Goal: Task Accomplishment & Management: Manage account settings

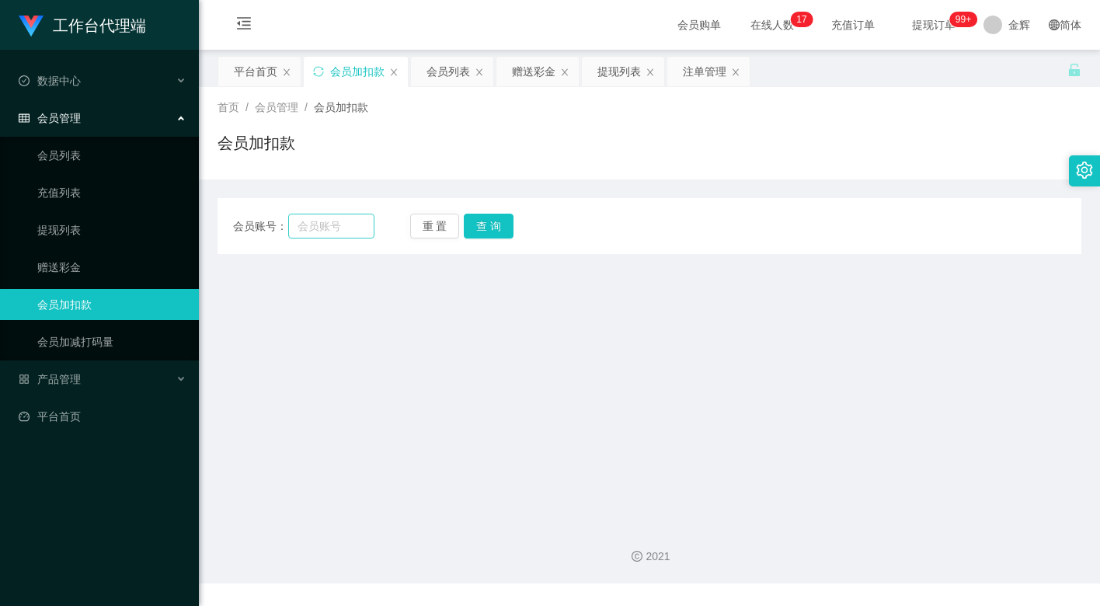
click at [334, 222] on input "text" at bounding box center [331, 226] width 86 height 25
click at [338, 227] on input "low han yang" at bounding box center [331, 226] width 86 height 25
type input "hy02092401"
click at [487, 231] on button "查 询" at bounding box center [489, 226] width 50 height 25
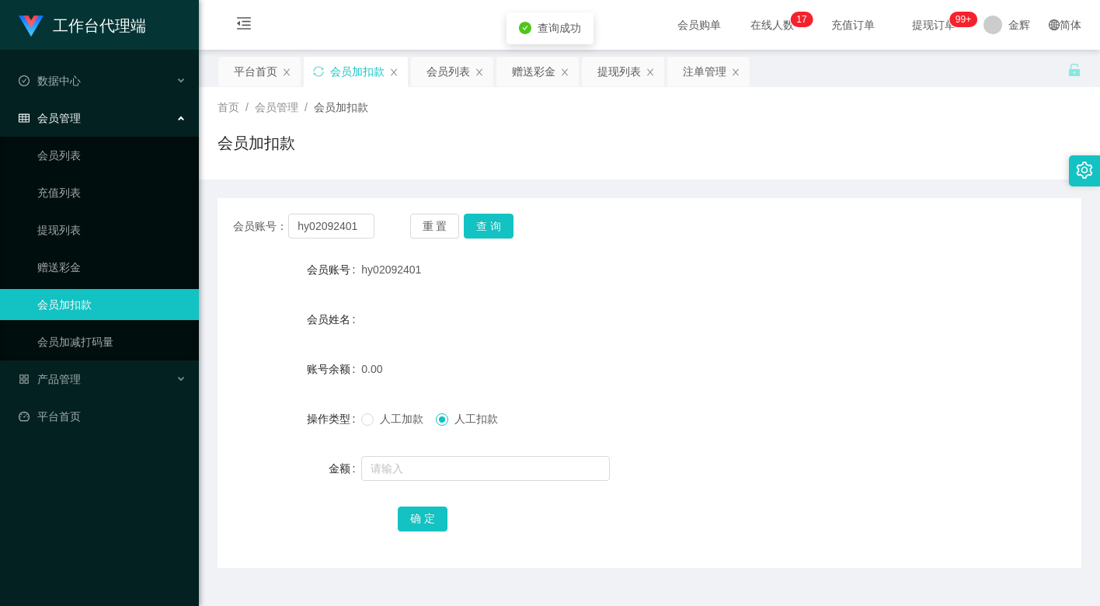
click at [397, 423] on span "人工加款" at bounding box center [402, 418] width 56 height 12
click at [402, 457] on input "text" at bounding box center [485, 468] width 249 height 25
type input "100"
drag, startPoint x: 423, startPoint y: 511, endPoint x: 194, endPoint y: 389, distance: 258.9
click at [423, 511] on button "确 定" at bounding box center [423, 518] width 50 height 25
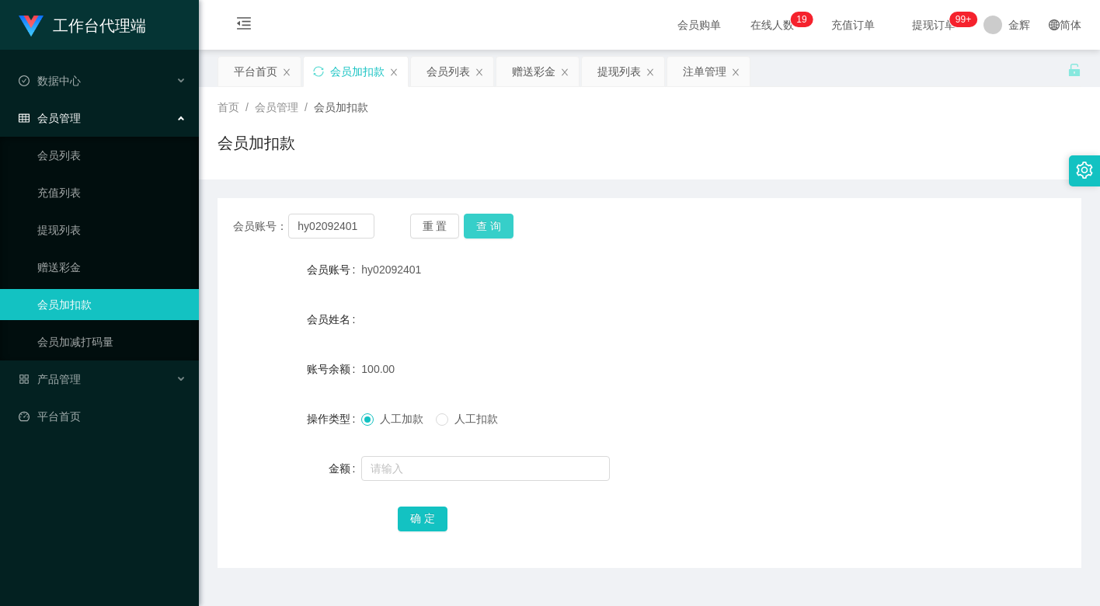
click at [503, 221] on button "查 询" at bounding box center [489, 226] width 50 height 25
click at [508, 224] on button "查 询" at bounding box center [489, 226] width 50 height 25
click at [346, 222] on input "hy02092401" at bounding box center [331, 226] width 86 height 25
click at [450, 224] on button "重 置" at bounding box center [435, 226] width 50 height 25
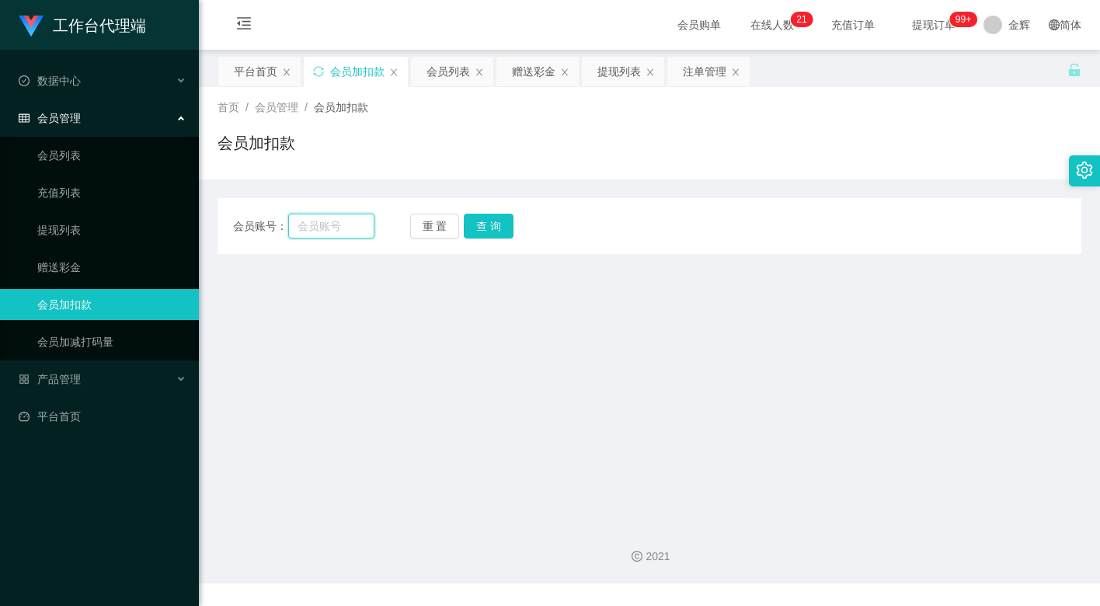
click at [334, 218] on input "text" at bounding box center [331, 226] width 86 height 25
paste input "hy02092401"
type input "hy02092401"
click at [492, 221] on button "查 询" at bounding box center [489, 226] width 50 height 25
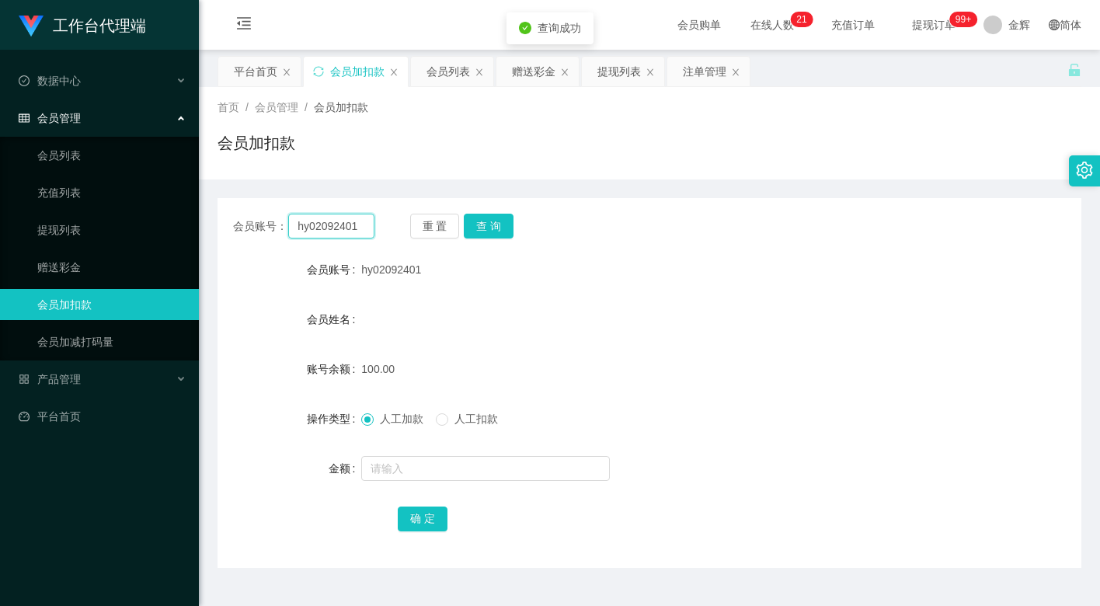
click at [369, 226] on input "hy02092401" at bounding box center [331, 226] width 86 height 25
click at [352, 226] on input "text" at bounding box center [331, 226] width 86 height 25
paste input "hy02092401"
type input "hy02092401"
click at [485, 226] on button "查 询" at bounding box center [489, 226] width 50 height 25
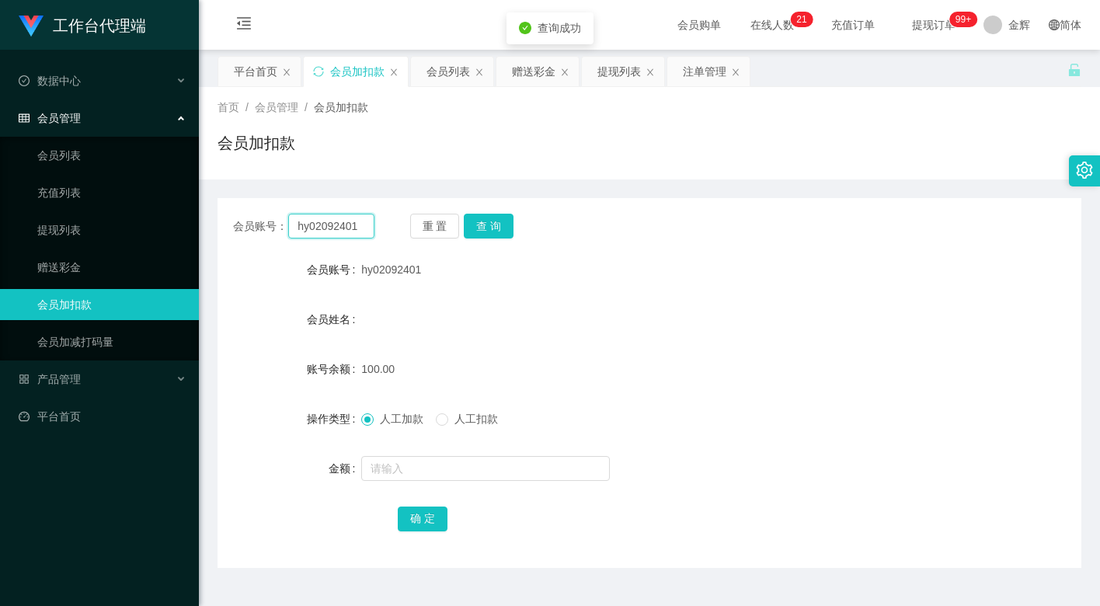
click at [354, 221] on input "hy02092401" at bounding box center [331, 226] width 86 height 25
click at [448, 224] on button "重 置" at bounding box center [435, 226] width 50 height 25
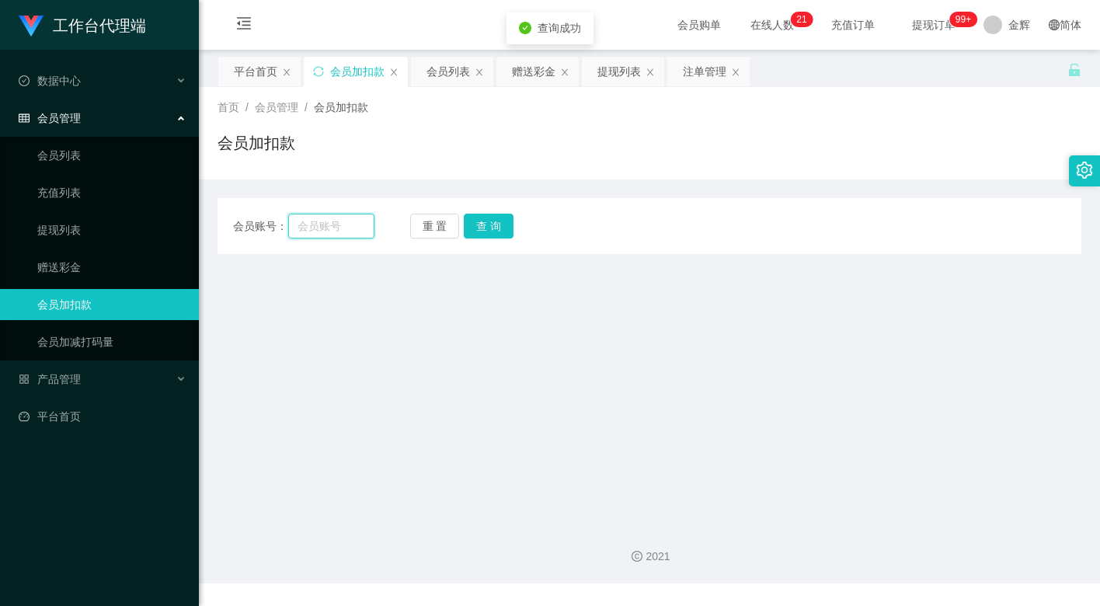
click at [350, 227] on input "text" at bounding box center [331, 226] width 86 height 25
paste input "hy02092401"
type input "hy02092401"
click at [482, 231] on button "查 询" at bounding box center [489, 226] width 50 height 25
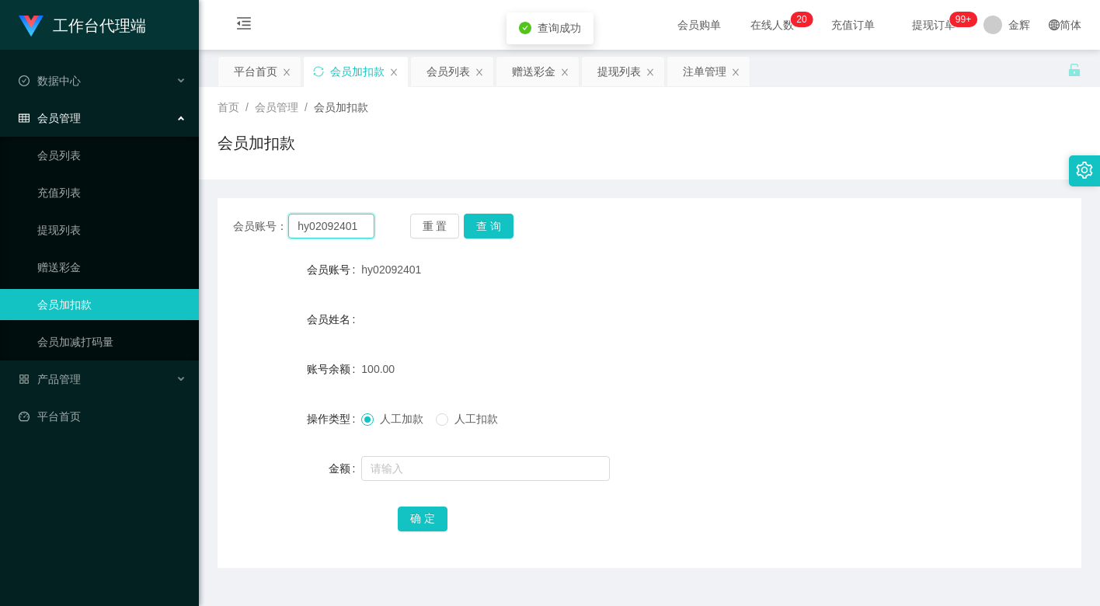
click at [357, 221] on input "hy02092401" at bounding box center [331, 226] width 86 height 25
click at [455, 224] on button "重 置" at bounding box center [435, 226] width 50 height 25
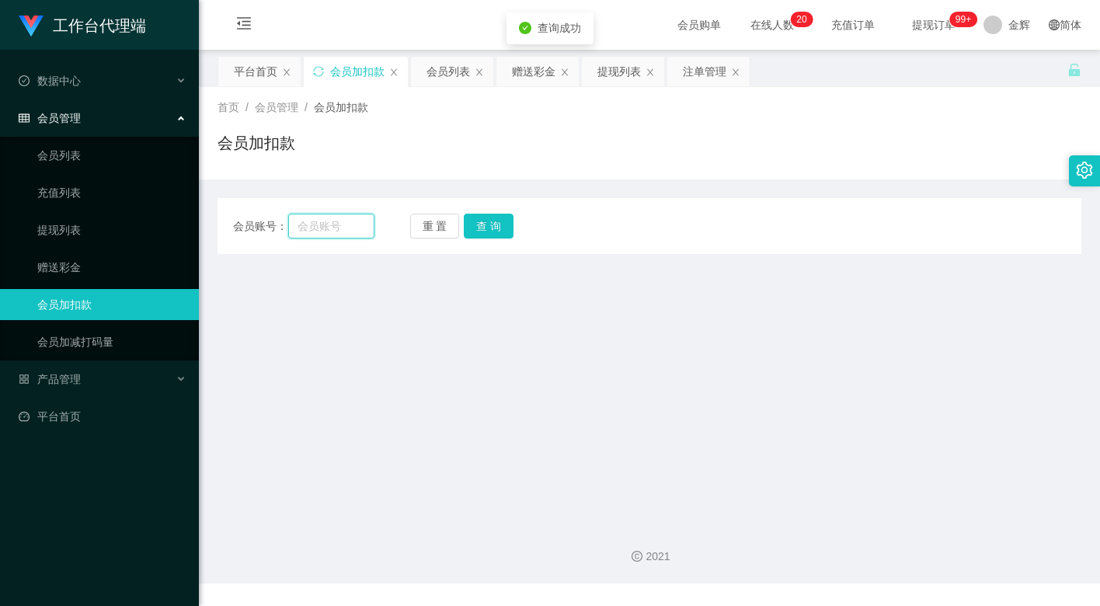
click at [361, 226] on input "text" at bounding box center [331, 226] width 86 height 25
paste input "hy02092401"
type input "hy02092401"
click at [488, 224] on button "查 询" at bounding box center [489, 226] width 50 height 25
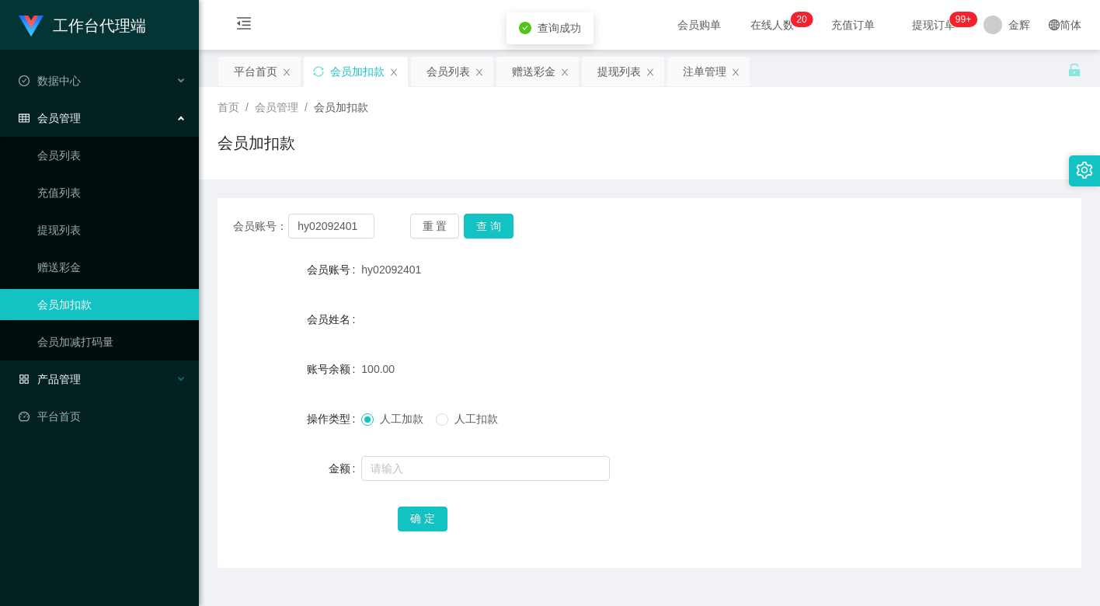
click at [61, 376] on span "产品管理" at bounding box center [50, 379] width 62 height 12
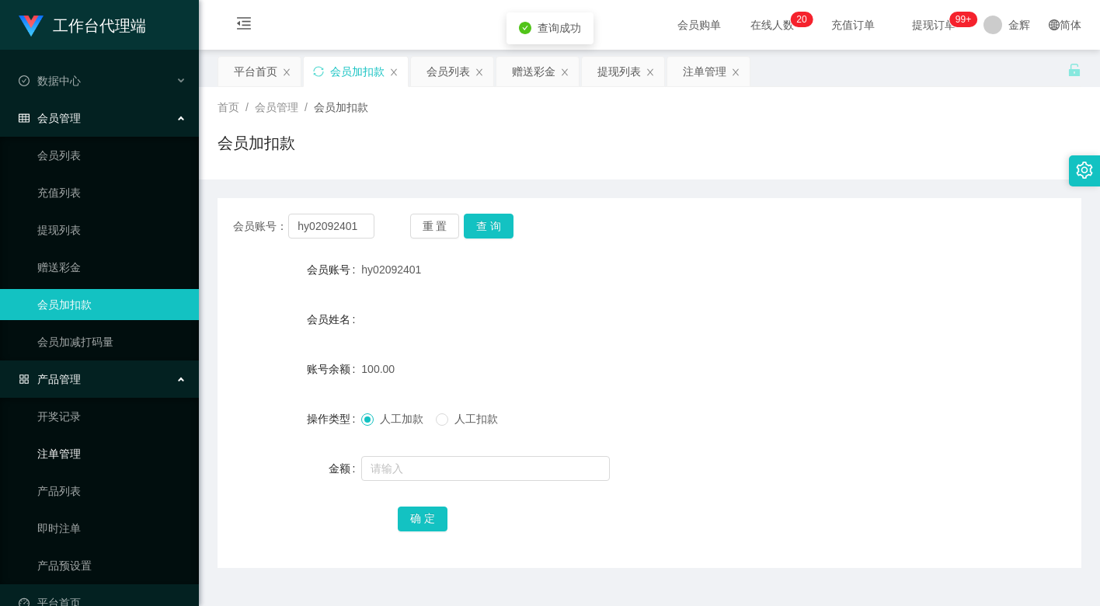
scroll to position [24, 0]
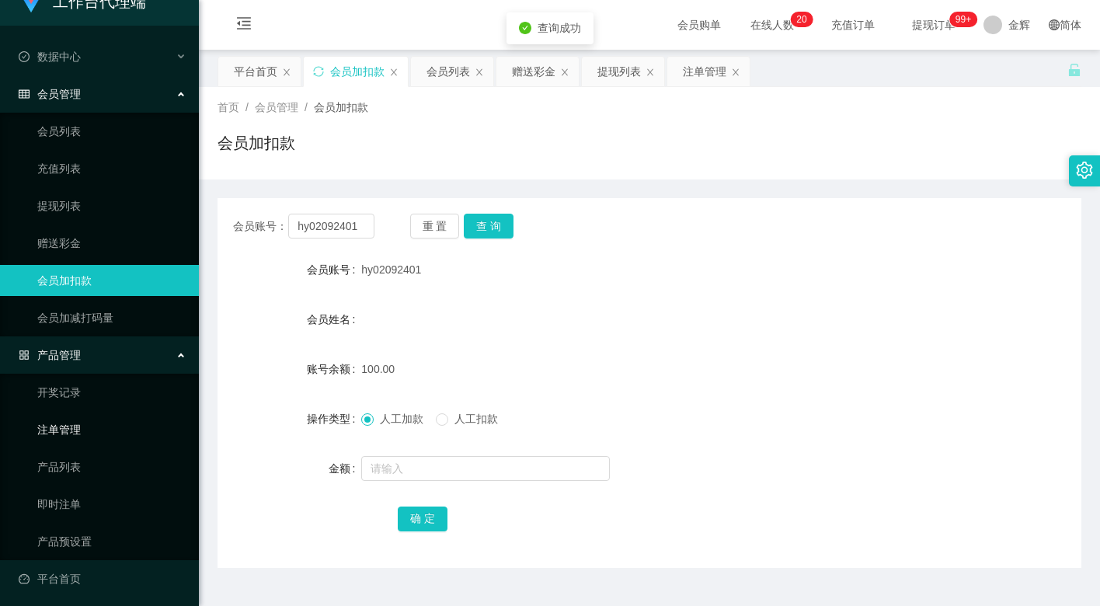
click at [70, 420] on link "注单管理" at bounding box center [111, 429] width 149 height 31
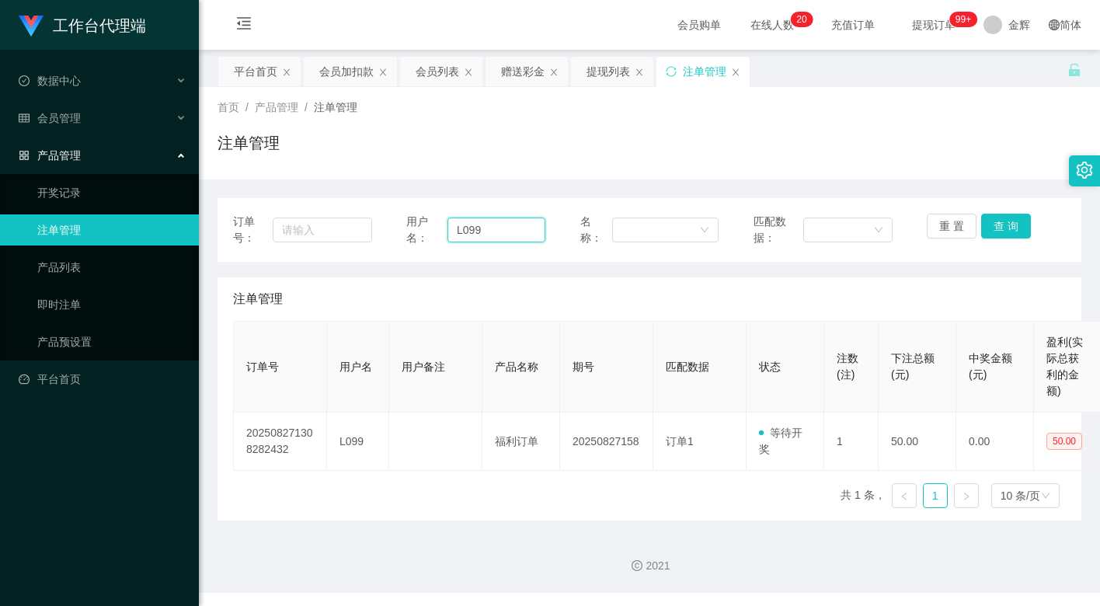
click at [492, 222] on input "L099" at bounding box center [496, 230] width 98 height 25
paste input "hy02092401"
type input "hy02092401"
click at [996, 219] on button "查 询" at bounding box center [1006, 226] width 50 height 25
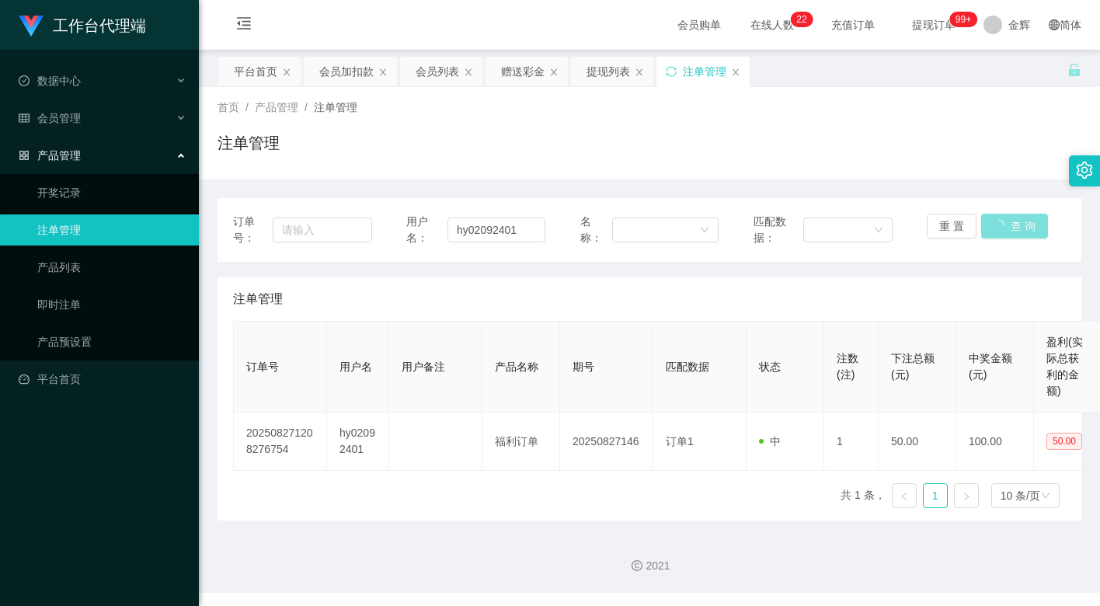
click at [996, 219] on button "查 询" at bounding box center [1014, 226] width 67 height 25
click at [996, 219] on button "查 询" at bounding box center [1006, 226] width 50 height 25
click at [960, 219] on button "重 置" at bounding box center [952, 226] width 50 height 25
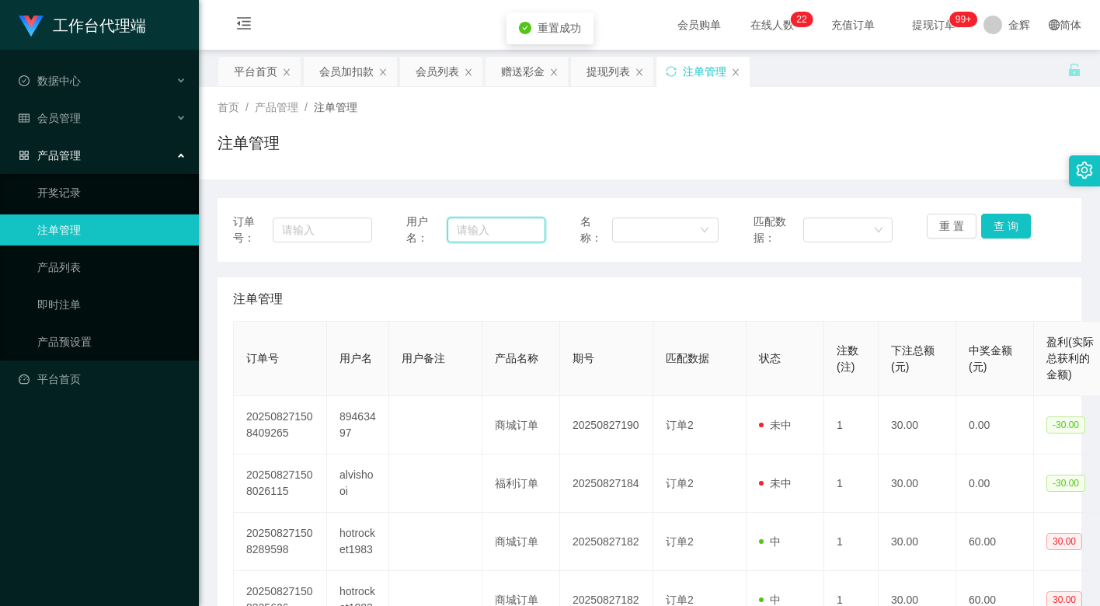
drag, startPoint x: 523, startPoint y: 233, endPoint x: 602, endPoint y: 231, distance: 79.2
click at [523, 233] on input "text" at bounding box center [496, 230] width 98 height 25
paste input "hy02092401"
type input "hy02092401"
click at [1004, 220] on button "查 询" at bounding box center [1006, 226] width 50 height 25
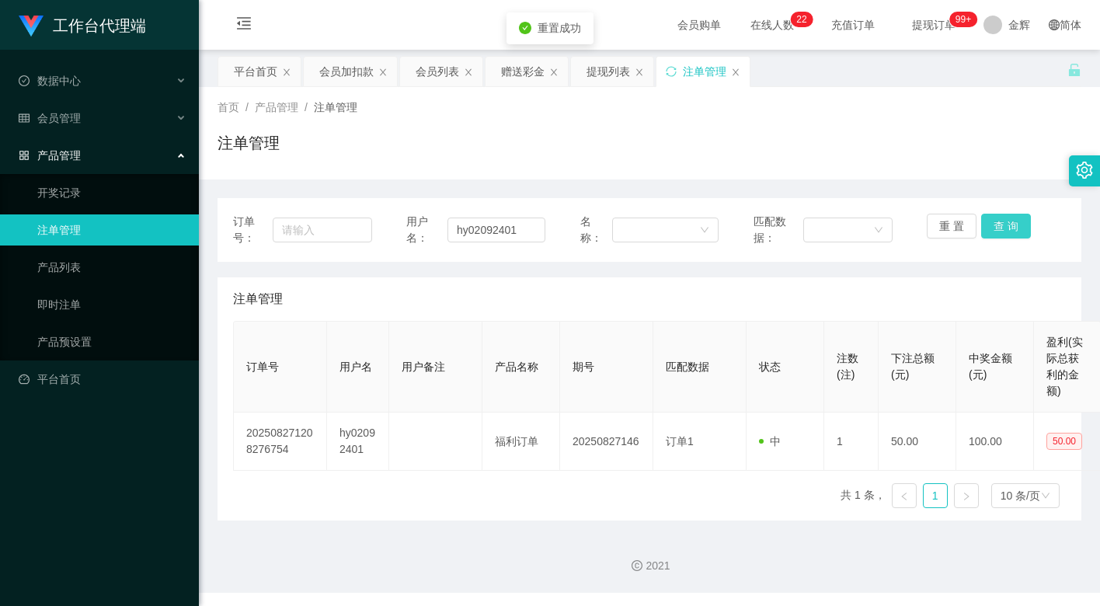
click at [1004, 220] on button "查 询" at bounding box center [1006, 226] width 50 height 25
click at [513, 234] on input "hy02092401" at bounding box center [496, 230] width 98 height 25
click at [973, 227] on button "重 置" at bounding box center [952, 226] width 50 height 25
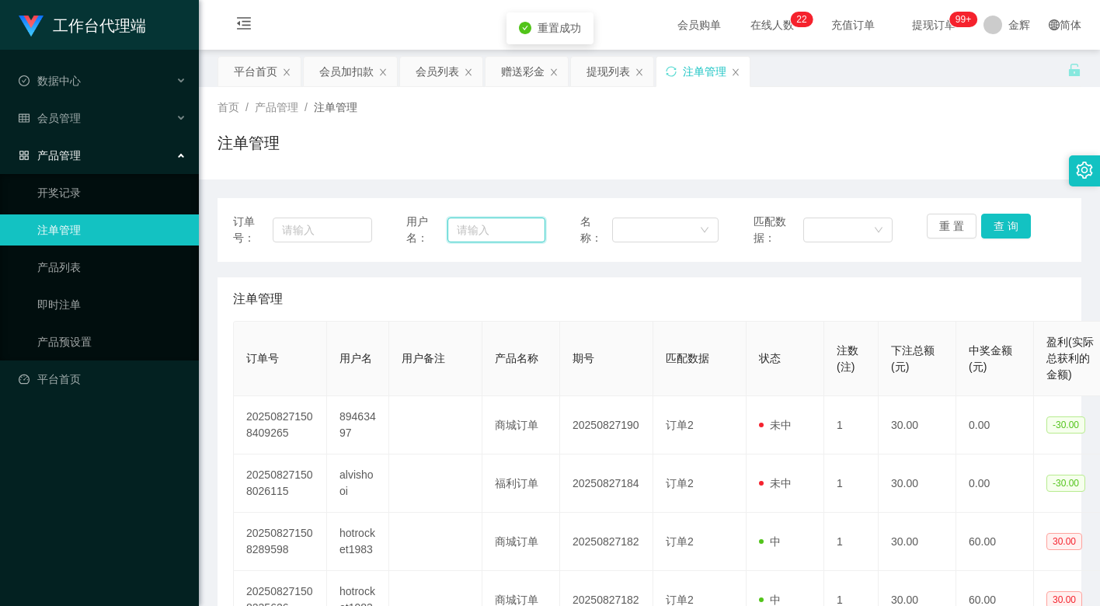
click at [518, 228] on input "text" at bounding box center [496, 230] width 98 height 25
paste input "hy02092401"
type input "hy02092401"
click at [995, 221] on button "查 询" at bounding box center [1006, 226] width 50 height 25
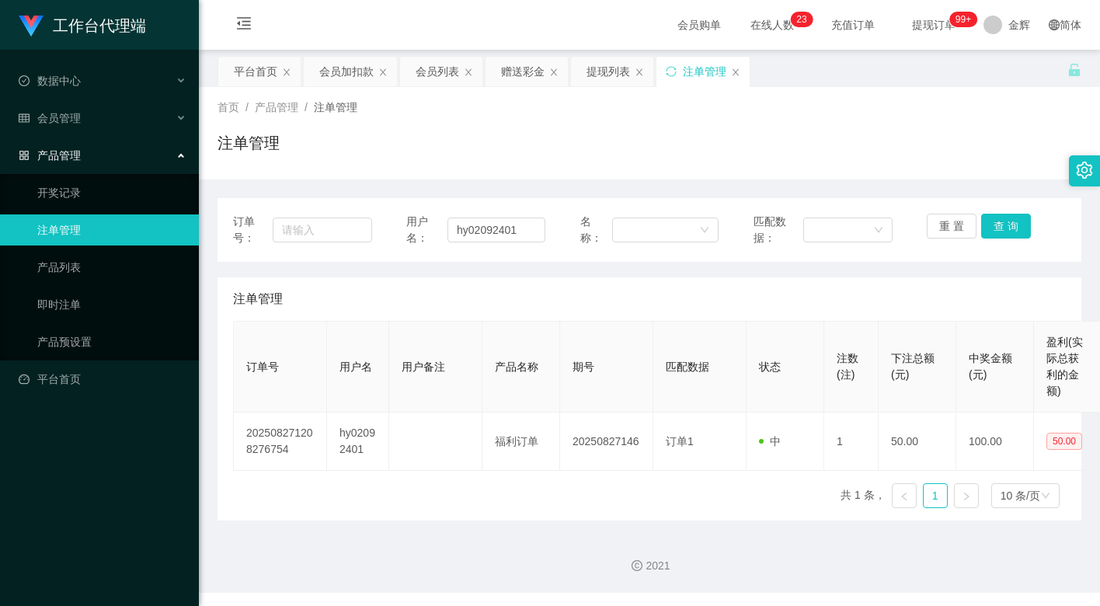
click at [739, 141] on div "注单管理" at bounding box center [650, 149] width 864 height 36
click at [989, 224] on button "查 询" at bounding box center [1006, 226] width 50 height 25
click at [989, 224] on button "查 询" at bounding box center [1014, 226] width 67 height 25
click at [989, 224] on button "查 询" at bounding box center [1006, 226] width 50 height 25
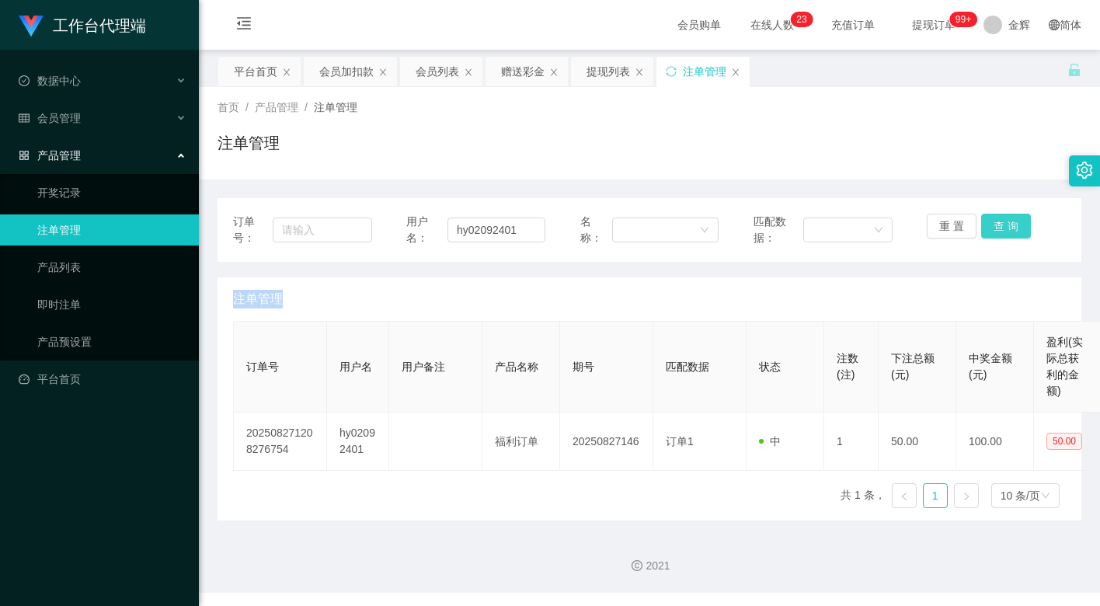
click at [989, 224] on div "重 置 查 询" at bounding box center [996, 230] width 139 height 33
click at [989, 224] on button "查 询" at bounding box center [1006, 226] width 50 height 25
click at [1007, 224] on button "查 询" at bounding box center [1006, 226] width 50 height 25
click at [249, 291] on span "注单管理" at bounding box center [258, 299] width 50 height 19
click at [567, 184] on div "订单号： 用户名： hy02092401 名称： 匹配数据： 重 置 查 询 注单管理 订单号 用户名 用户备注 产品名称 期号 匹配数据 状态 注数(注) …" at bounding box center [650, 349] width 864 height 341
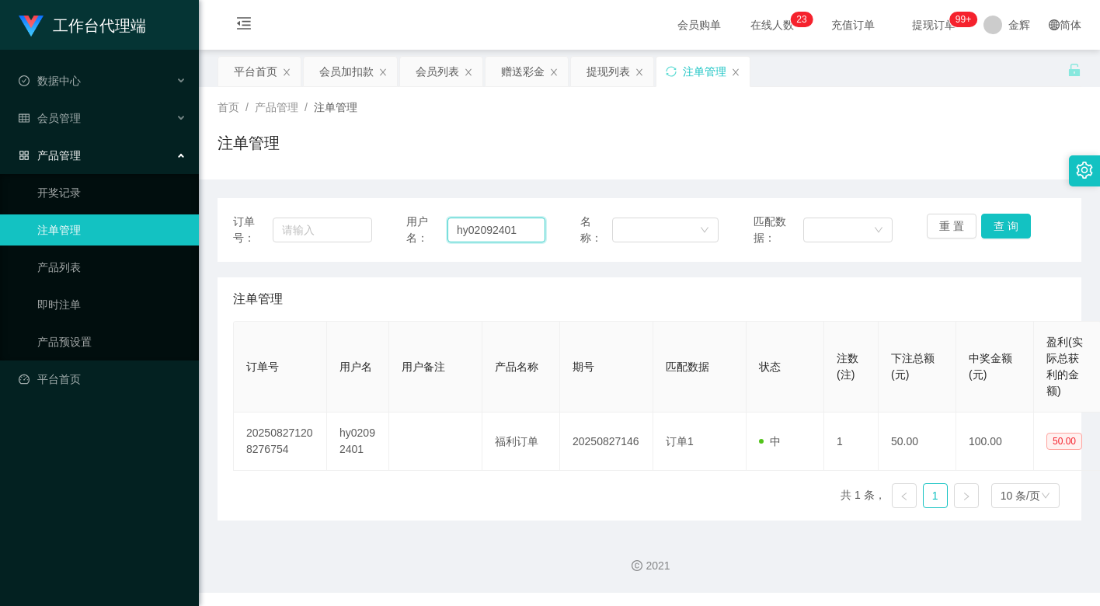
click at [524, 236] on input "hy02092401" at bounding box center [496, 230] width 98 height 25
click at [954, 231] on button "重 置" at bounding box center [952, 226] width 50 height 25
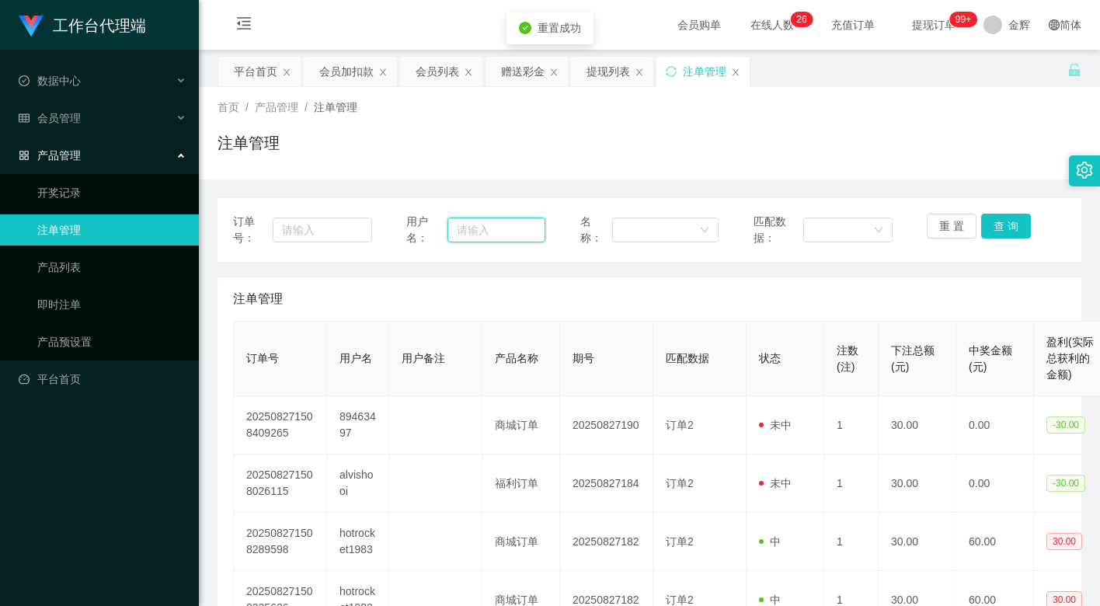
click at [518, 226] on input "text" at bounding box center [496, 230] width 98 height 25
paste input "hy02092401"
type input "hy02092401"
click at [1021, 221] on button "查 询" at bounding box center [1006, 226] width 50 height 25
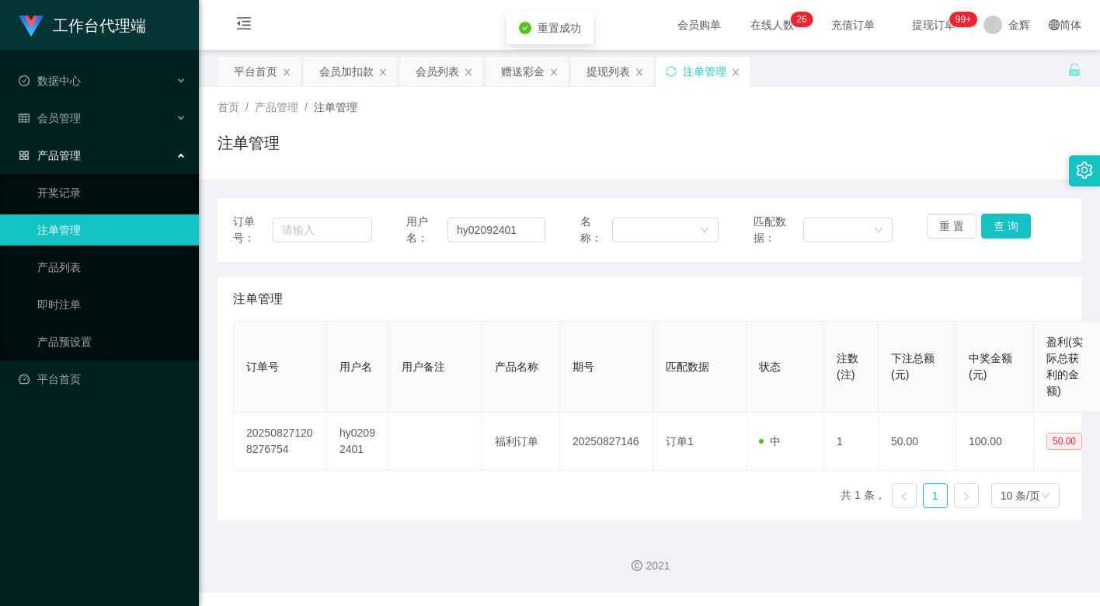
click at [923, 226] on div "订单号： 用户名： hy02092401 名称： 匹配数据： 重 置 查 询" at bounding box center [649, 230] width 833 height 33
click at [930, 226] on button "重 置" at bounding box center [952, 226] width 50 height 25
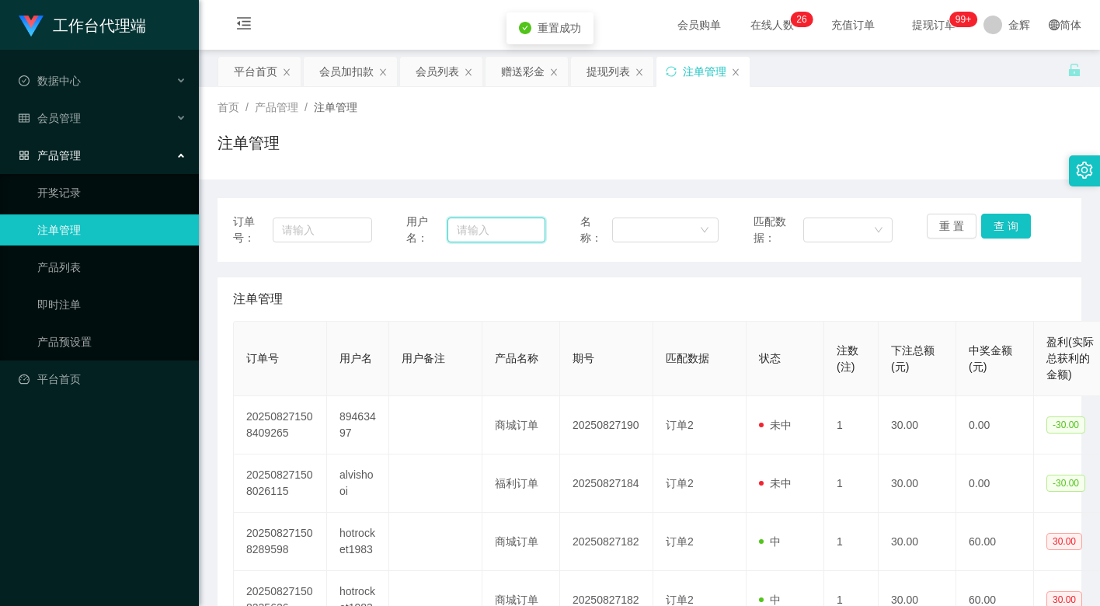
click at [501, 222] on input "text" at bounding box center [496, 230] width 98 height 25
paste input "hy02092401"
type input "hy02092401"
click at [981, 226] on button "查 询" at bounding box center [1006, 226] width 50 height 25
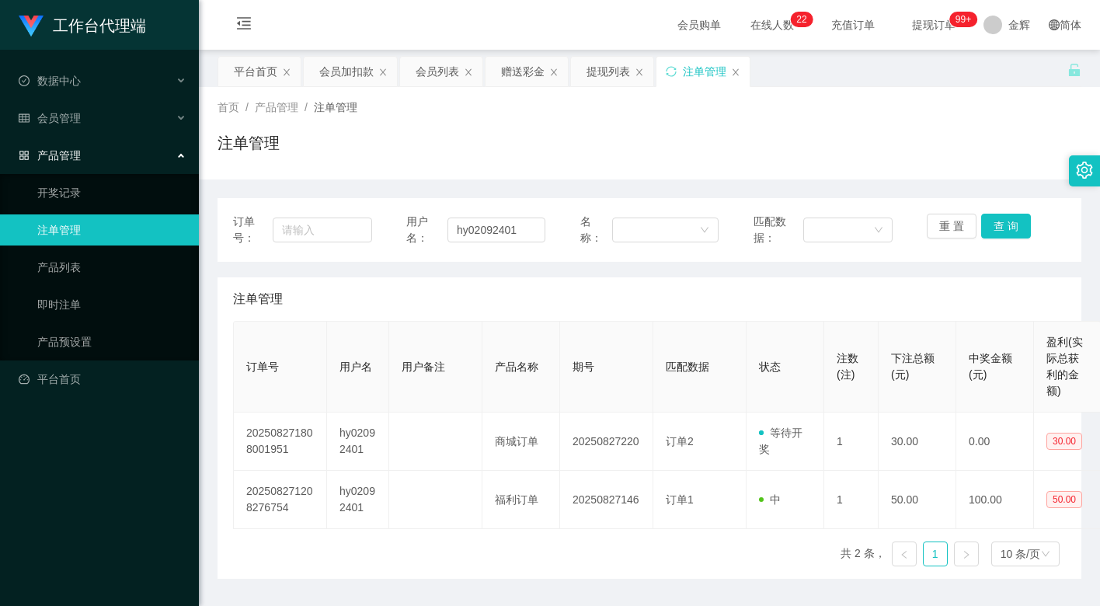
click at [1026, 148] on div "注单管理" at bounding box center [650, 149] width 864 height 36
click at [995, 224] on button "查 询" at bounding box center [1006, 226] width 50 height 25
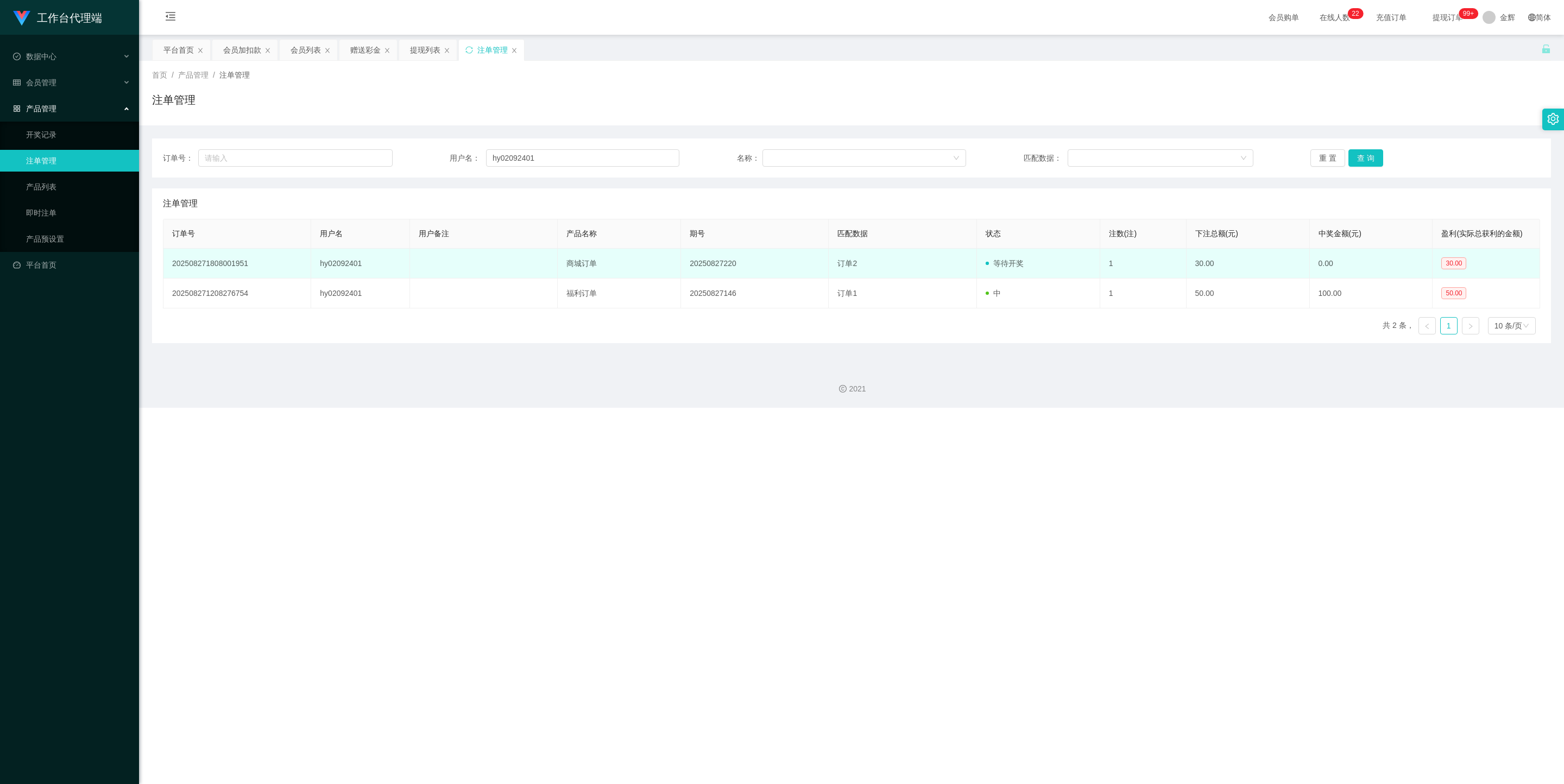
click at [768, 266] on td "订单2" at bounding box center [902, 263] width 148 height 30
drag, startPoint x: 996, startPoint y: 267, endPoint x: 1006, endPoint y: 269, distance: 10.2
click at [768, 269] on td "等待开奖" at bounding box center [1038, 263] width 123 height 30
click at [768, 263] on span "等待开奖" at bounding box center [1005, 263] width 38 height 8
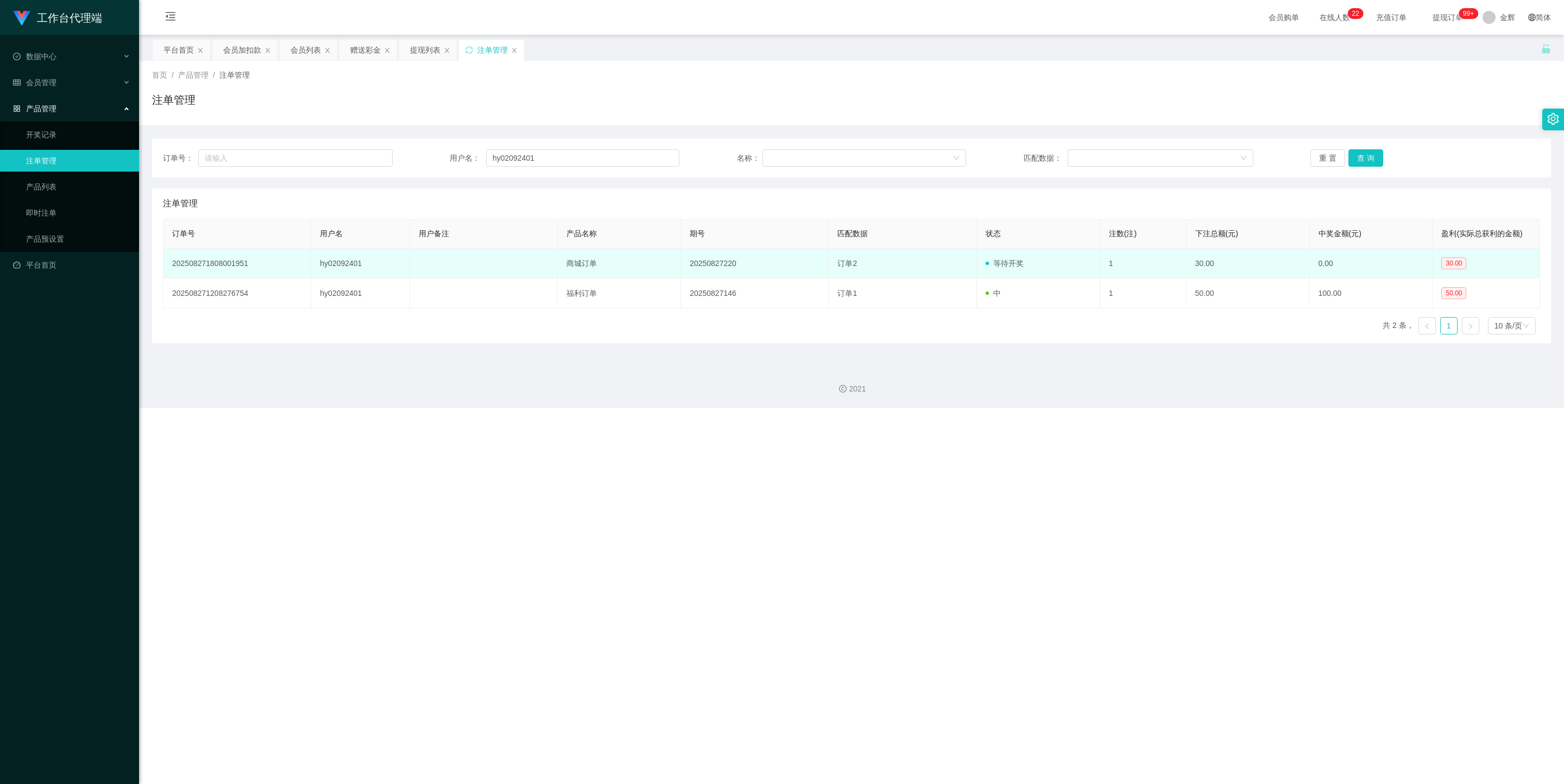
click at [768, 268] on span "等待开奖" at bounding box center [1005, 263] width 38 height 8
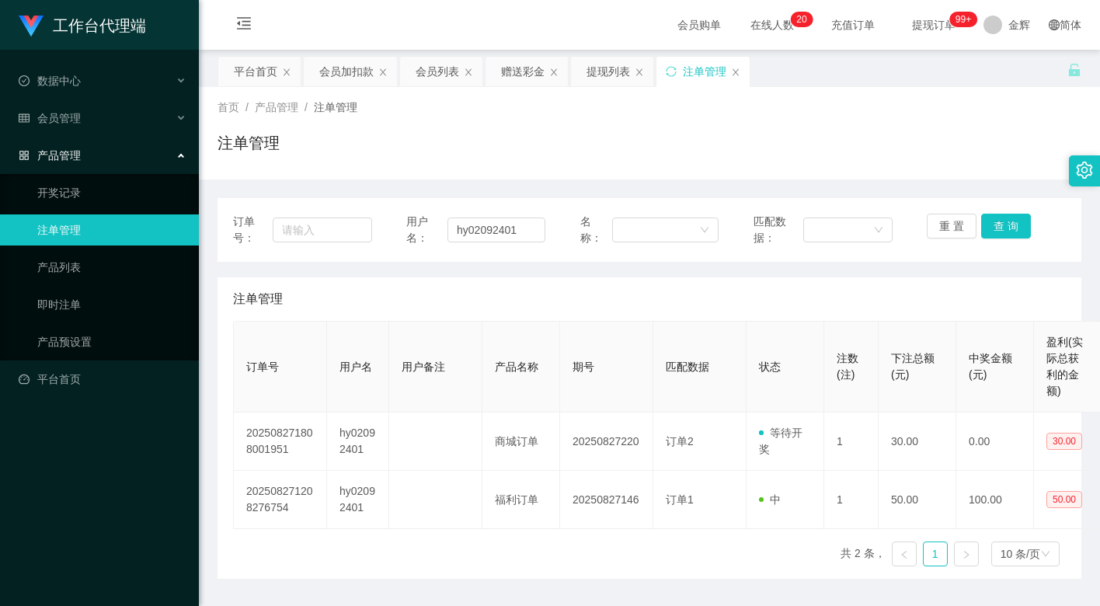
drag, startPoint x: 1007, startPoint y: 122, endPoint x: 997, endPoint y: 122, distance: 10.1
click at [1007, 122] on div "首页 / 产品管理 / 注单管理 / 注单管理" at bounding box center [650, 133] width 864 height 68
click at [1010, 221] on button "查 询" at bounding box center [1006, 226] width 50 height 25
drag, startPoint x: 557, startPoint y: 184, endPoint x: 595, endPoint y: 198, distance: 40.5
click at [557, 184] on div "订单号： 用户名： hy02092401 名称： 匹配数据： 重 置 查 询 注单管理 订单号 用户名 用户备注 产品名称 期号 匹配数据 状态 注数(注) …" at bounding box center [650, 378] width 864 height 399
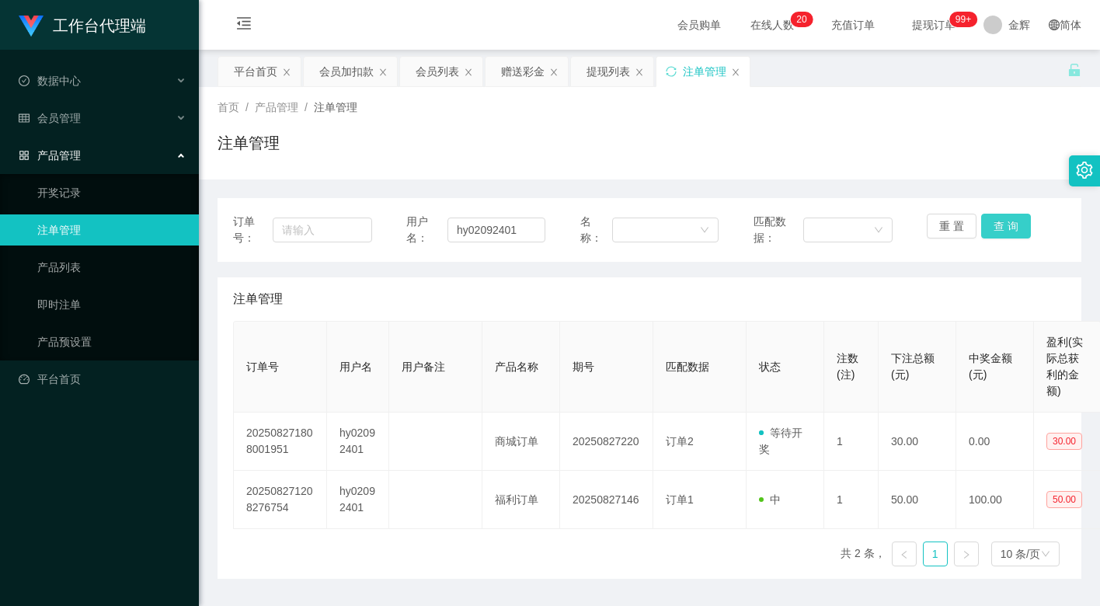
click at [1010, 234] on button "查 询" at bounding box center [1006, 226] width 50 height 25
click at [1009, 233] on button "查 询" at bounding box center [1006, 226] width 50 height 25
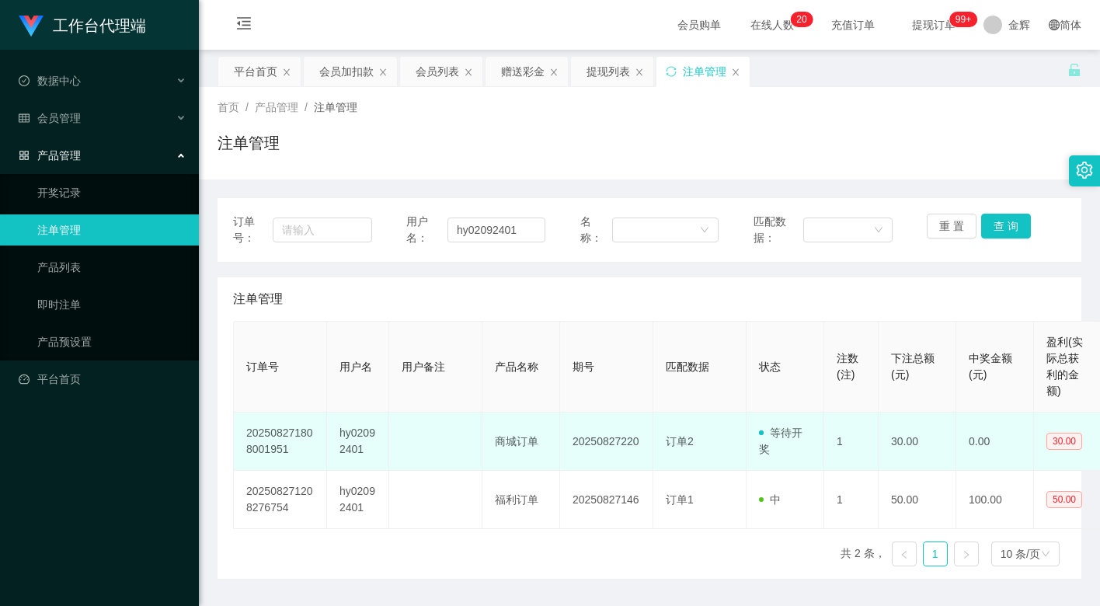
click at [767, 438] on span at bounding box center [764, 433] width 11 height 16
click at [769, 432] on span at bounding box center [764, 433] width 11 height 16
click at [765, 446] on span "等待开奖" at bounding box center [781, 440] width 44 height 29
drag, startPoint x: 778, startPoint y: 452, endPoint x: 740, endPoint y: 424, distance: 47.9
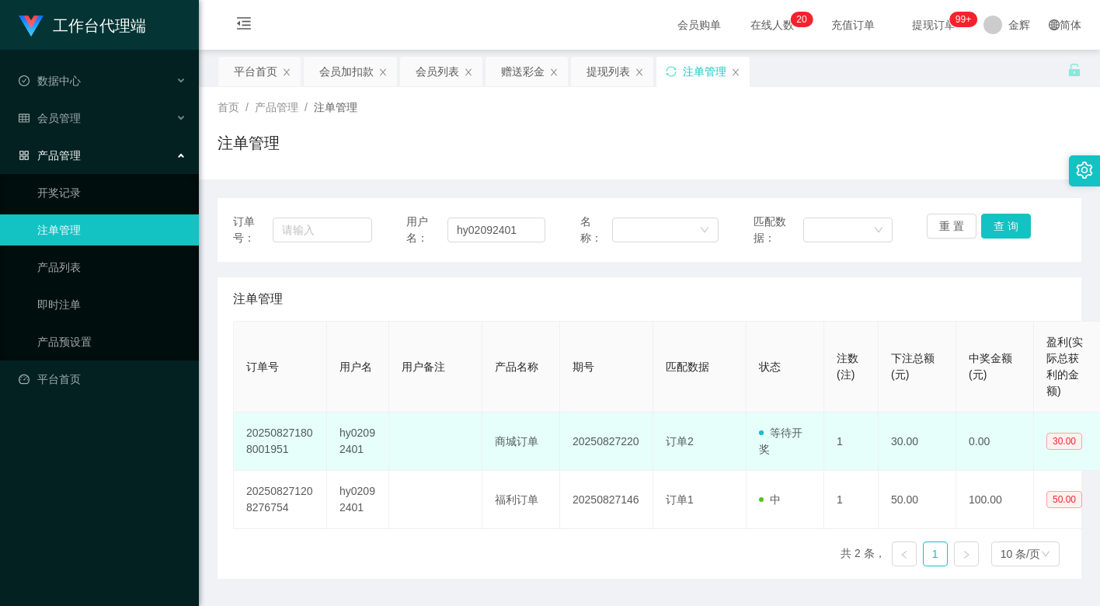
click at [740, 424] on tr "202508271808001951 hy02092401 商城订单 20250827220 订单2 等待开奖 1 30.00 0.00 30.00" at bounding box center [668, 441] width 868 height 58
click at [793, 441] on td "等待开奖" at bounding box center [785, 441] width 78 height 58
click at [795, 451] on td "等待开奖" at bounding box center [785, 441] width 78 height 58
click at [740, 419] on td "订单2" at bounding box center [699, 441] width 93 height 58
drag, startPoint x: 736, startPoint y: 430, endPoint x: 783, endPoint y: 452, distance: 51.8
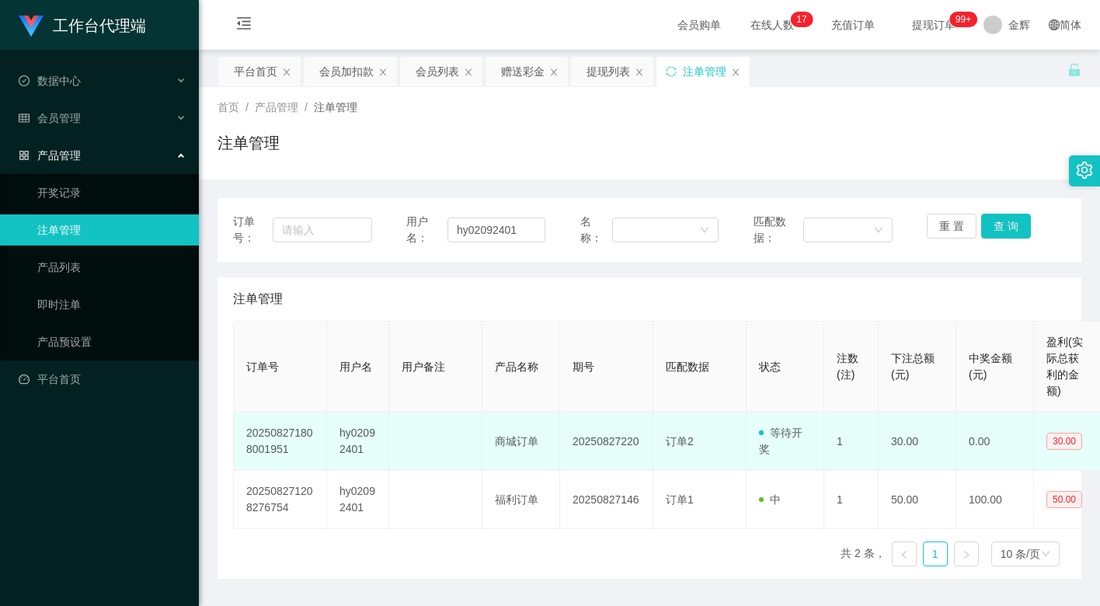
click at [783, 452] on tr "202508271808001951 hy02092401 商城订单 20250827220 订单2 等待开奖 1 30.00 0.00 30.00" at bounding box center [668, 441] width 868 height 58
click at [784, 452] on td "等待开奖" at bounding box center [785, 441] width 78 height 58
click at [760, 425] on span at bounding box center [764, 433] width 11 height 16
drag, startPoint x: 733, startPoint y: 425, endPoint x: 792, endPoint y: 452, distance: 65.7
click at [795, 453] on tr "202508271808001951 hy02092401 商城订单 20250827220 订单2 等待开奖 1 30.00 0.00 30.00" at bounding box center [668, 441] width 868 height 58
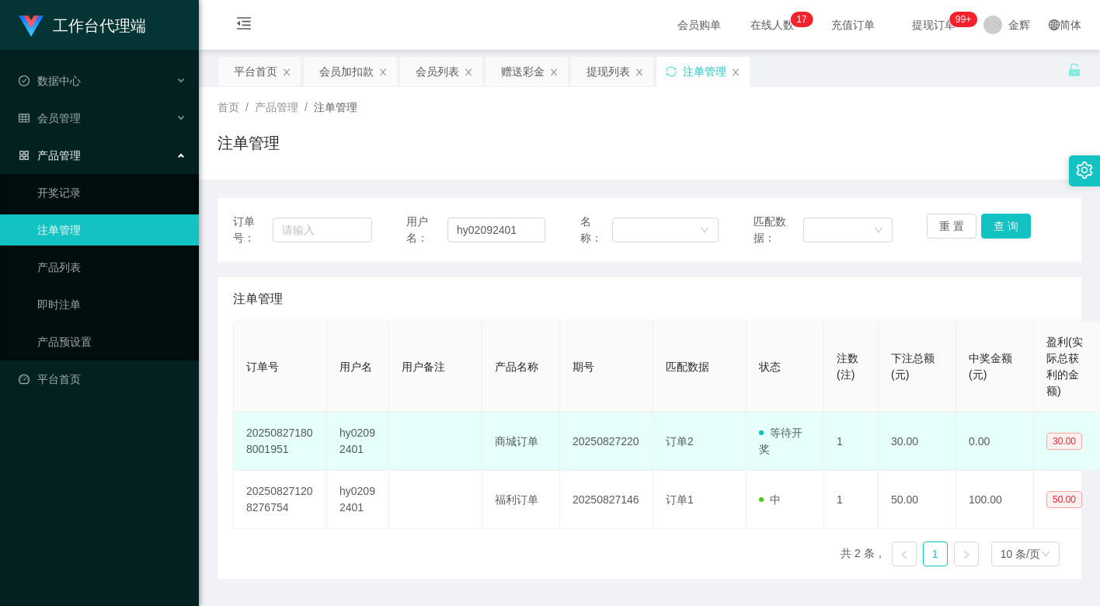
drag, startPoint x: 792, startPoint y: 452, endPoint x: 744, endPoint y: 443, distance: 49.1
click at [790, 451] on td "等待开奖" at bounding box center [785, 441] width 78 height 58
click at [688, 450] on td "订单2" at bounding box center [699, 441] width 93 height 58
click at [678, 441] on span "订单2" at bounding box center [680, 441] width 28 height 12
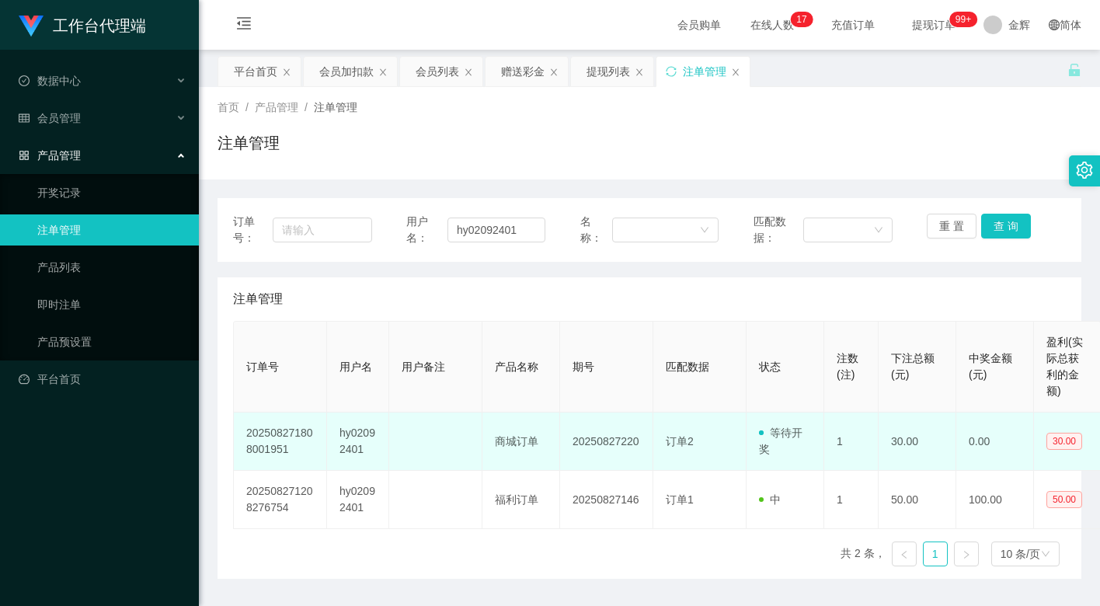
click at [527, 437] on td "商城订单" at bounding box center [521, 441] width 78 height 58
click at [686, 446] on span "订单2" at bounding box center [680, 441] width 28 height 12
drag, startPoint x: 704, startPoint y: 446, endPoint x: 656, endPoint y: 439, distance: 48.7
click at [656, 439] on td "订单2" at bounding box center [699, 441] width 93 height 58
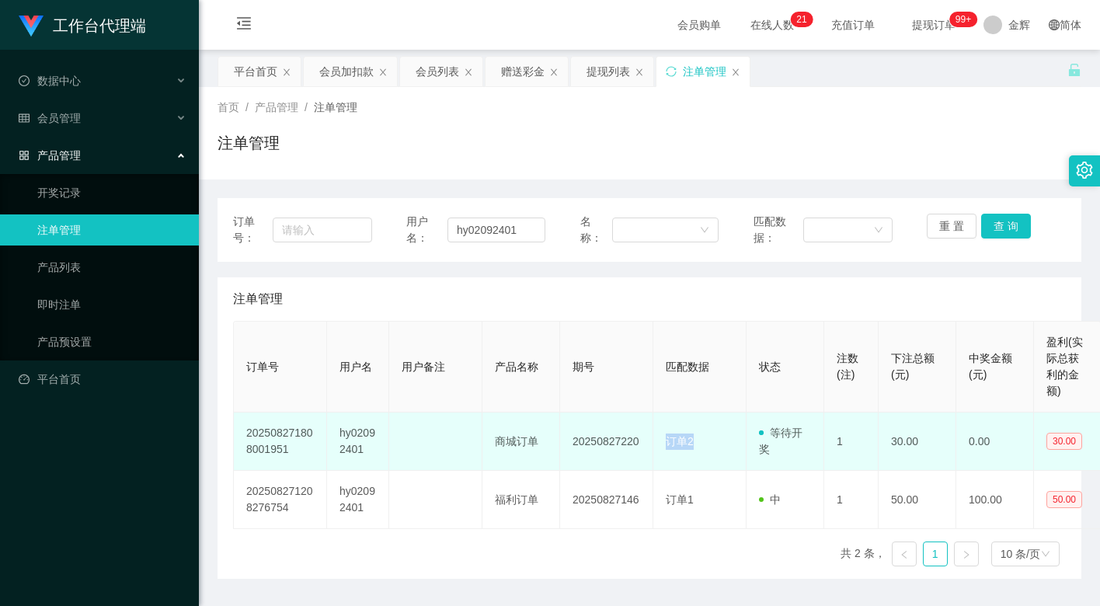
click at [679, 446] on span "订单2" at bounding box center [680, 441] width 28 height 12
click at [673, 416] on td "订单2" at bounding box center [699, 441] width 93 height 58
click at [678, 437] on span "订单2" at bounding box center [680, 441] width 28 height 12
click at [679, 437] on span "订单2" at bounding box center [680, 441] width 28 height 12
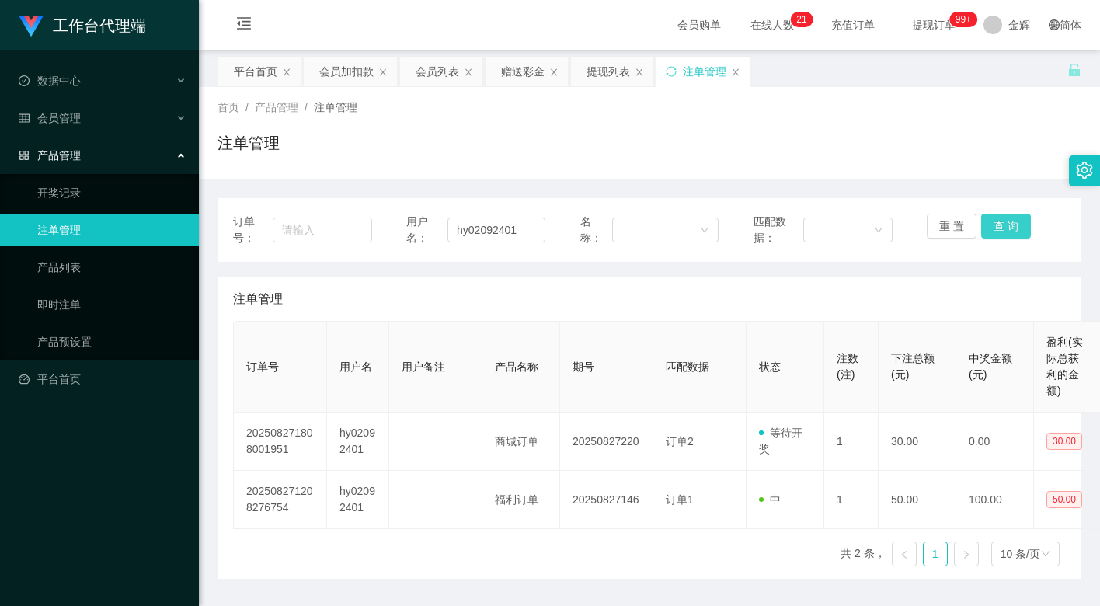
drag, startPoint x: 1018, startPoint y: 208, endPoint x: 1016, endPoint y: 221, distance: 13.4
click at [1019, 208] on div "订单号： 用户名： hy02092401 名称： 匹配数据： 重 置 查 询" at bounding box center [650, 230] width 864 height 64
click at [1014, 224] on button "查 询" at bounding box center [1006, 226] width 50 height 25
click at [1016, 218] on button "查 询" at bounding box center [1006, 226] width 50 height 25
click at [791, 122] on div "首页 / 产品管理 / 注单管理 / 注单管理" at bounding box center [650, 133] width 864 height 68
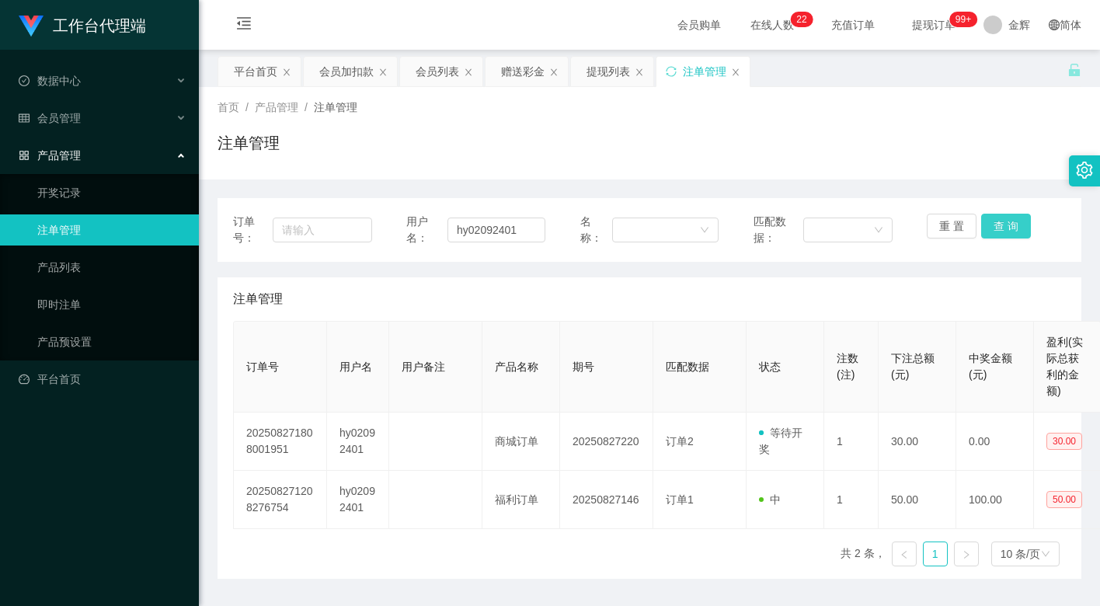
click at [1023, 231] on button "查 询" at bounding box center [1006, 226] width 50 height 25
click at [1016, 227] on button "查 询" at bounding box center [1006, 226] width 50 height 25
click at [1016, 227] on div "重 置 查 询" at bounding box center [996, 230] width 139 height 33
click at [1016, 227] on button "查 询" at bounding box center [1006, 226] width 50 height 25
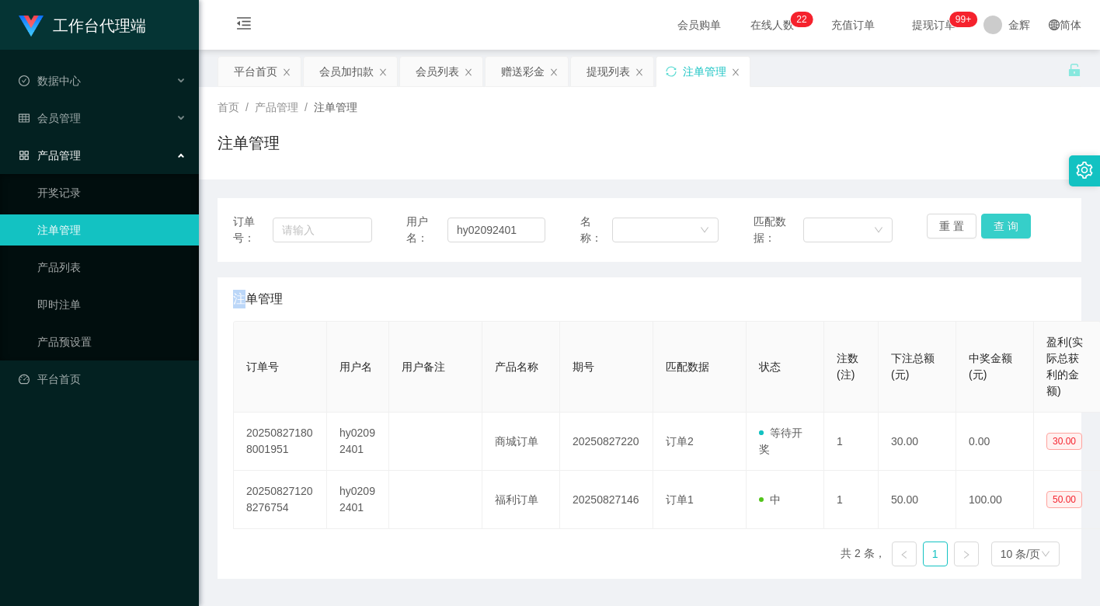
click at [1016, 226] on button "查 询" at bounding box center [1006, 226] width 50 height 25
click at [534, 228] on input "hy02092401" at bounding box center [496, 230] width 98 height 25
click at [1001, 219] on button "查 询" at bounding box center [1006, 226] width 50 height 25
click at [1001, 219] on button "查 询" at bounding box center [1014, 226] width 67 height 25
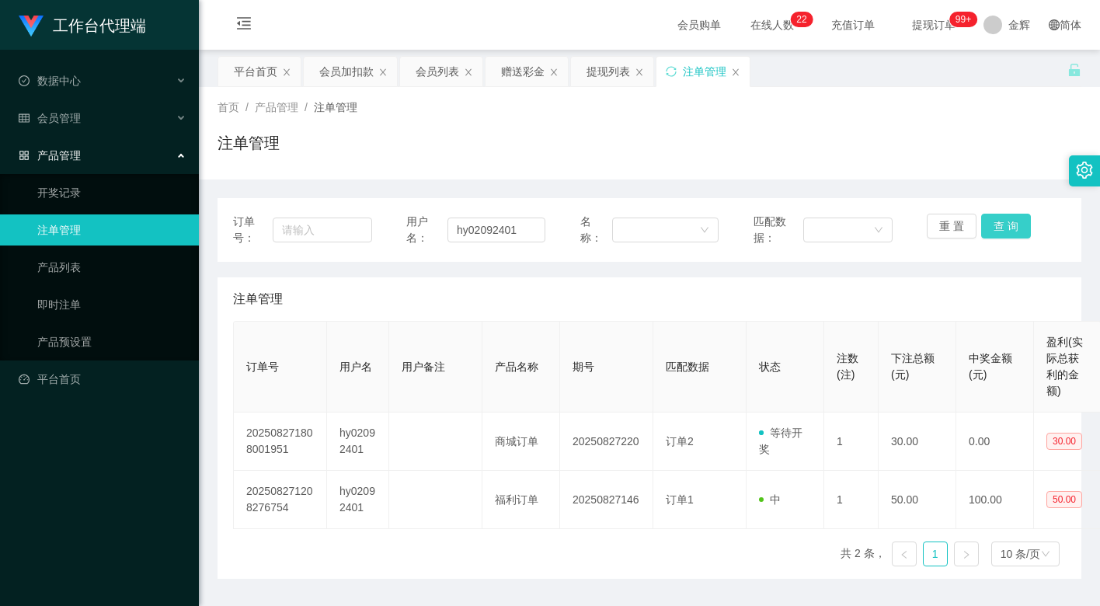
click at [1001, 219] on button "查 询" at bounding box center [1006, 226] width 50 height 25
click at [1007, 229] on button "查 询" at bounding box center [1006, 226] width 50 height 25
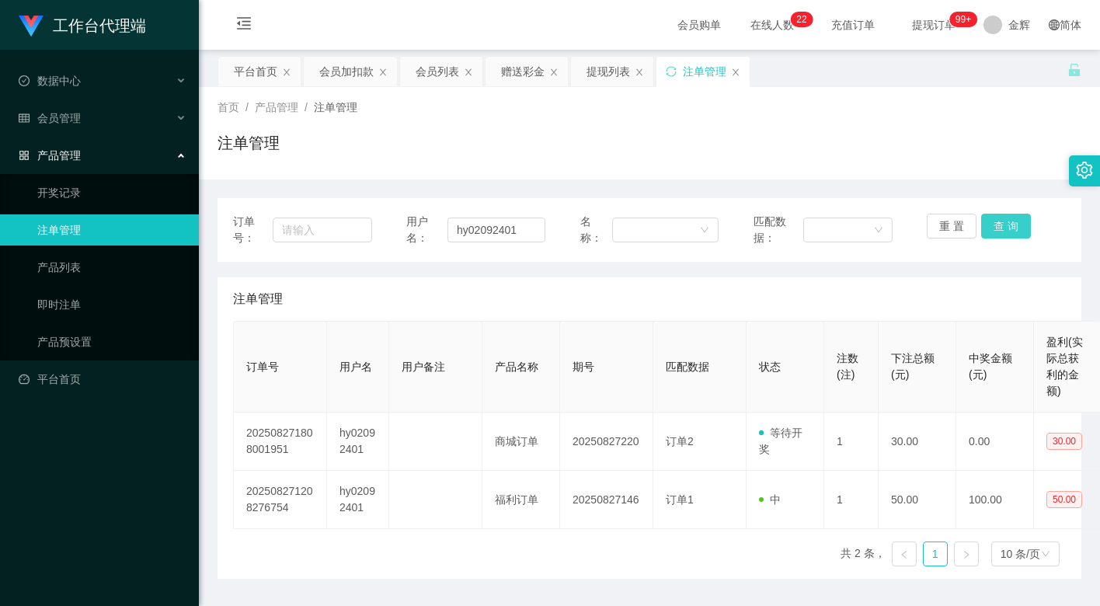
click at [1007, 229] on button "查 询" at bounding box center [1006, 226] width 50 height 25
click at [1007, 229] on div "重 置 查 询" at bounding box center [996, 230] width 139 height 33
click at [1007, 229] on button "查 询" at bounding box center [1014, 226] width 67 height 25
click at [283, 301] on div "注单管理" at bounding box center [649, 299] width 833 height 44
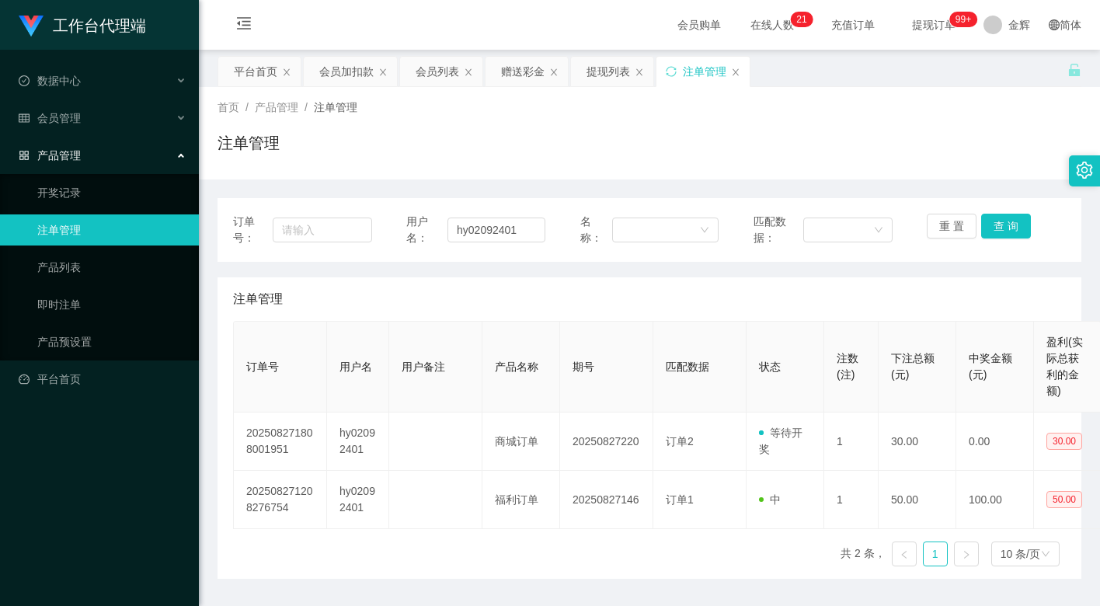
click at [250, 294] on span "注单管理" at bounding box center [258, 299] width 50 height 19
click at [1009, 227] on button "查 询" at bounding box center [1006, 226] width 50 height 25
click at [1009, 229] on button "查 询" at bounding box center [1006, 226] width 50 height 25
click at [1002, 229] on button "查 询" at bounding box center [1006, 226] width 50 height 25
click at [1002, 227] on button "查 询" at bounding box center [1006, 226] width 50 height 25
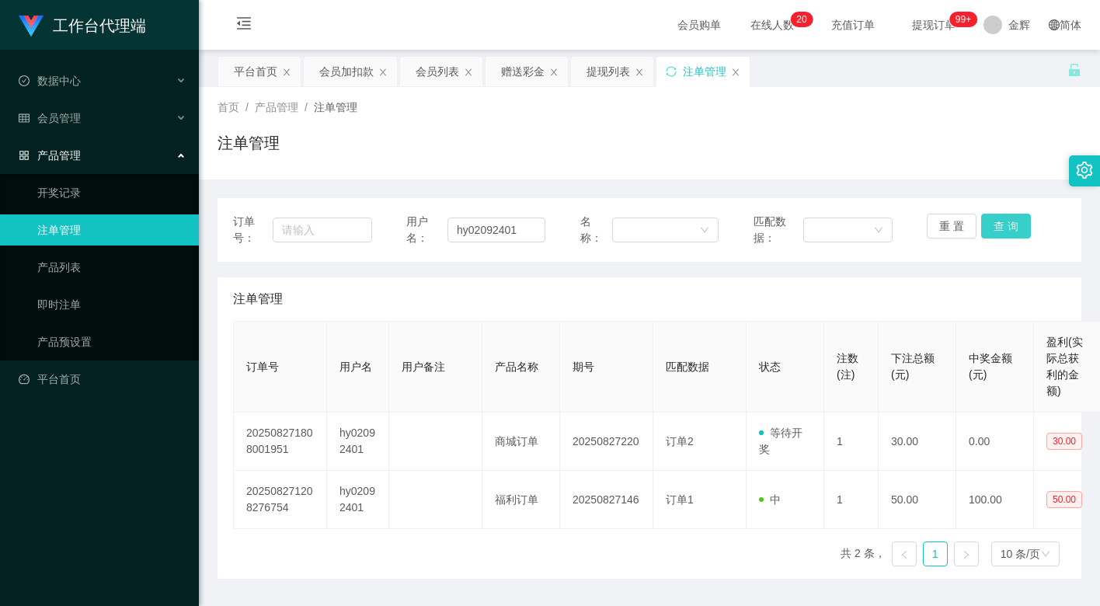
click at [1002, 218] on button "查 询" at bounding box center [1006, 226] width 50 height 25
click at [774, 150] on div "注单管理" at bounding box center [650, 149] width 864 height 36
click at [538, 131] on div "注单管理" at bounding box center [650, 149] width 864 height 36
click at [1021, 224] on button "查 询" at bounding box center [1006, 226] width 50 height 25
click at [1004, 224] on button "查 询" at bounding box center [1006, 226] width 50 height 25
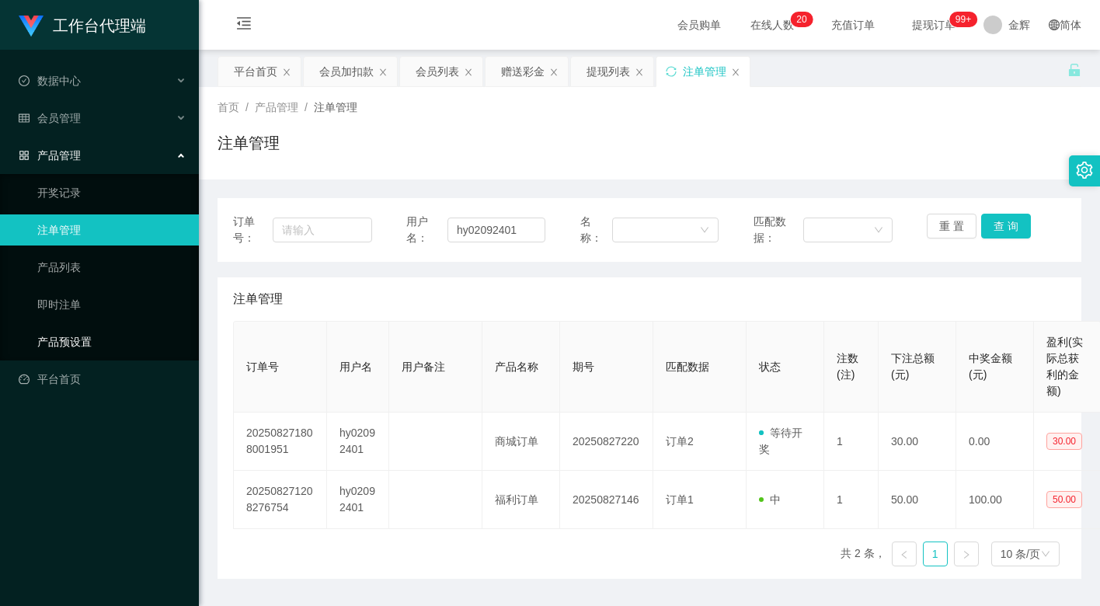
click at [85, 334] on link "产品预设置" at bounding box center [111, 341] width 149 height 31
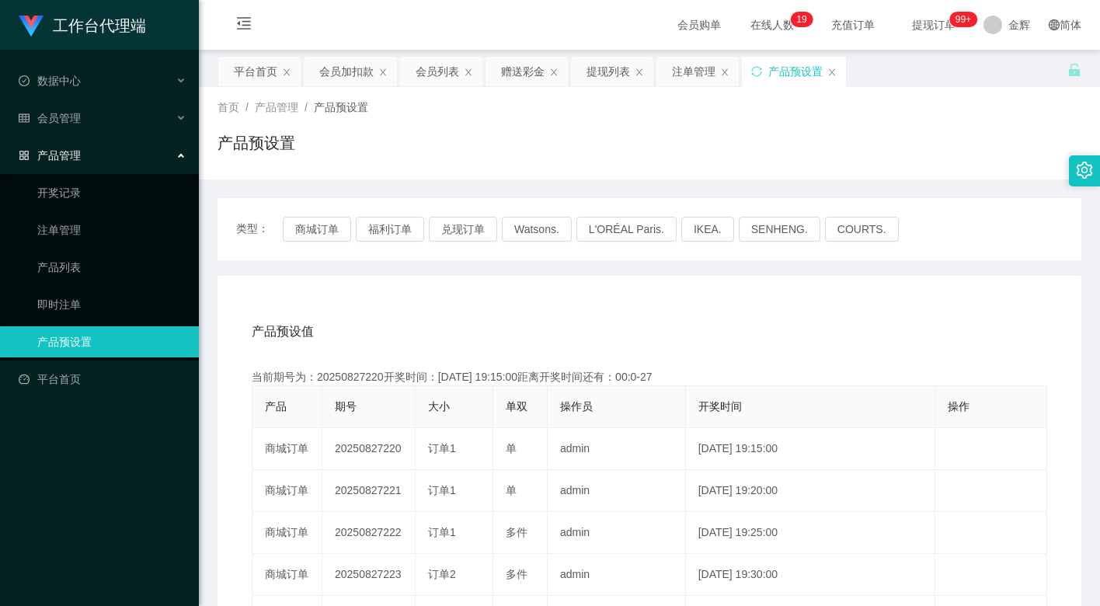
click at [271, 143] on h1 "产品预设置" at bounding box center [257, 142] width 78 height 23
click at [1082, 169] on icon "图标: setting" at bounding box center [1085, 170] width 16 height 17
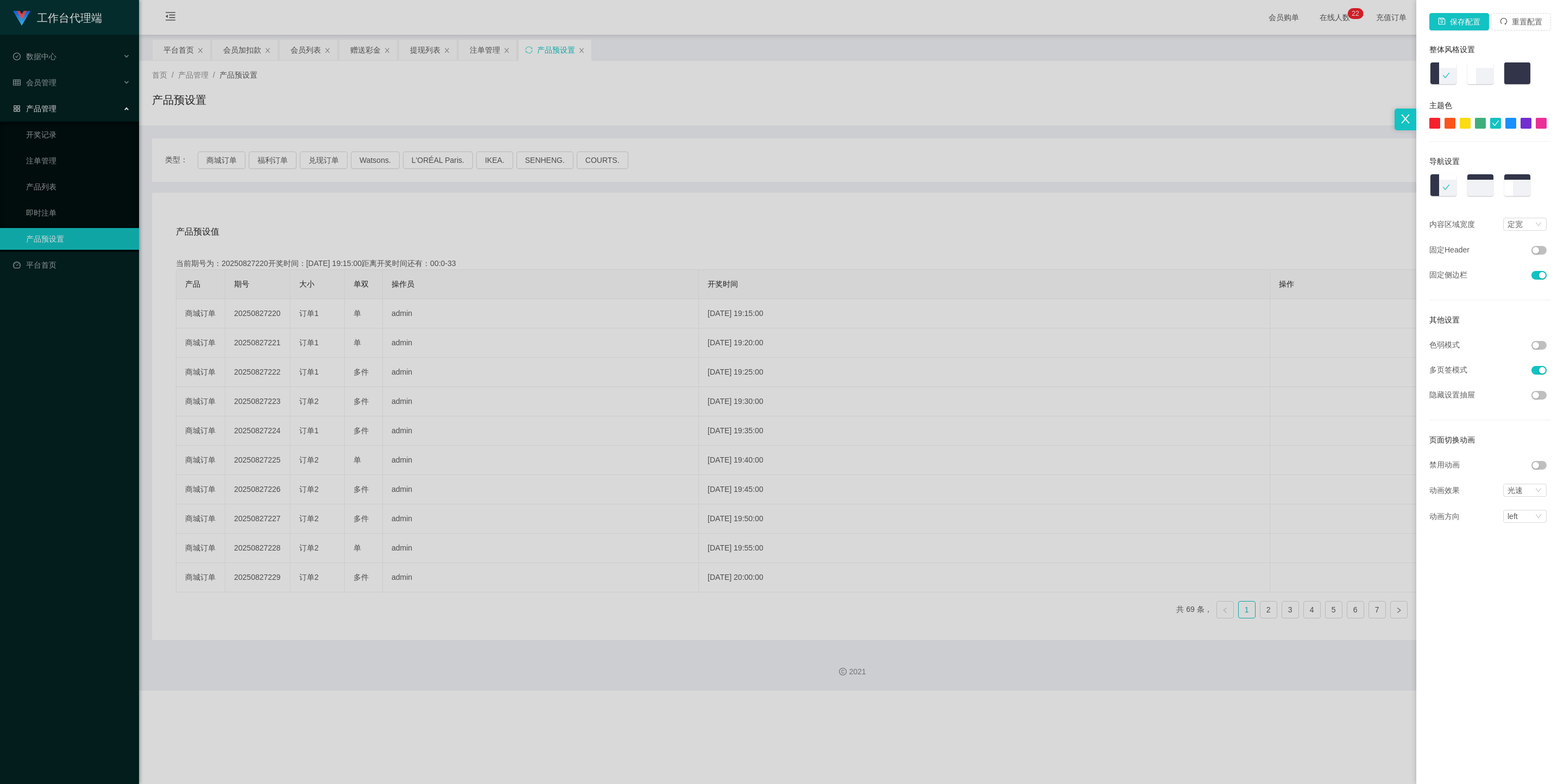
click at [768, 119] on icon "图标: close" at bounding box center [1405, 119] width 8 height 8
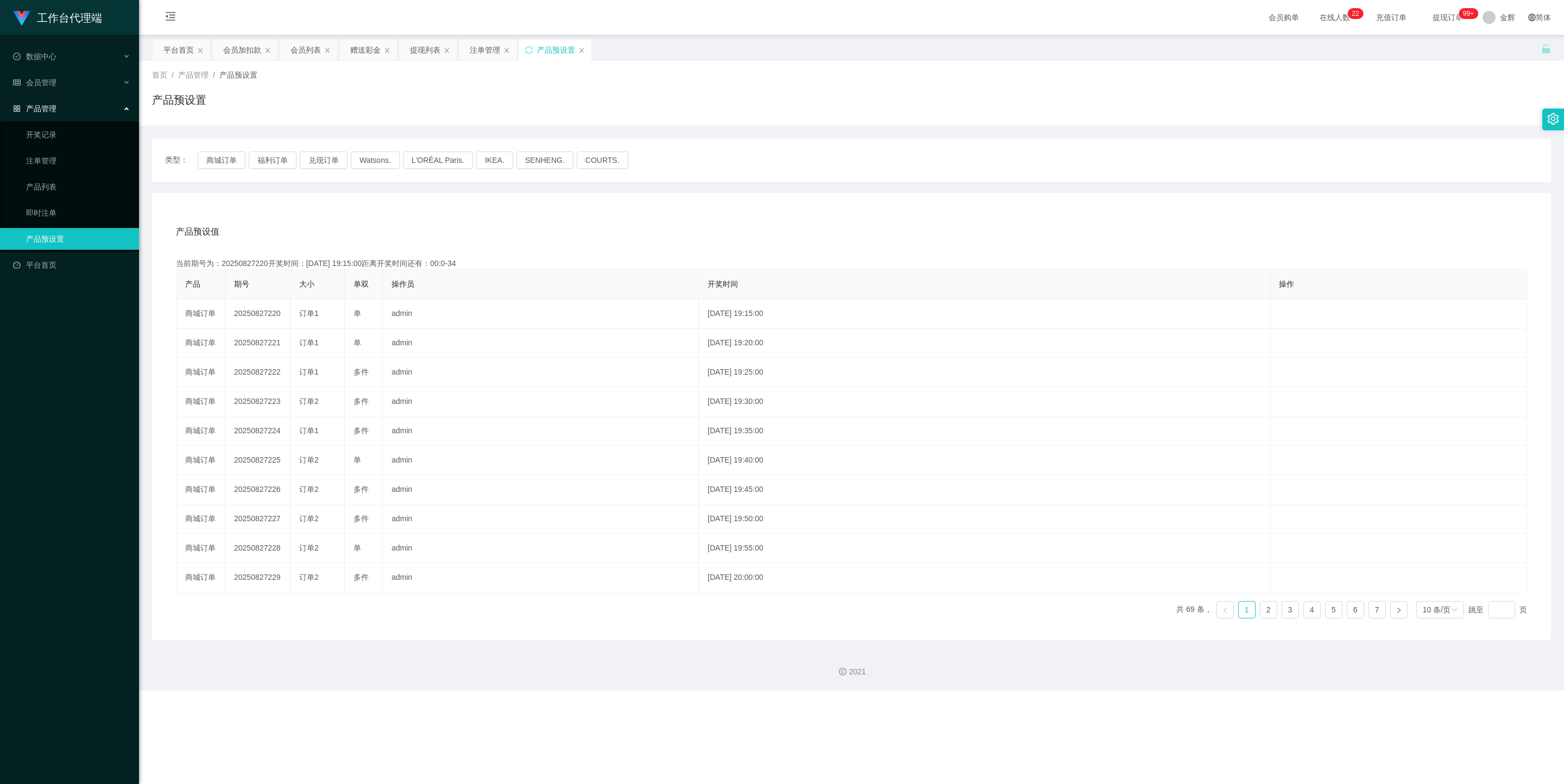
click at [768, 71] on div "首页 / 产品管理 / 产品预设置 /" at bounding box center [852, 75] width 1399 height 11
click at [768, 50] on icon "图标: unlock" at bounding box center [1547, 49] width 10 height 10
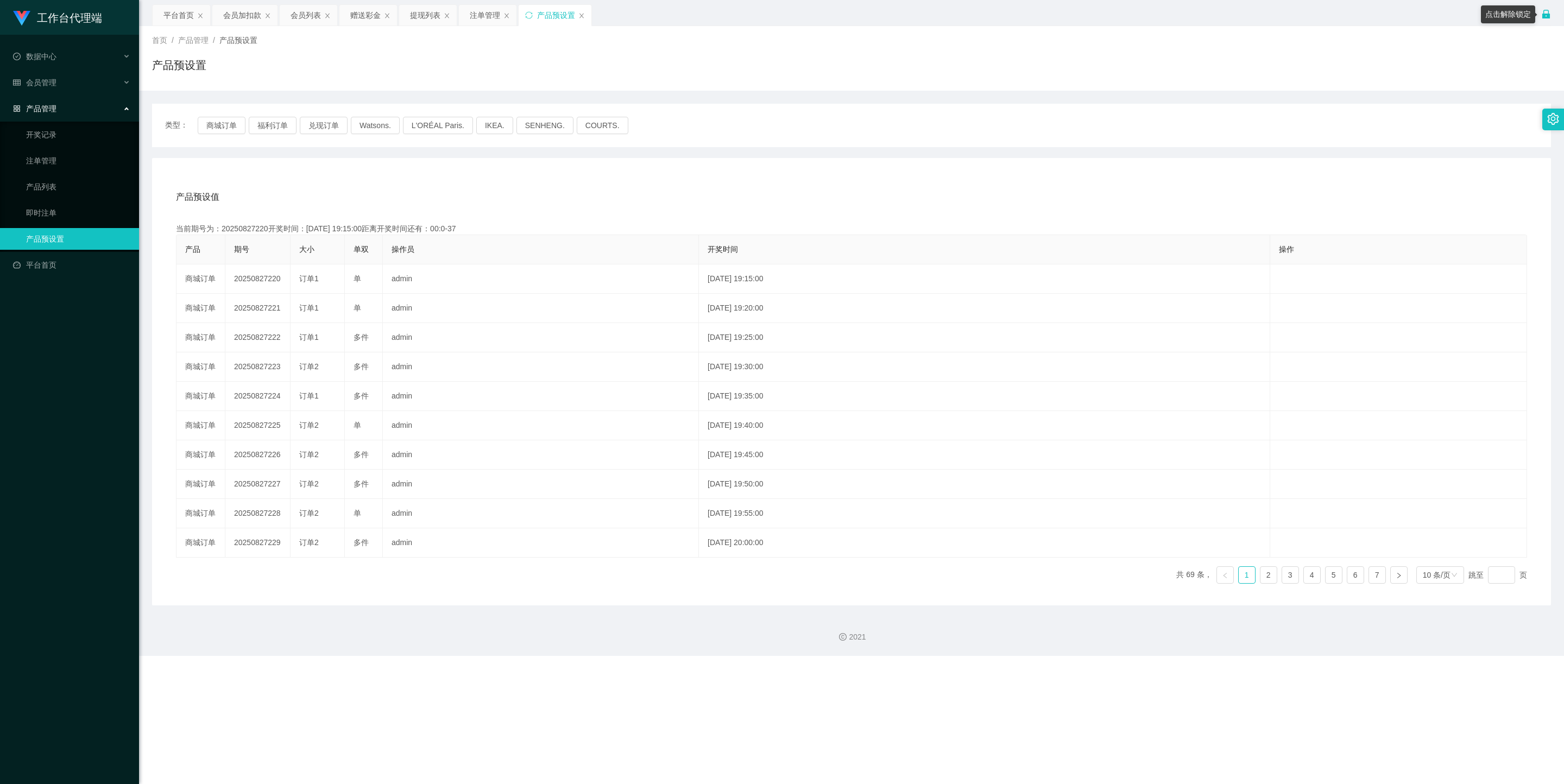
click at [768, 11] on icon "图标: lock" at bounding box center [1547, 14] width 10 height 10
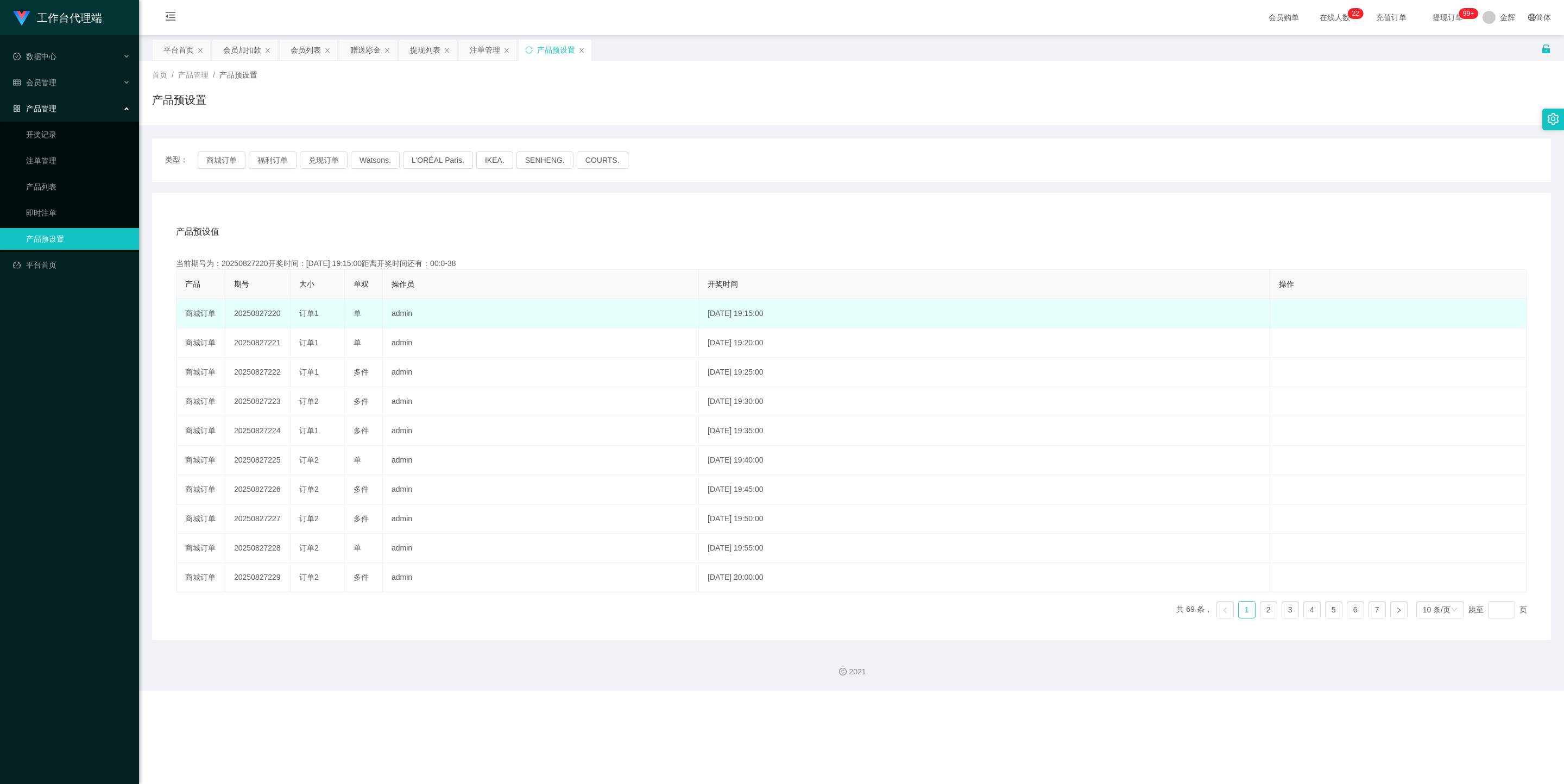
click at [768, 316] on td "[DATE] 19:15:00" at bounding box center [984, 314] width 571 height 29
drag, startPoint x: 310, startPoint y: 312, endPoint x: 278, endPoint y: 312, distance: 32.0
click at [280, 312] on td "20250827220" at bounding box center [257, 314] width 65 height 29
click at [259, 316] on td "20250827220" at bounding box center [257, 314] width 65 height 29
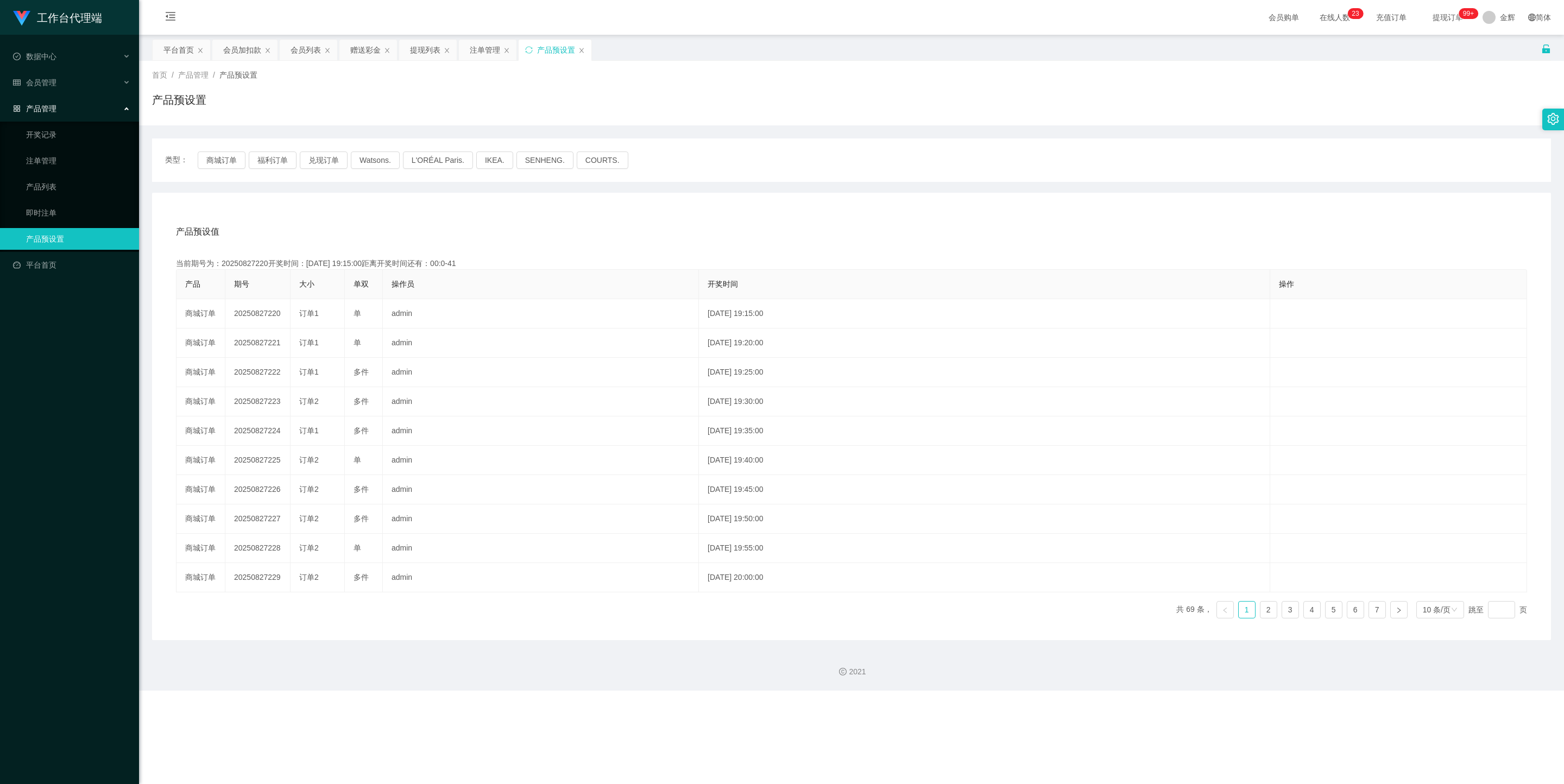
click at [320, 282] on th "大小" at bounding box center [318, 284] width 55 height 29
click at [225, 159] on button "商城订单" at bounding box center [222, 160] width 48 height 17
click at [225, 152] on button "商城订单" at bounding box center [222, 160] width 48 height 17
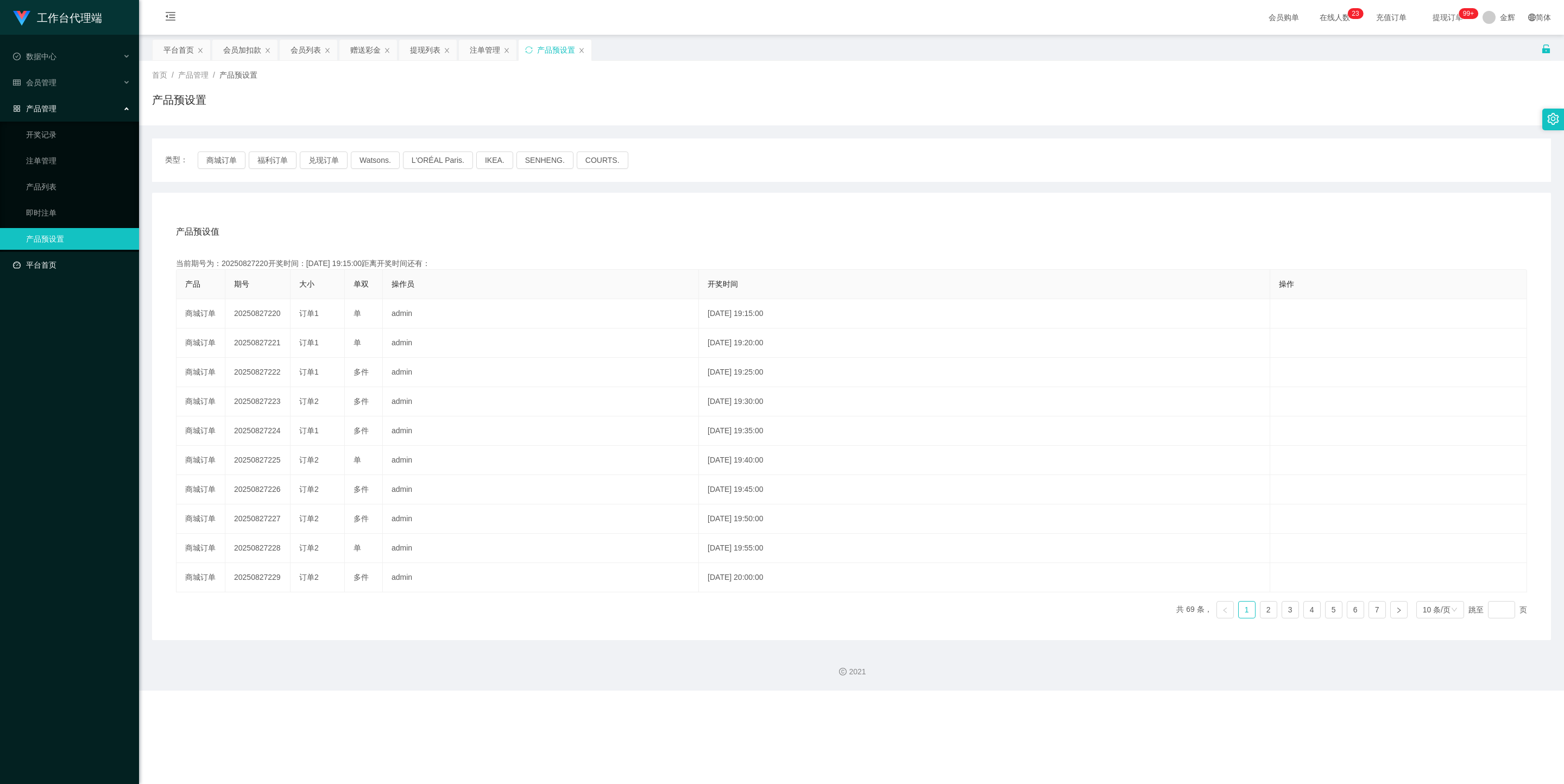
click at [59, 256] on link "平台首页" at bounding box center [72, 265] width 117 height 22
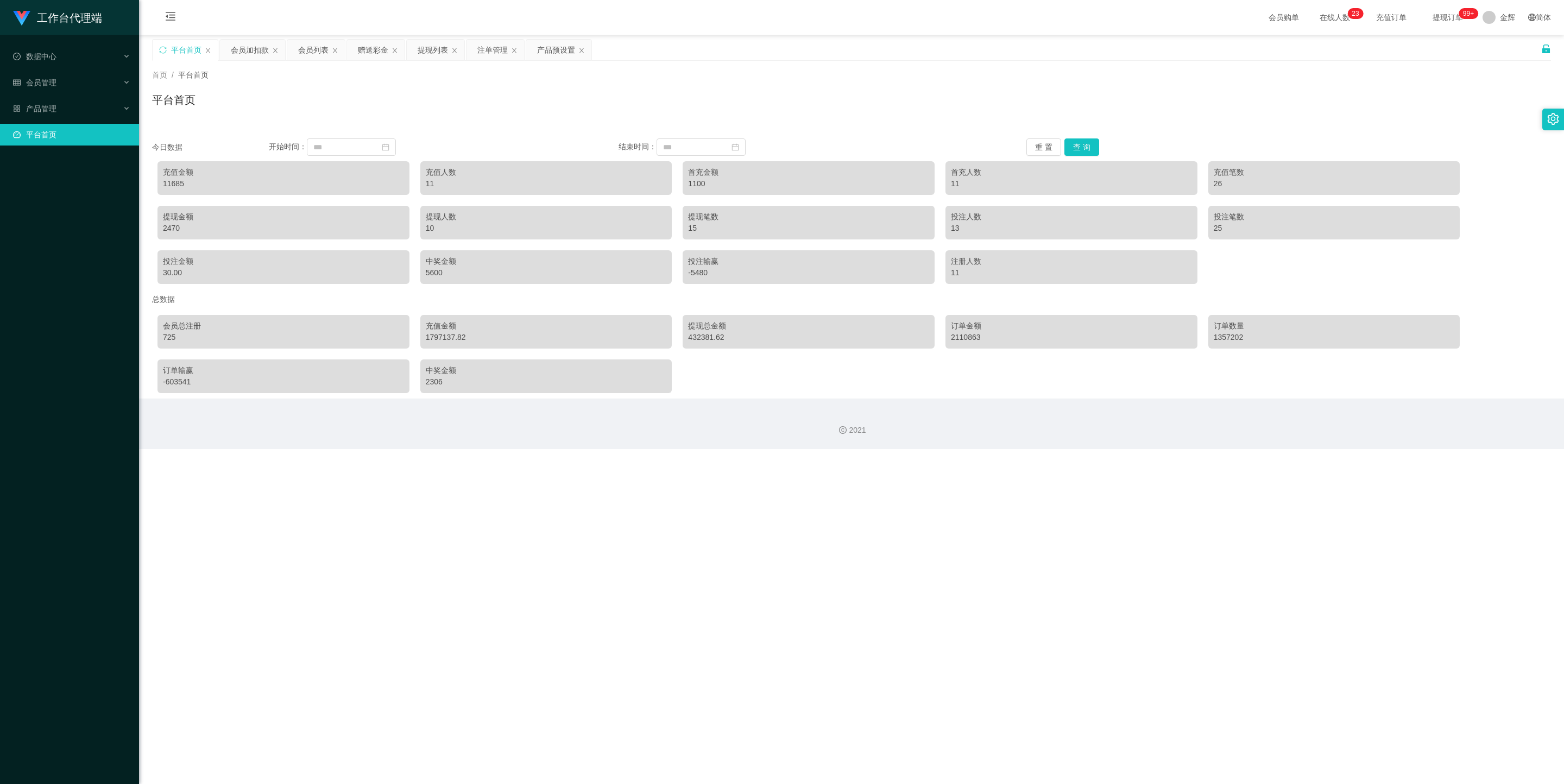
click at [559, 99] on div "平台首页" at bounding box center [852, 104] width 1399 height 25
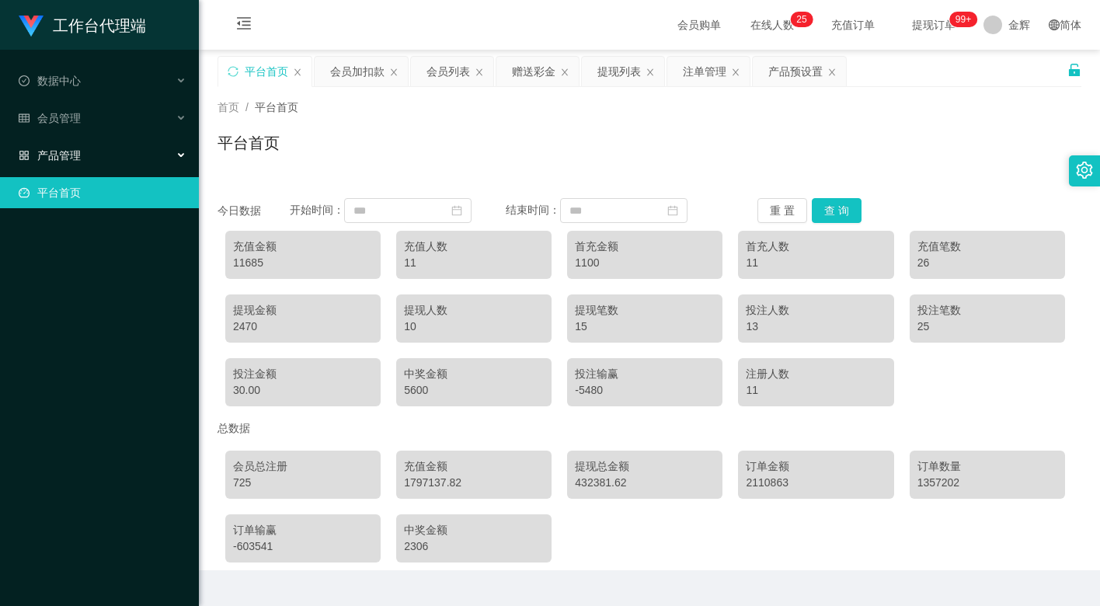
click at [75, 157] on div "产品管理" at bounding box center [99, 155] width 199 height 31
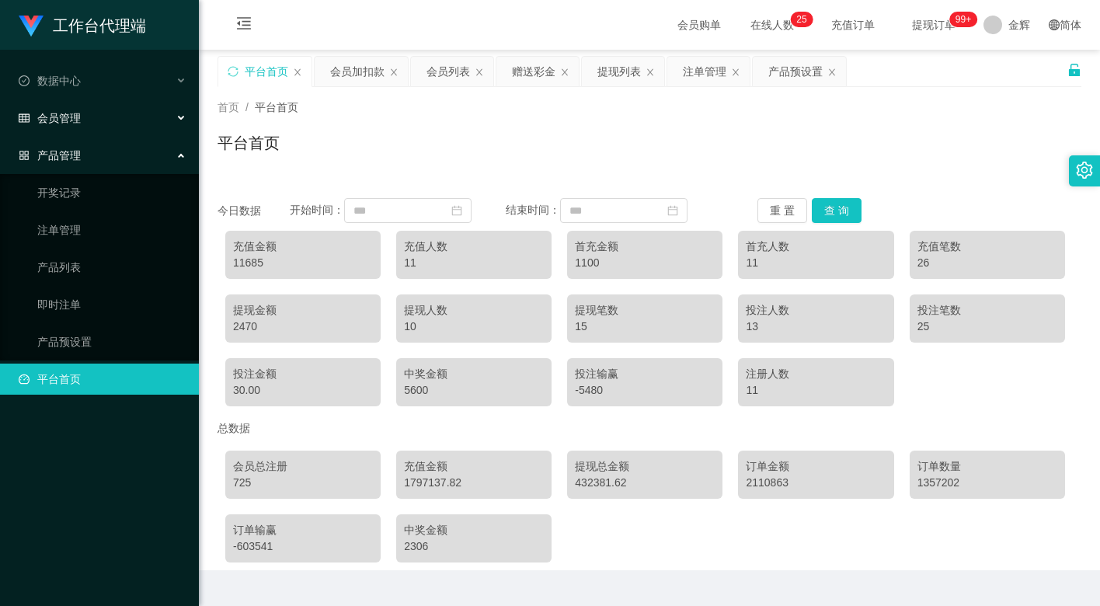
click at [113, 117] on div "会员管理" at bounding box center [99, 118] width 199 height 31
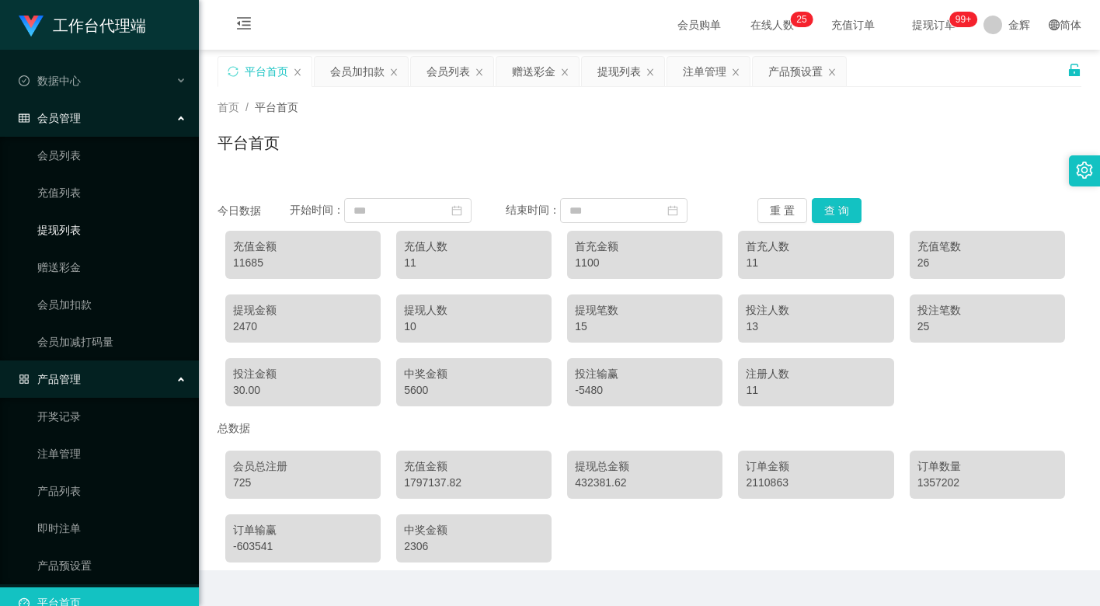
click at [96, 241] on link "提现列表" at bounding box center [111, 229] width 149 height 31
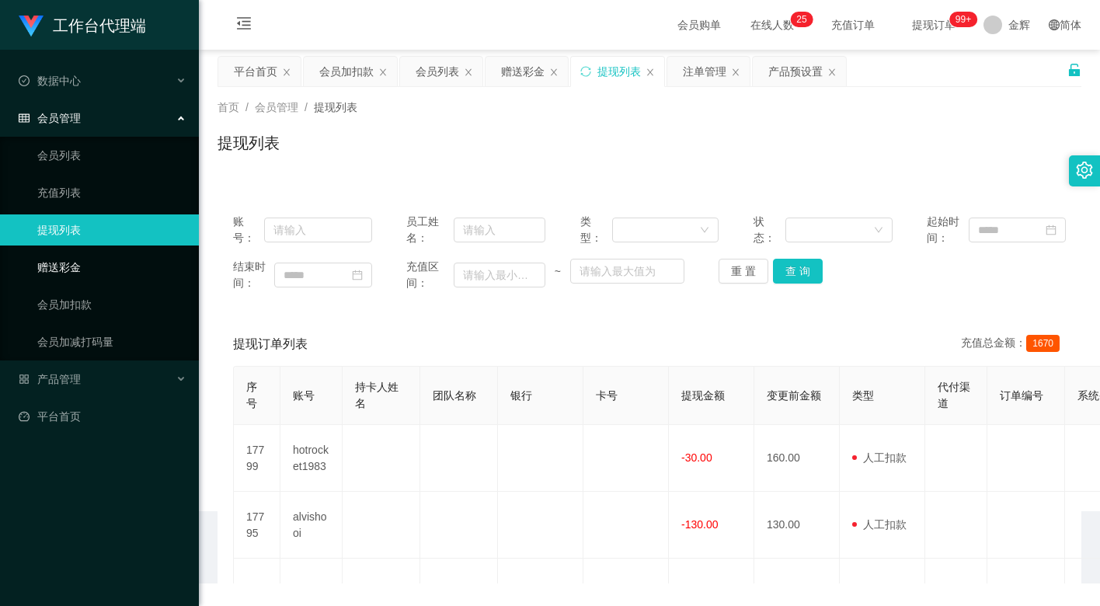
click at [65, 256] on link "赠送彩金" at bounding box center [111, 267] width 149 height 31
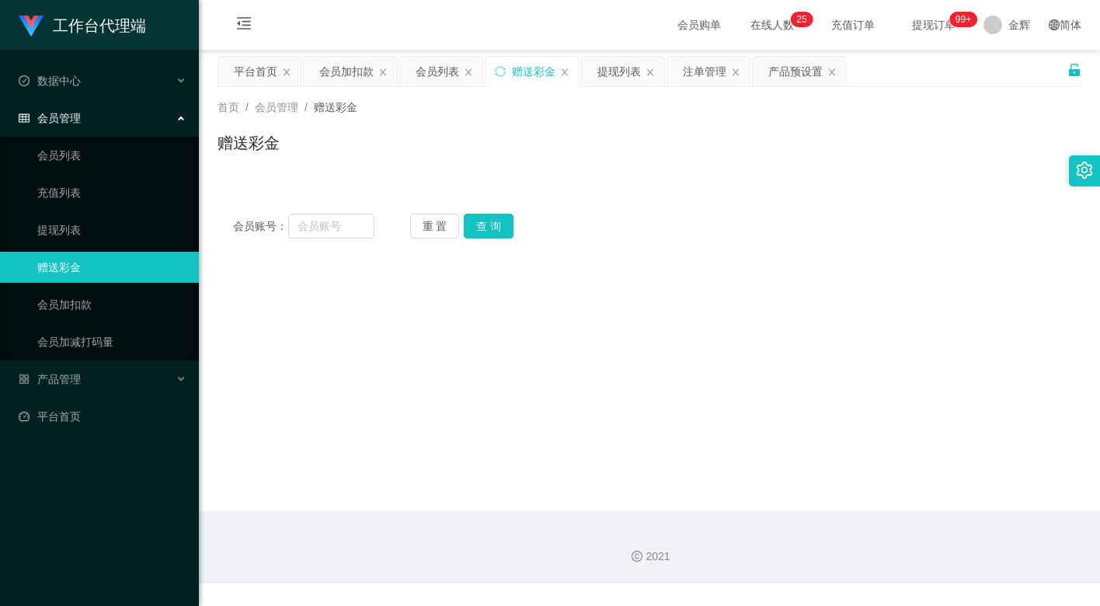
click at [621, 157] on div "赠送彩金" at bounding box center [650, 149] width 864 height 36
drag, startPoint x: 334, startPoint y: 213, endPoint x: 310, endPoint y: 224, distance: 26.8
click at [334, 214] on input "text" at bounding box center [331, 226] width 86 height 25
paste input "hy02092401"
type input "hy02092401"
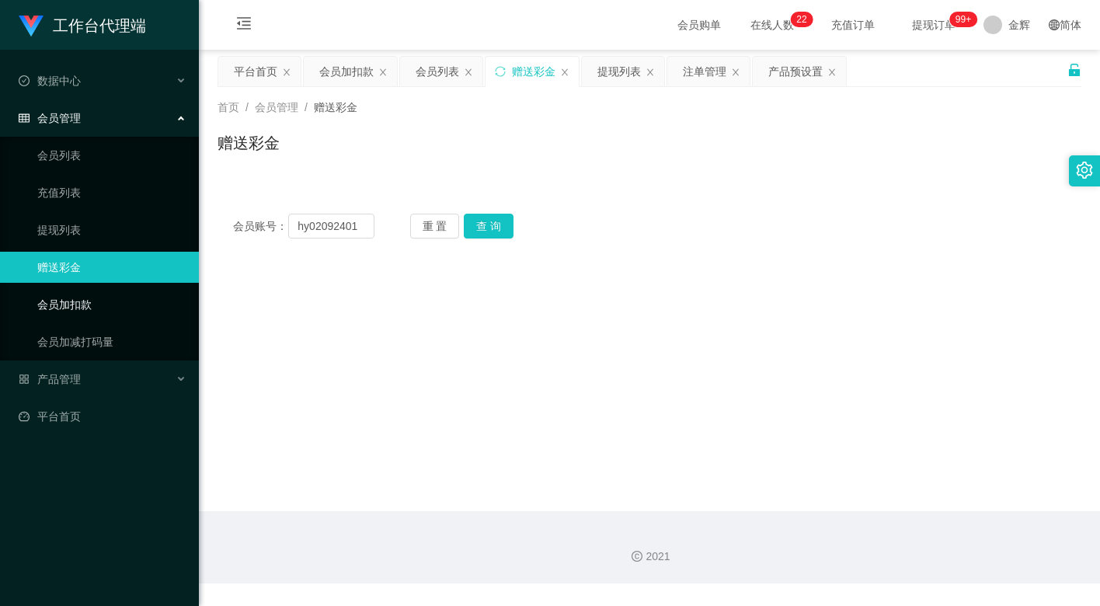
click at [114, 301] on link "会员加扣款" at bounding box center [111, 304] width 149 height 31
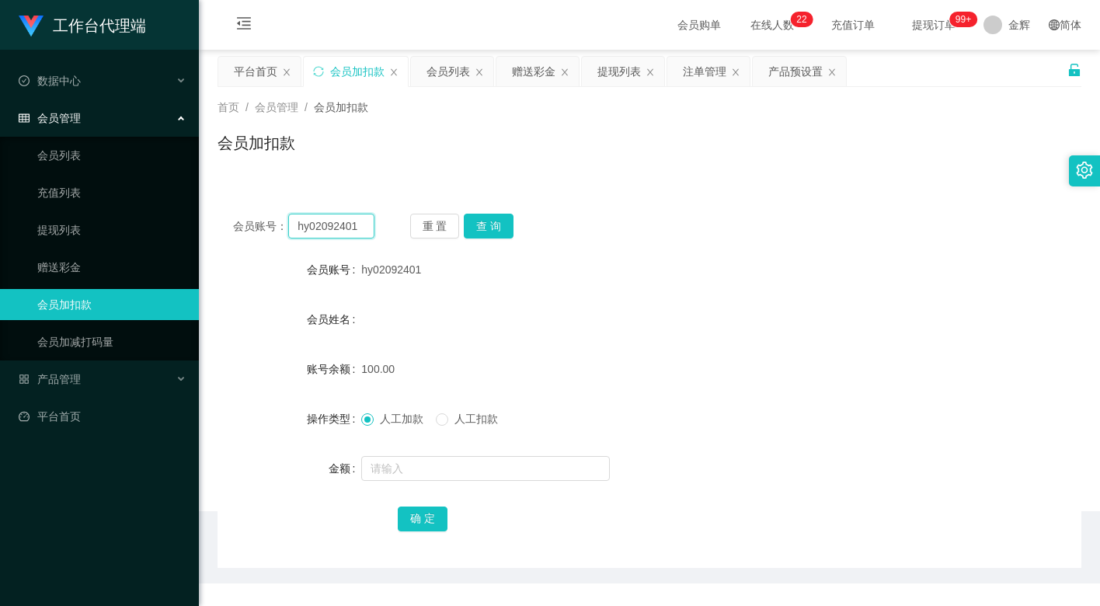
click at [364, 229] on input "hy02092401" at bounding box center [331, 226] width 86 height 25
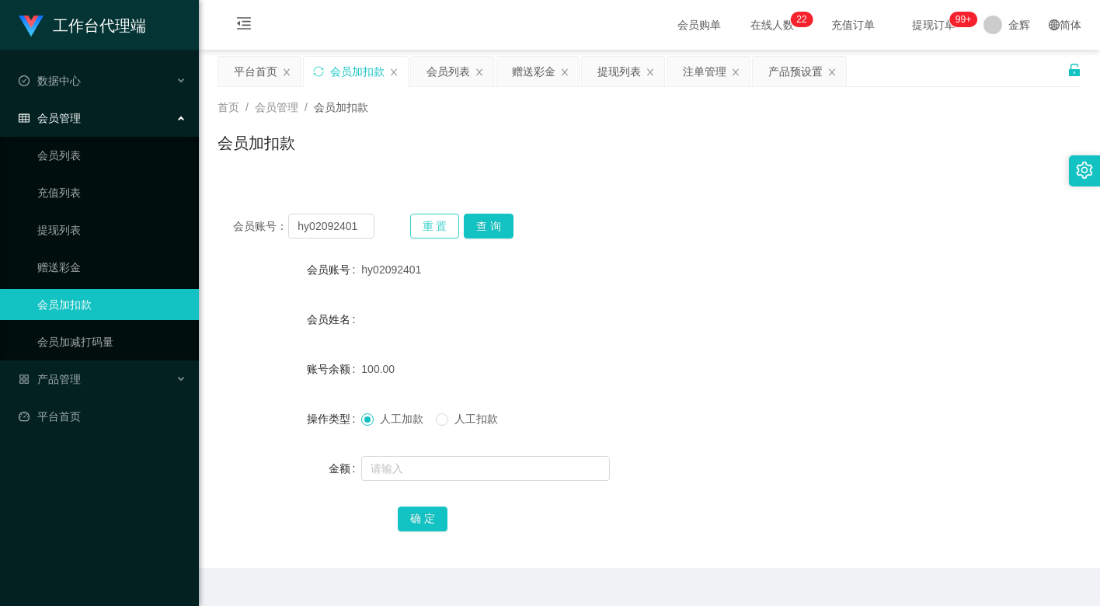
click at [434, 227] on button "重 置" at bounding box center [435, 226] width 50 height 25
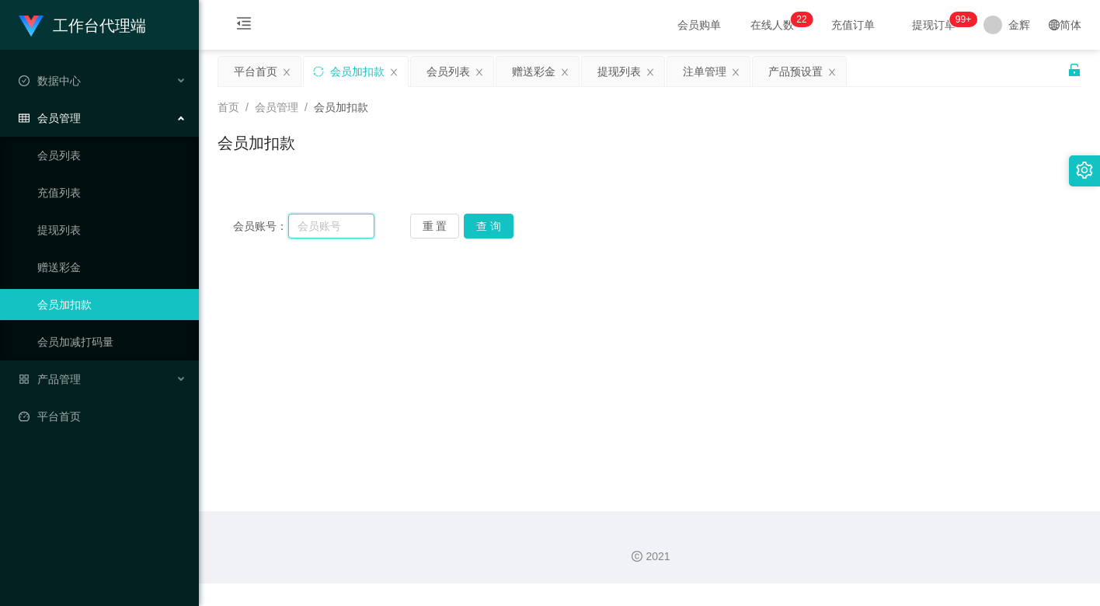
click at [350, 227] on input "text" at bounding box center [331, 226] width 86 height 25
paste input "hy02092401"
type input "hy02092401"
click at [488, 224] on button "查 询" at bounding box center [489, 226] width 50 height 25
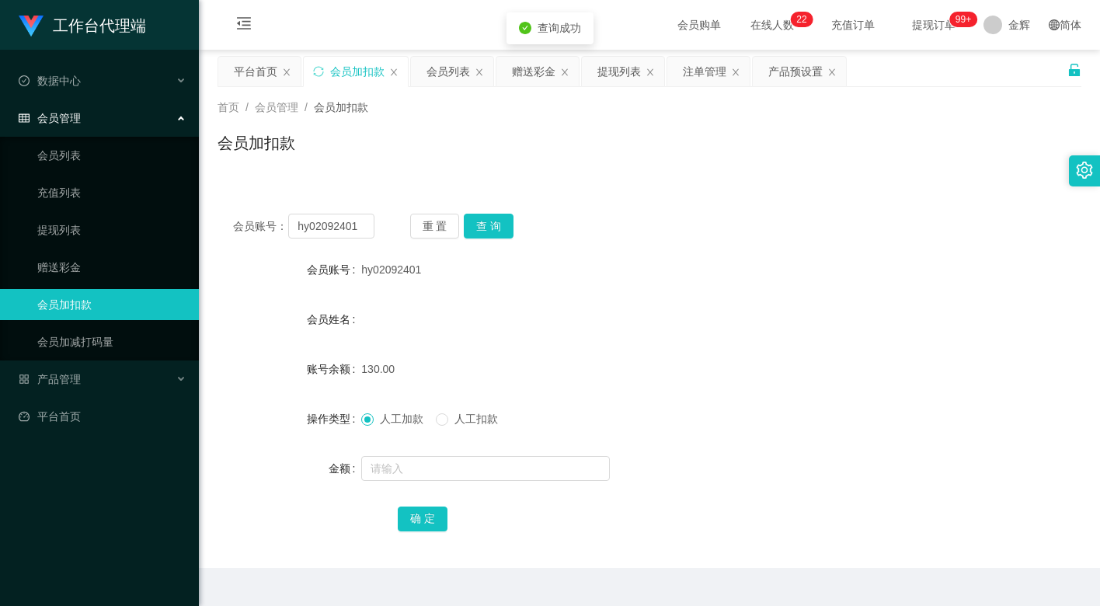
click at [459, 416] on span "人工扣款" at bounding box center [476, 418] width 56 height 12
click at [453, 461] on input "text" at bounding box center [485, 468] width 249 height 25
type input "130"
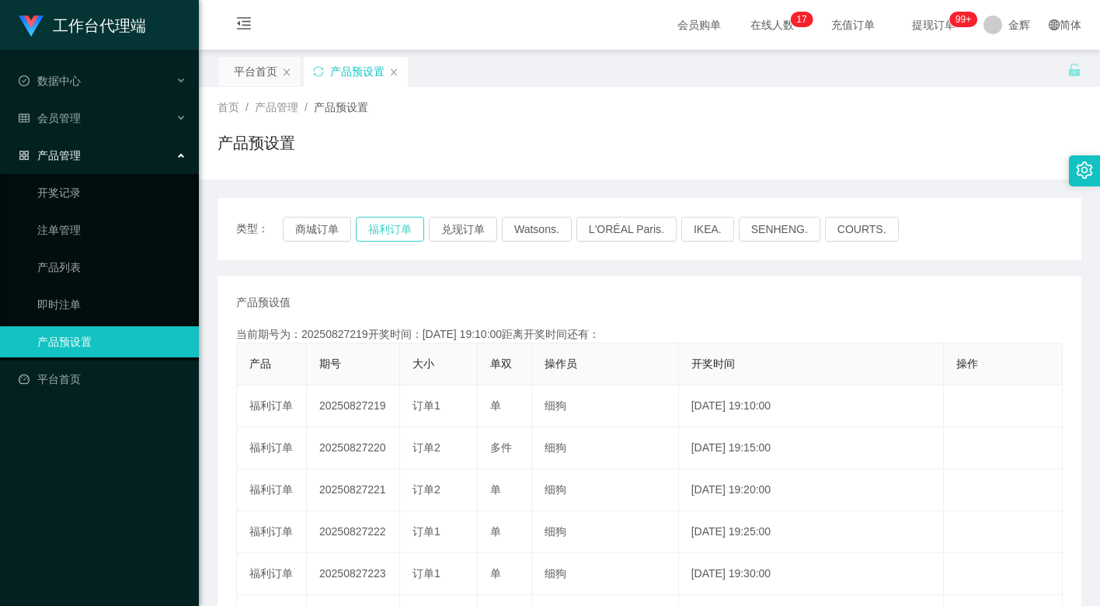
click at [415, 226] on button "福利订单" at bounding box center [390, 229] width 68 height 25
click at [412, 218] on button "福利订单" at bounding box center [390, 229] width 68 height 25
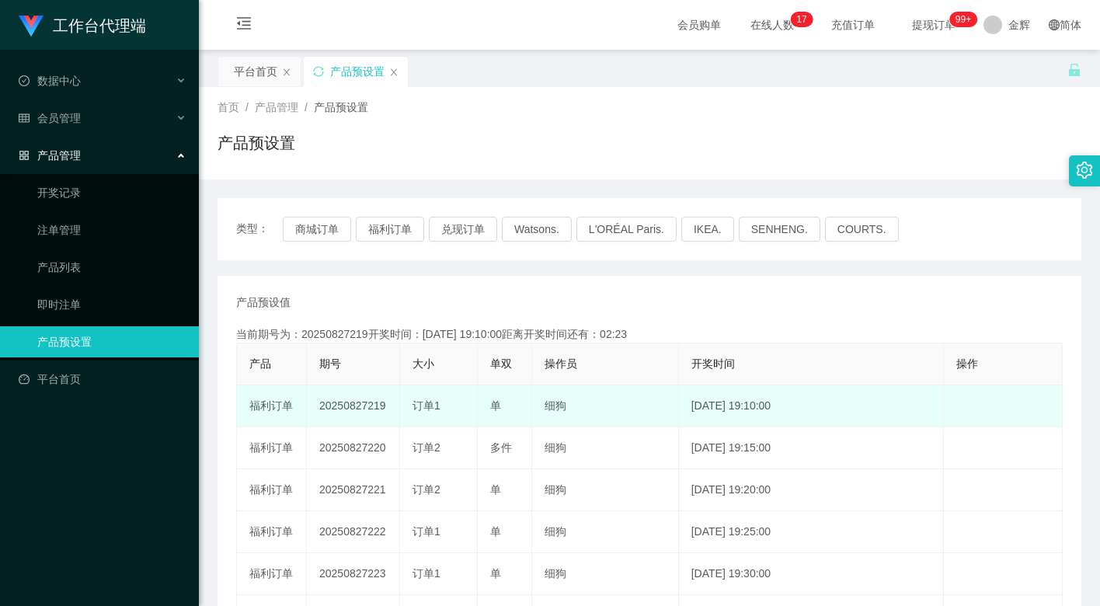
click at [361, 402] on td "20250827219" at bounding box center [353, 406] width 93 height 42
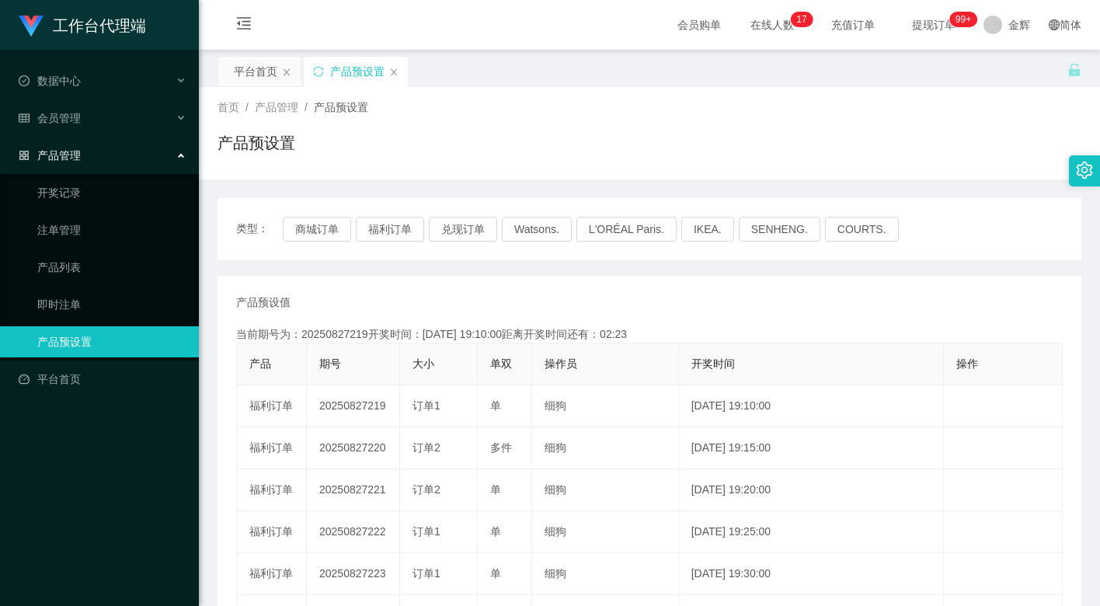
copy td "20250827219"
drag, startPoint x: 259, startPoint y: 245, endPoint x: 324, endPoint y: 294, distance: 81.4
click at [259, 245] on div "类型： 商城订单 福利订单 兑现订单 Watsons. L'ORÉAL Paris. IKEA. [GEOGRAPHIC_DATA]. COURTS." at bounding box center [650, 229] width 864 height 62
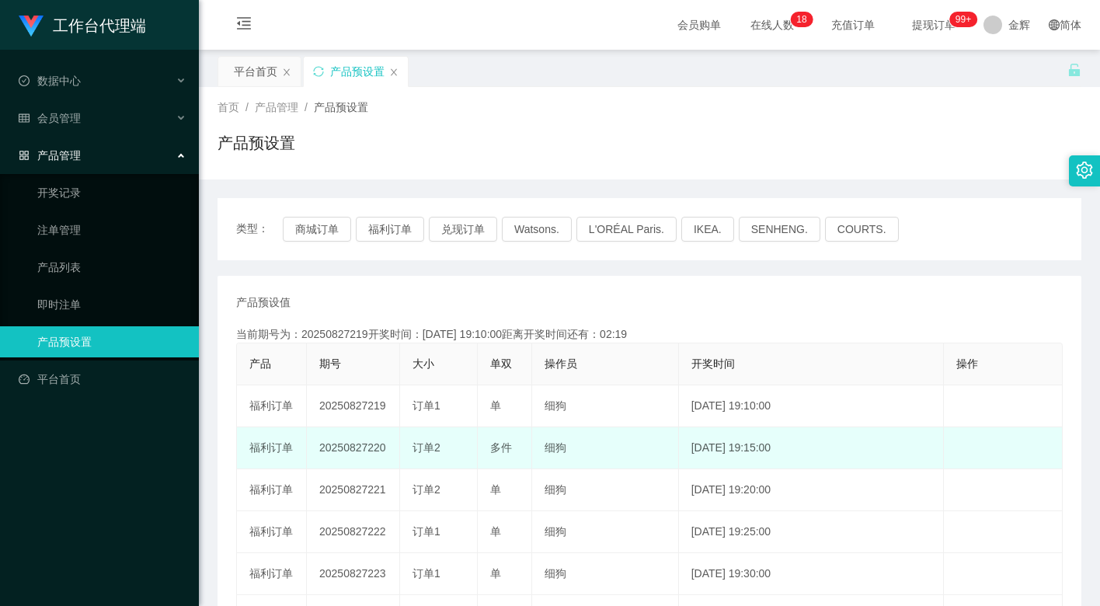
click at [357, 447] on td "20250827220" at bounding box center [353, 448] width 93 height 42
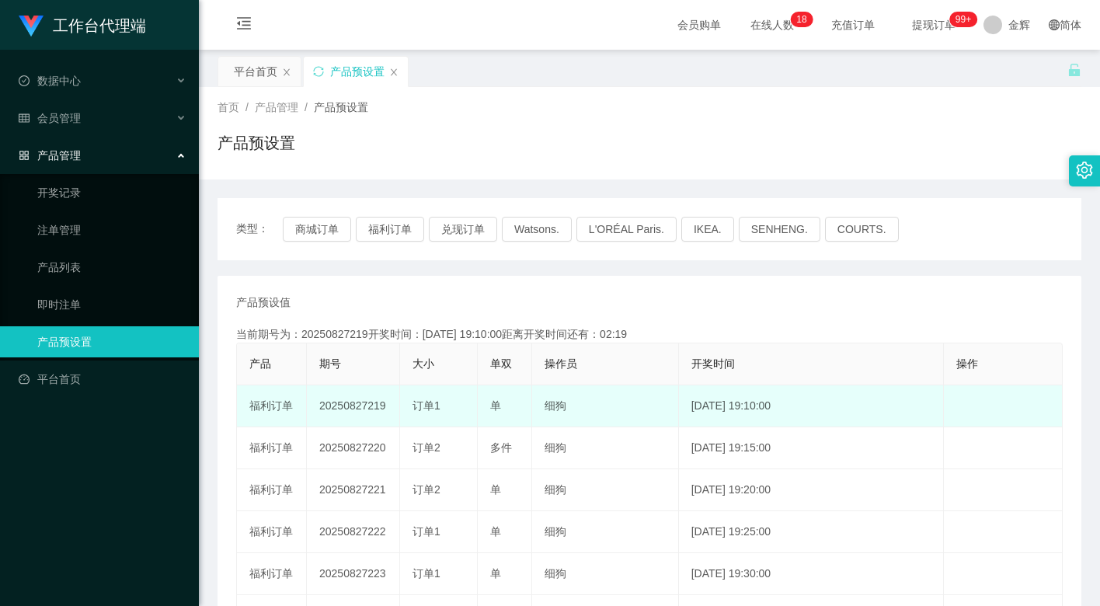
copy td "20250827220"
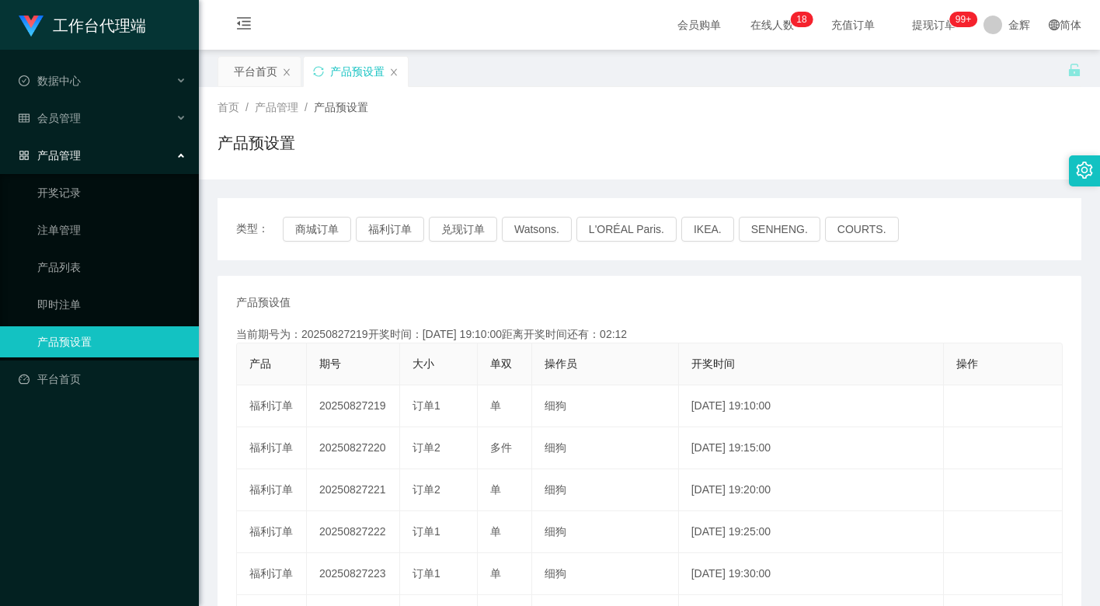
click at [218, 440] on div "产品预设值 添加期号 当前期号为：20250827219开奖时间：[DATE] 19:10:00距离开奖时间还有：02:12 产品 期号 大小 单双 操作员 …" at bounding box center [650, 574] width 864 height 597
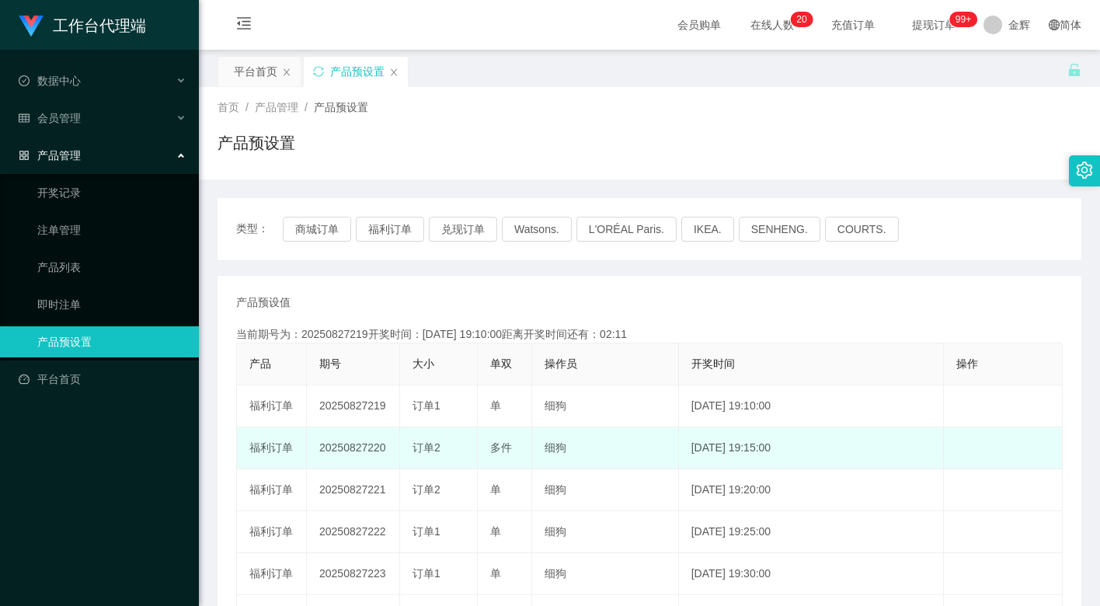
click at [431, 446] on span "订单2" at bounding box center [426, 447] width 28 height 12
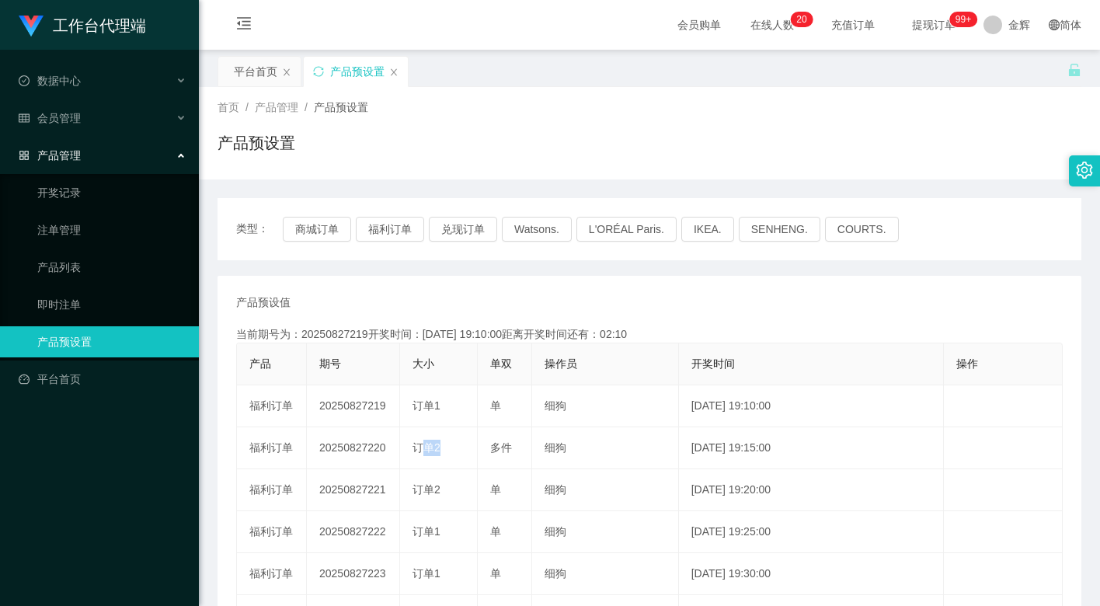
copy span "订单2"
click at [110, 457] on div "工作台代理端 数据中心 会员管理 产品管理 开奖记录 注单管理 产品列表 即时注单 产品预设置 平台首页" at bounding box center [99, 303] width 199 height 606
click at [117, 453] on div "工作台代理端 数据中心 会员管理 产品管理 开奖记录 注单管理 产品列表 即时注单 产品预设置 平台首页" at bounding box center [99, 303] width 199 height 606
click at [1033, 127] on div "首页 / 产品管理 / 产品预设置 / 产品预设置" at bounding box center [650, 133] width 864 height 68
click at [412, 219] on button "福利订单" at bounding box center [390, 229] width 68 height 25
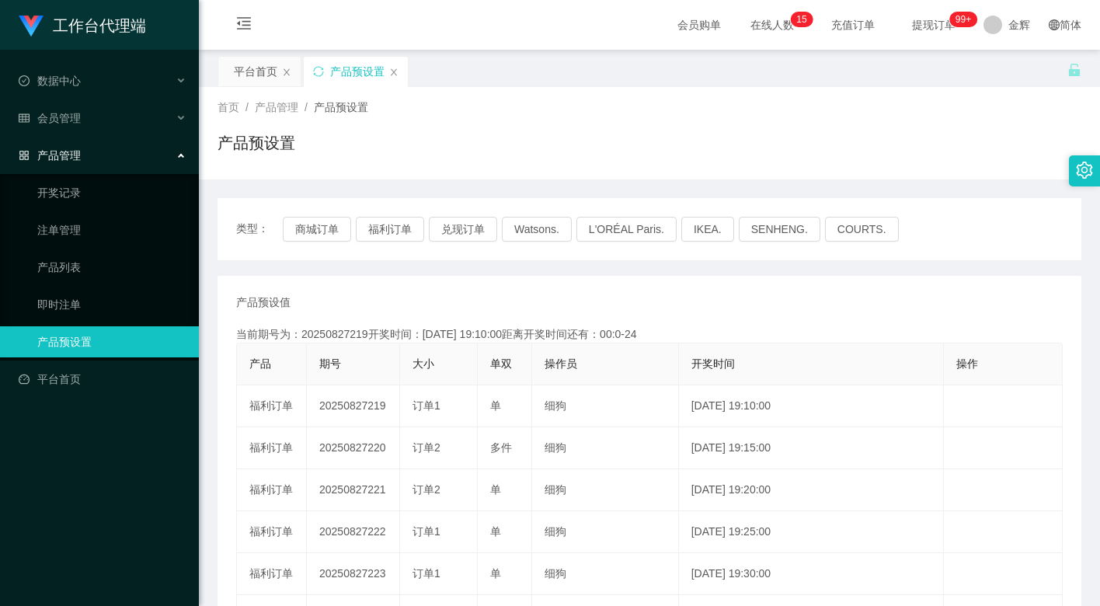
click at [646, 89] on div "首页 / 产品管理 / 产品预设置 / 产品预设置" at bounding box center [649, 133] width 901 height 92
click at [419, 224] on button "福利订单" at bounding box center [390, 229] width 68 height 25
click at [412, 220] on button "福利订单" at bounding box center [390, 229] width 68 height 25
click at [399, 229] on button "福利订单" at bounding box center [390, 229] width 68 height 25
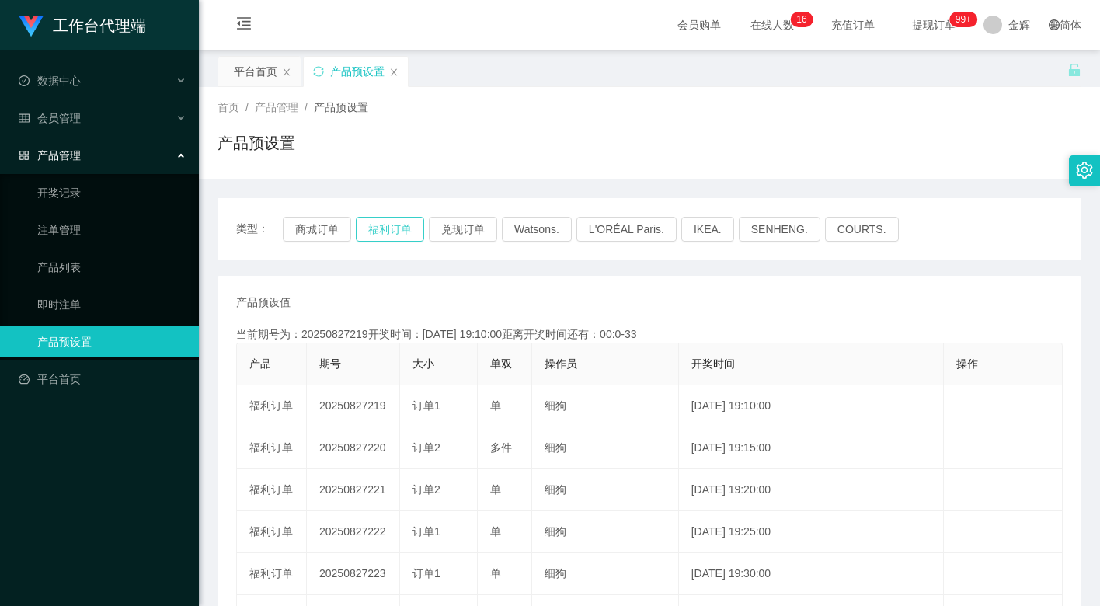
click at [399, 229] on button "福利订单" at bounding box center [390, 229] width 68 height 25
click at [404, 222] on button "福利订单" at bounding box center [390, 229] width 68 height 25
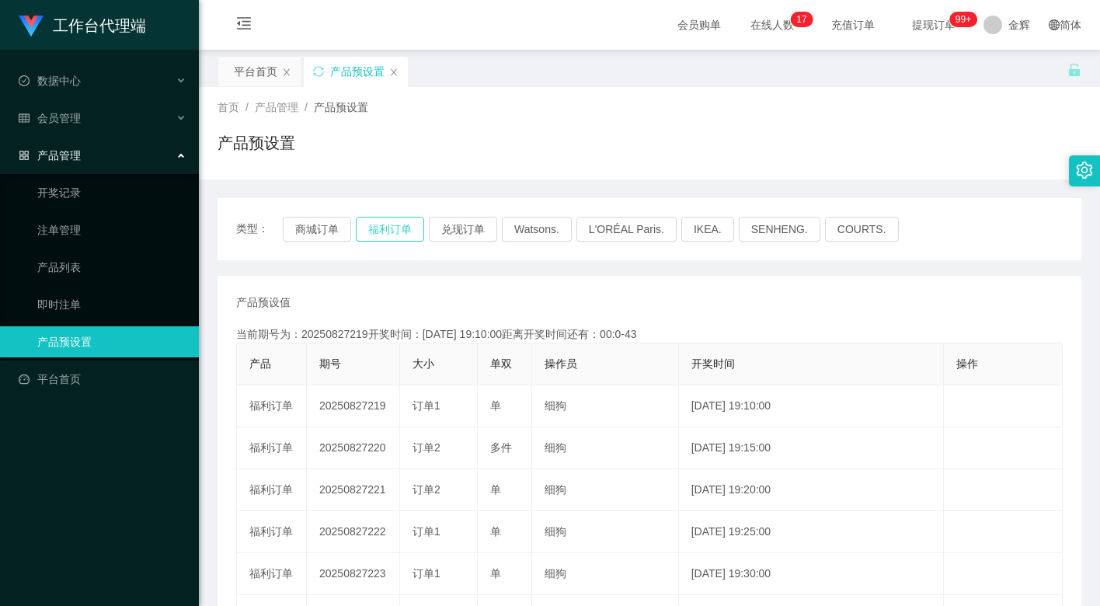
click at [406, 221] on button "福利订单" at bounding box center [390, 229] width 68 height 25
click at [374, 219] on button "福利订单" at bounding box center [390, 229] width 68 height 25
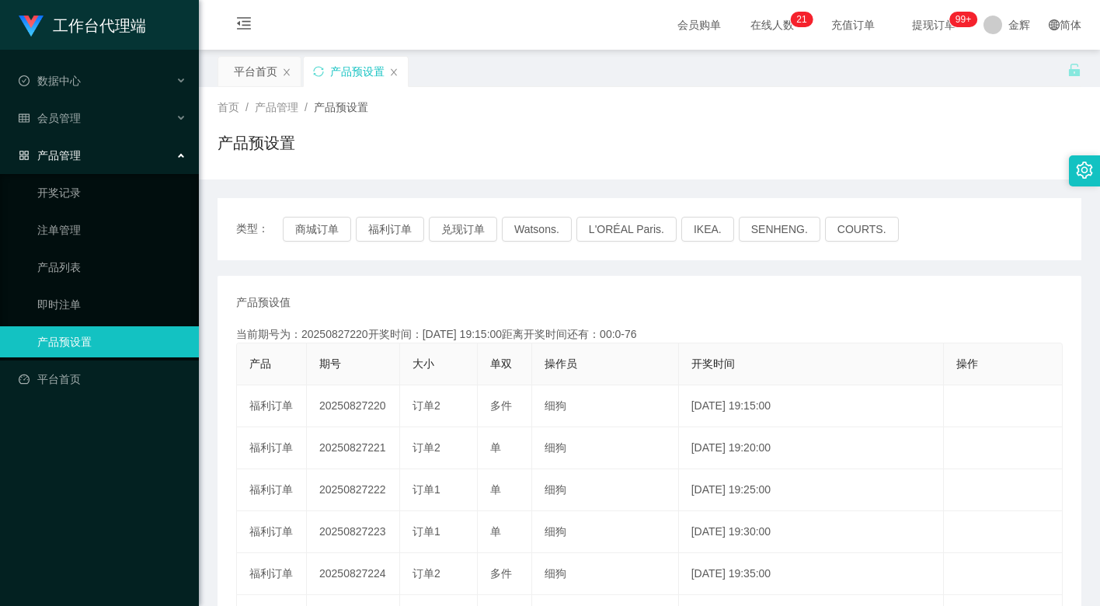
drag, startPoint x: 1031, startPoint y: 147, endPoint x: 1012, endPoint y: 138, distance: 20.5
click at [1031, 147] on div "产品预设置" at bounding box center [650, 149] width 864 height 36
click at [385, 231] on button "福利订单" at bounding box center [390, 229] width 68 height 25
click at [402, 224] on button "福利订单" at bounding box center [390, 229] width 68 height 25
click at [340, 233] on button "商城订单" at bounding box center [317, 229] width 68 height 25
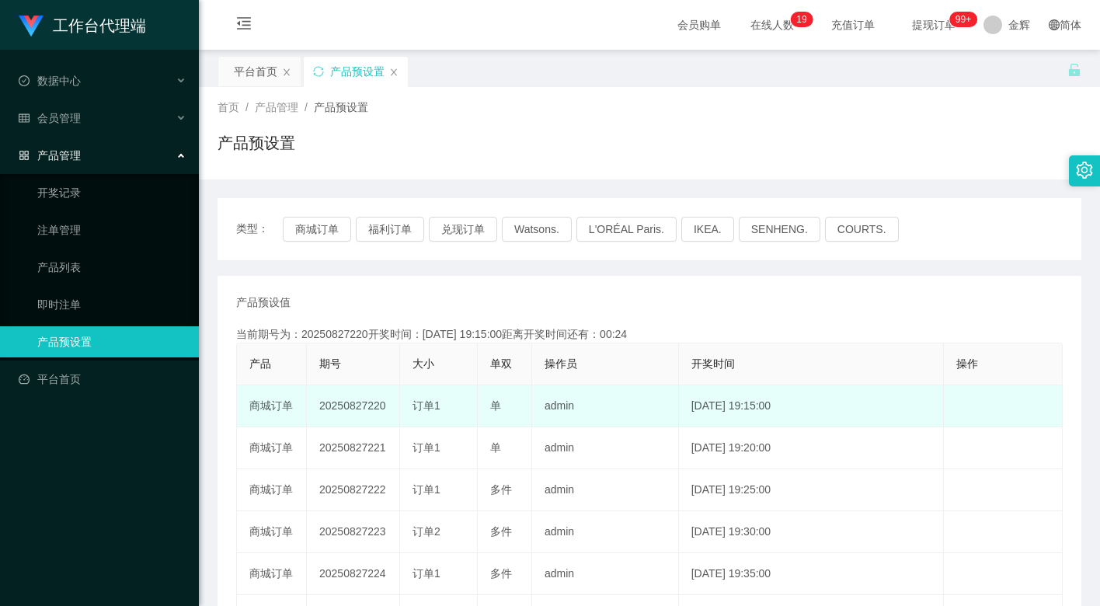
drag, startPoint x: 445, startPoint y: 411, endPoint x: 373, endPoint y: 404, distance: 72.6
click at [385, 404] on tr "商城订单 20250827220 订单1 单 admin [DATE] 19:15:00 编 辑 限制投注" at bounding box center [650, 406] width 826 height 42
click at [423, 419] on td "订单1" at bounding box center [439, 406] width 78 height 42
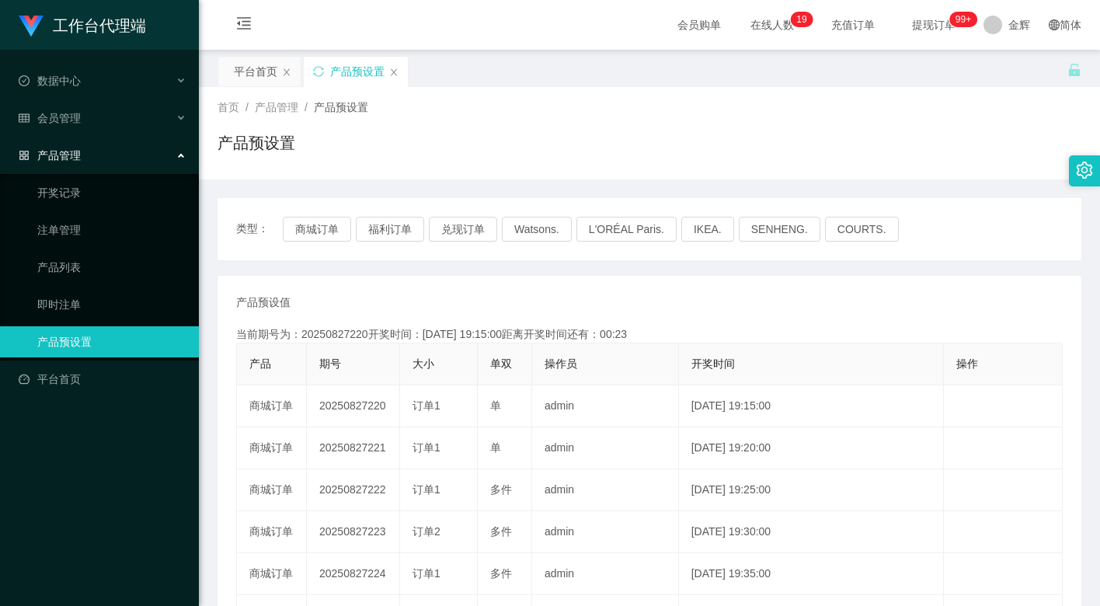
click at [503, 99] on div "首页 / 产品管理 / 产品预设置 /" at bounding box center [650, 107] width 864 height 16
click at [329, 226] on button "商城订单" at bounding box center [317, 229] width 68 height 25
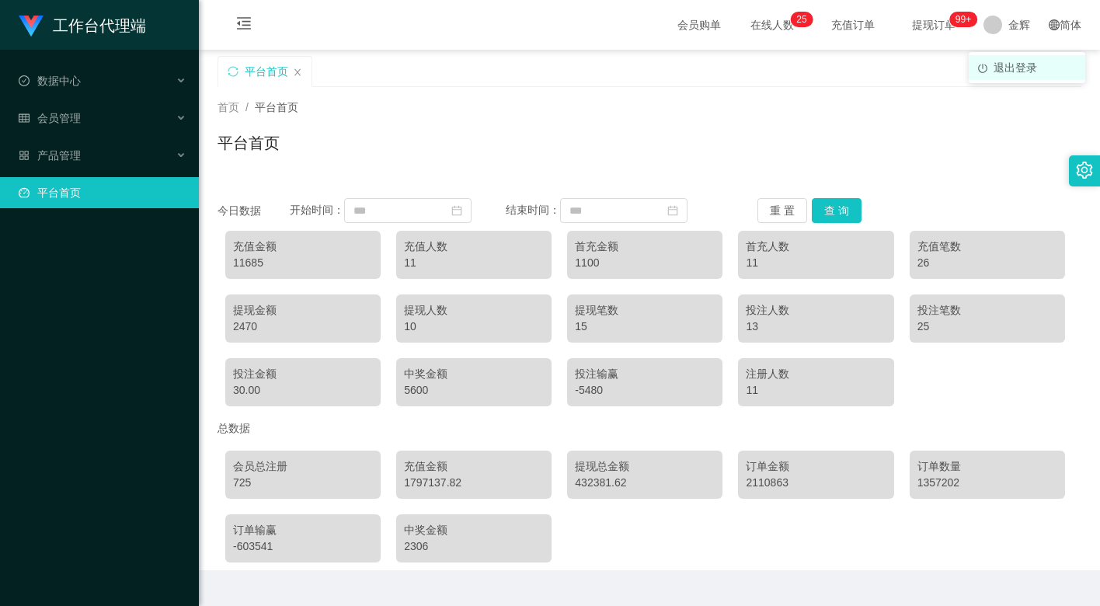
click at [1018, 70] on span "退出登录" at bounding box center [1016, 67] width 44 height 12
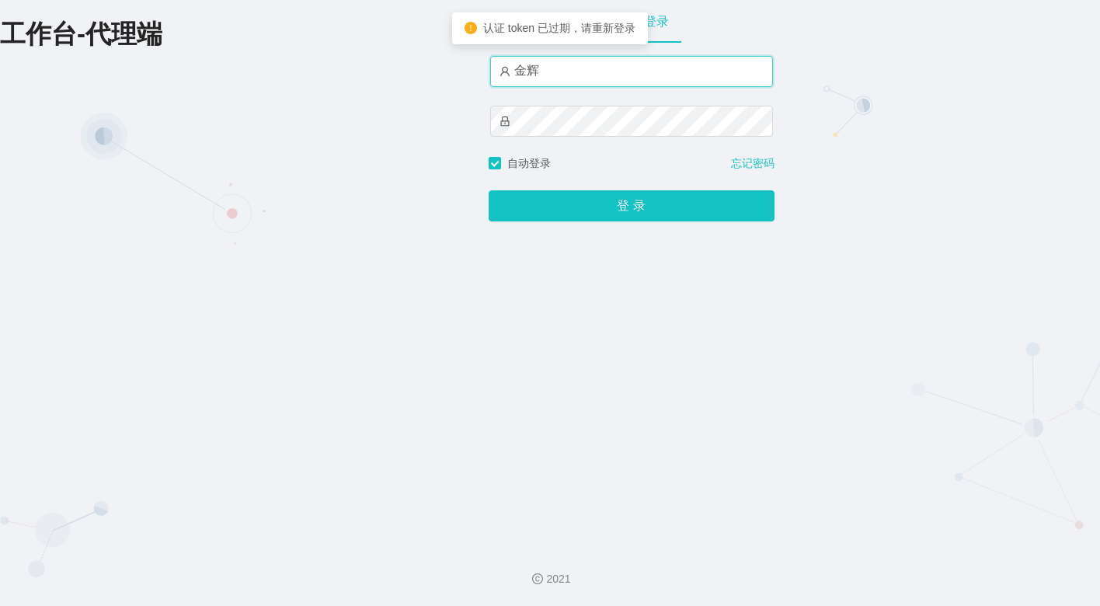
click at [583, 70] on input "金辉" at bounding box center [631, 71] width 283 height 31
drag, startPoint x: 567, startPoint y: 79, endPoint x: 434, endPoint y: 63, distance: 133.8
click at [465, 68] on div "工作台-代理端 账户密码登录 金辉 自动登录 忘记密码 登 录" at bounding box center [550, 267] width 1100 height 534
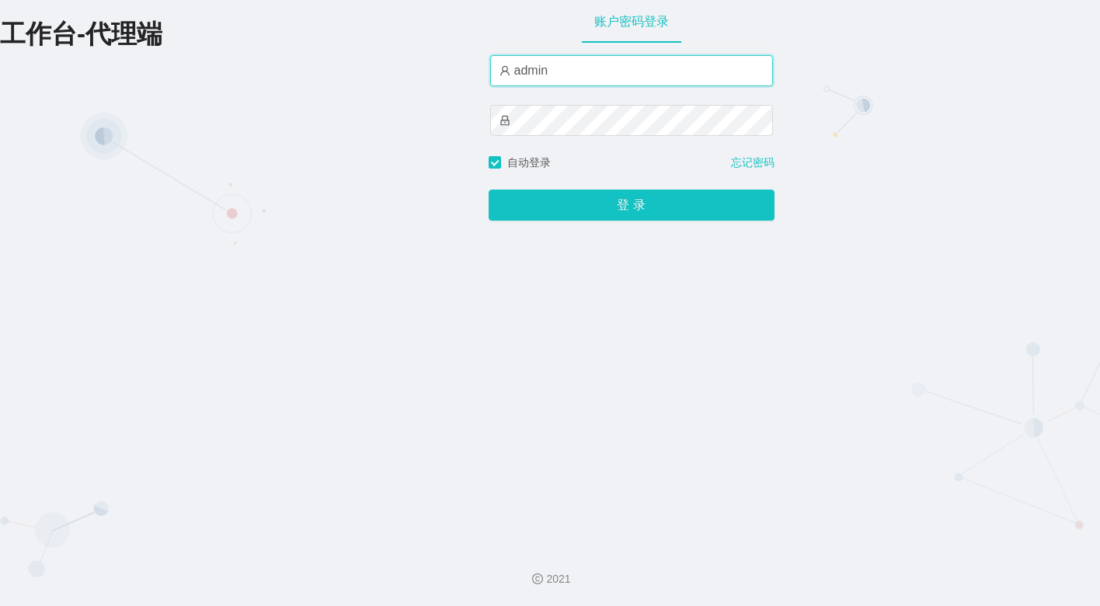
type input "admin"
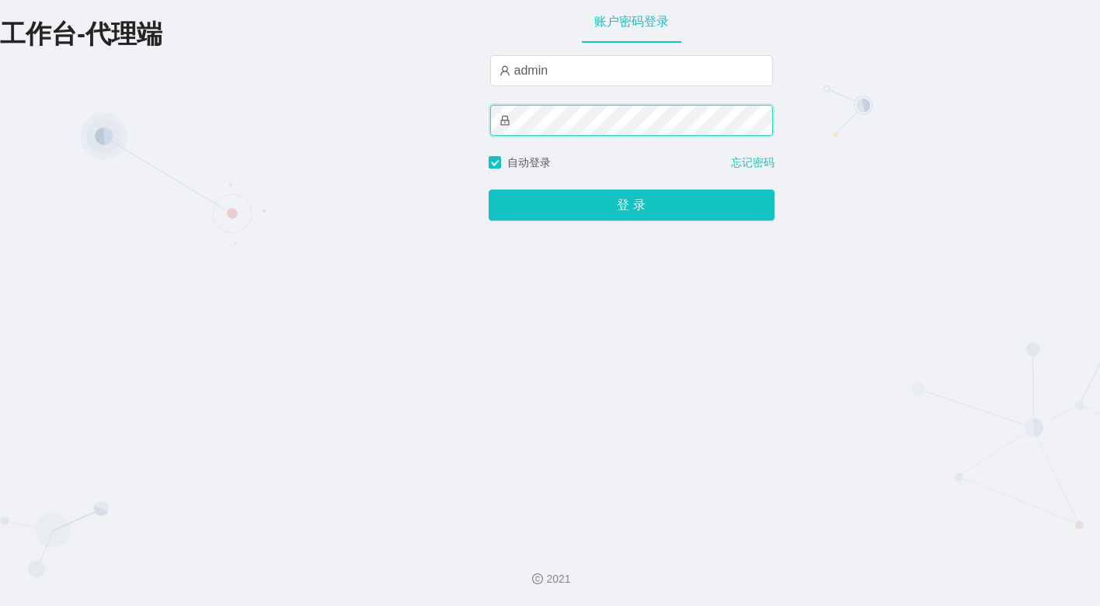
click at [489, 190] on button "登 录" at bounding box center [632, 205] width 286 height 31
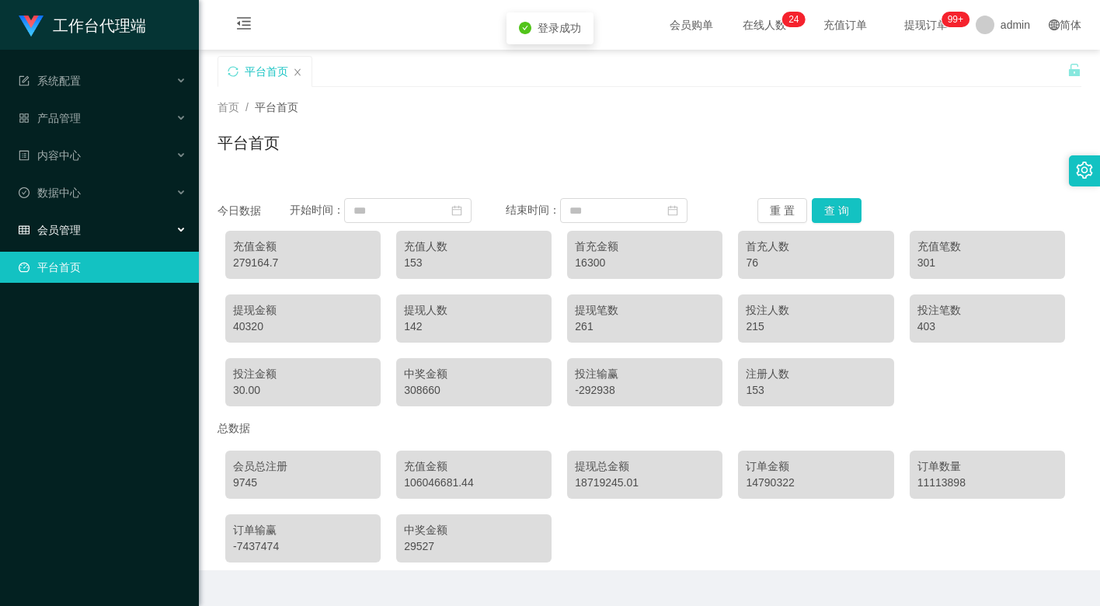
click at [58, 224] on span "会员管理" at bounding box center [50, 230] width 62 height 12
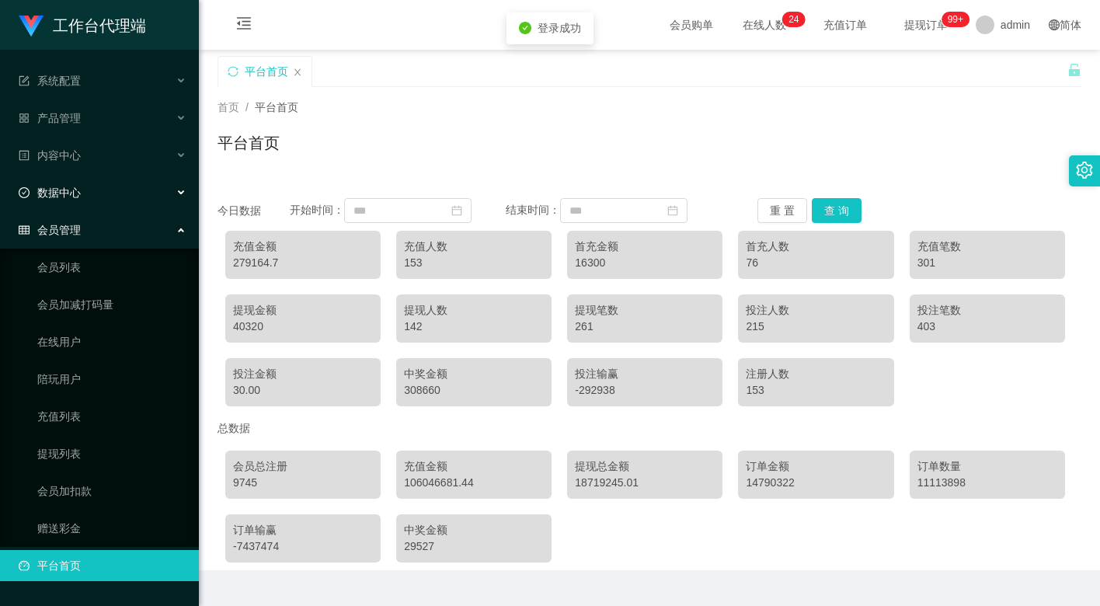
click at [79, 186] on span "数据中心" at bounding box center [50, 192] width 62 height 12
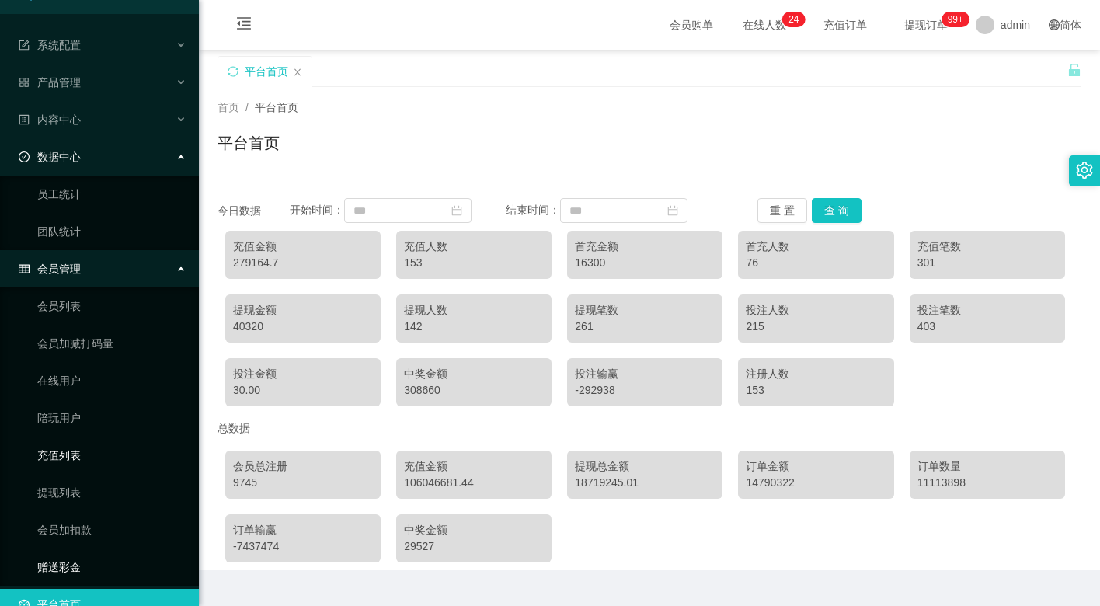
scroll to position [56, 0]
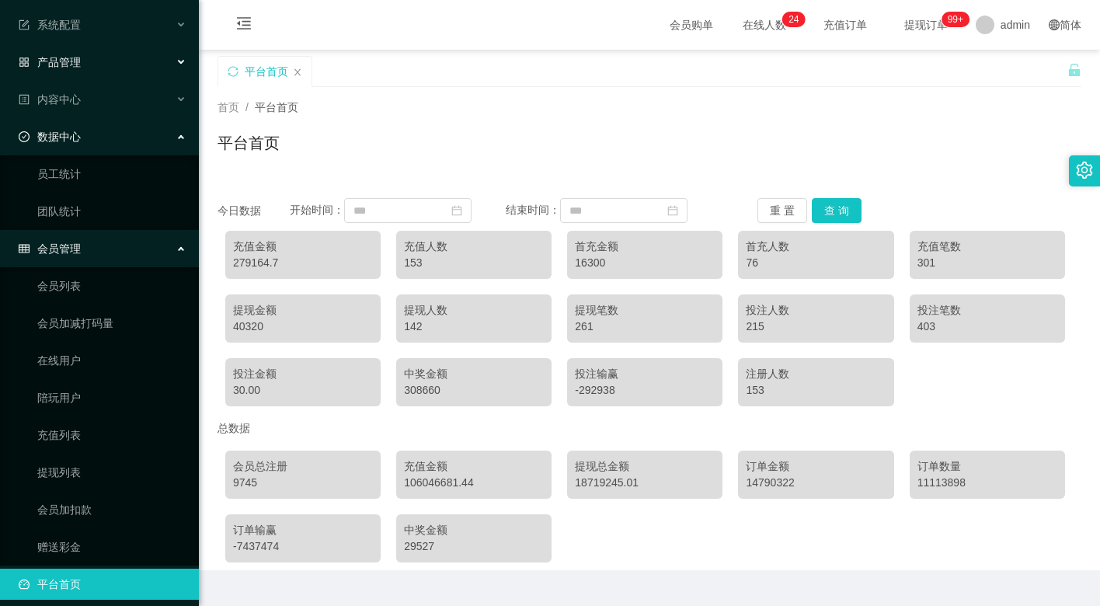
click at [89, 56] on div "产品管理" at bounding box center [99, 62] width 199 height 31
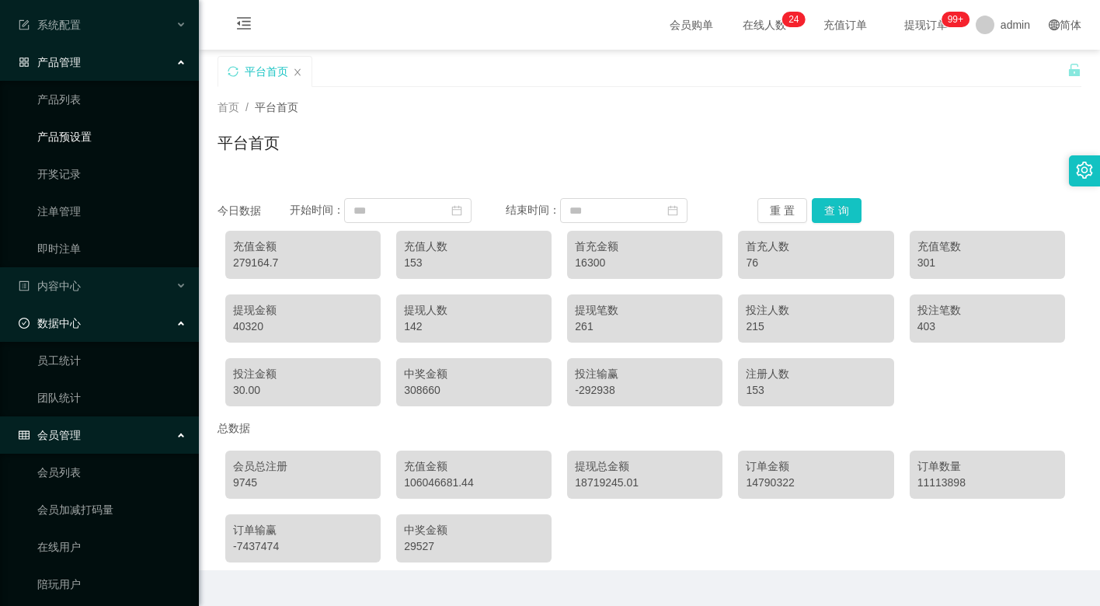
click at [89, 131] on link "产品预设置" at bounding box center [111, 136] width 149 height 31
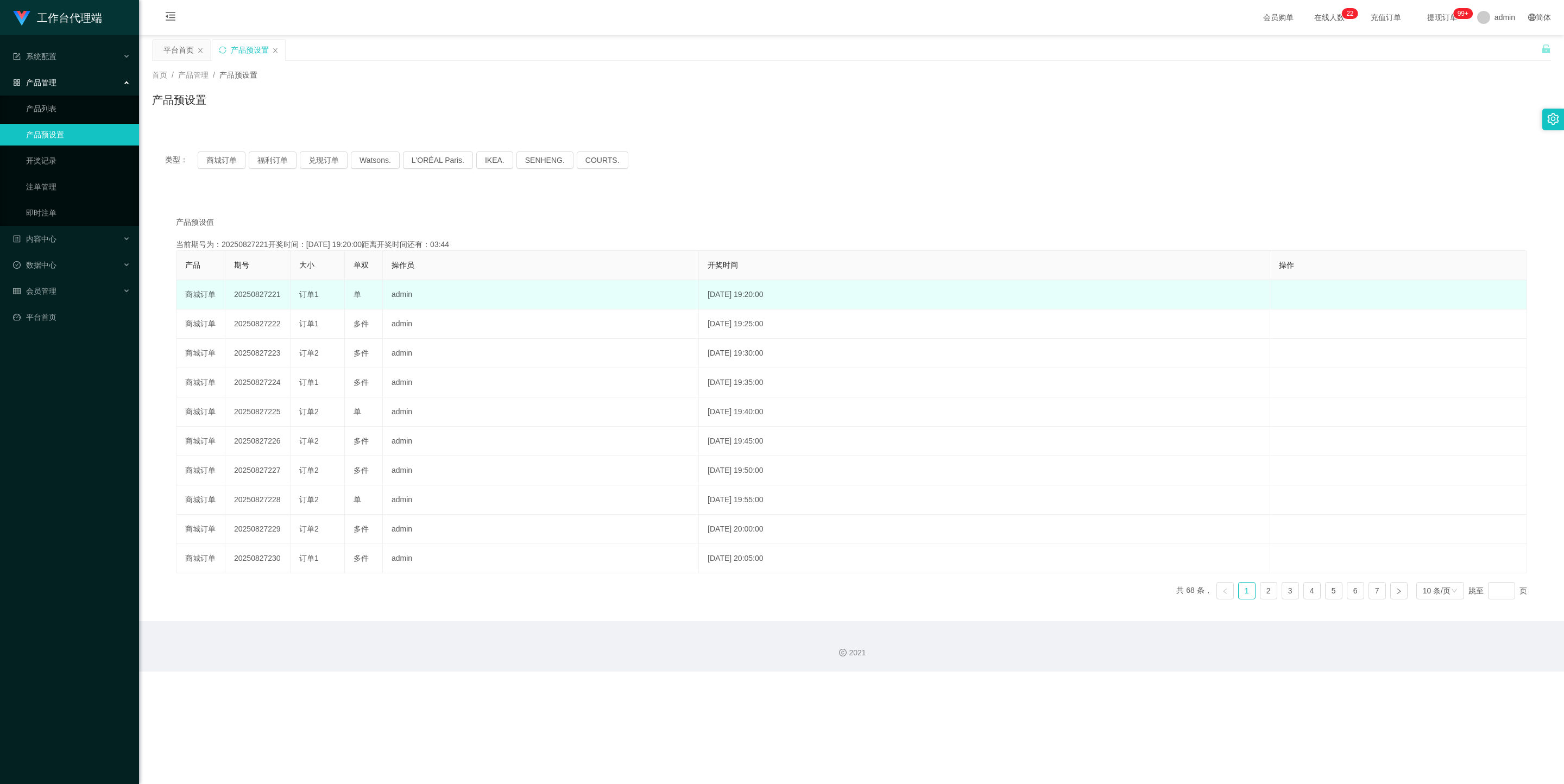
click at [401, 305] on td "admin" at bounding box center [541, 295] width 316 height 29
click at [277, 282] on td "20250827221" at bounding box center [257, 295] width 65 height 29
click at [257, 292] on td "20250827221" at bounding box center [257, 295] width 65 height 29
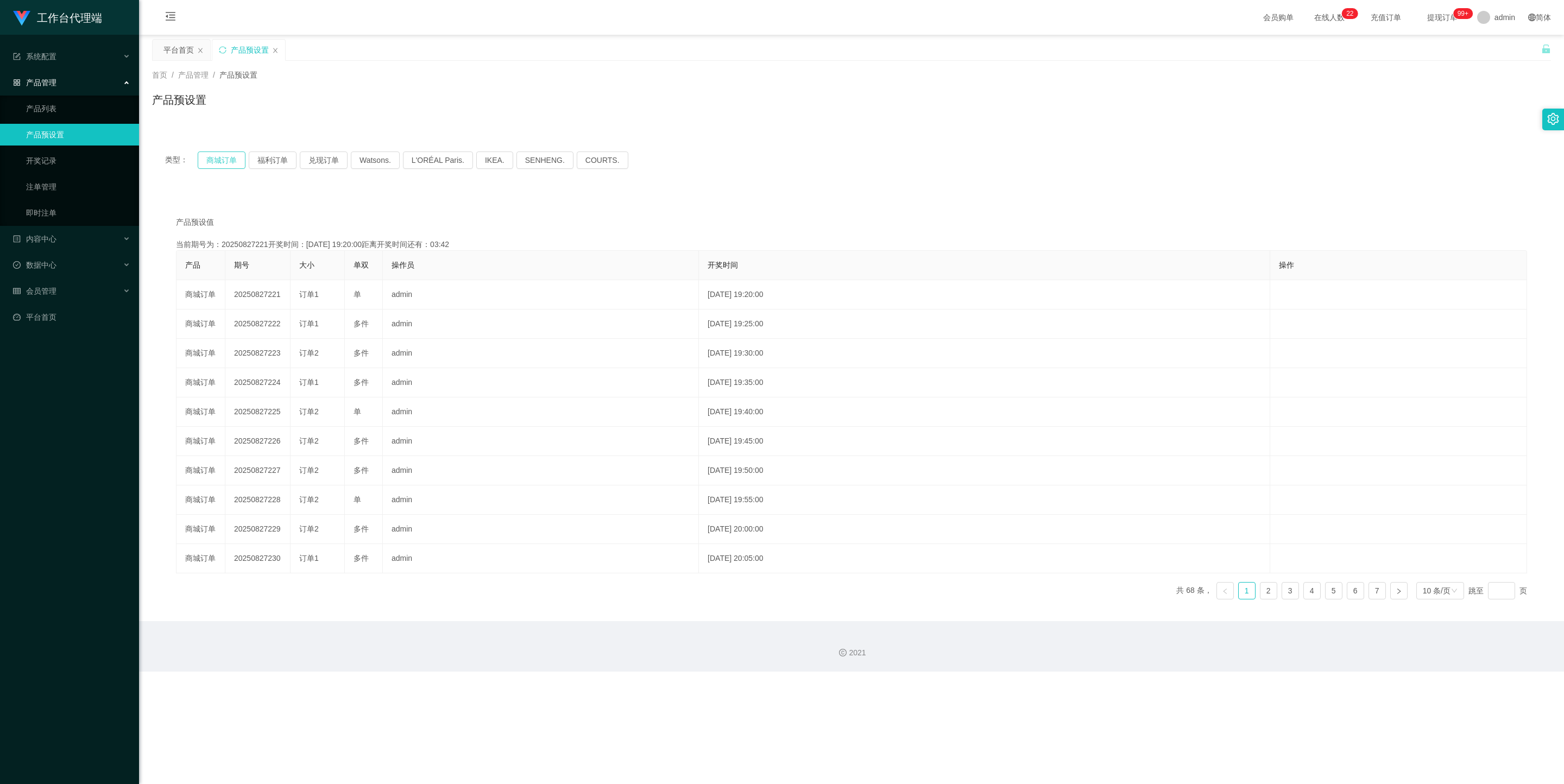
click at [230, 164] on button "商城订单" at bounding box center [222, 160] width 48 height 17
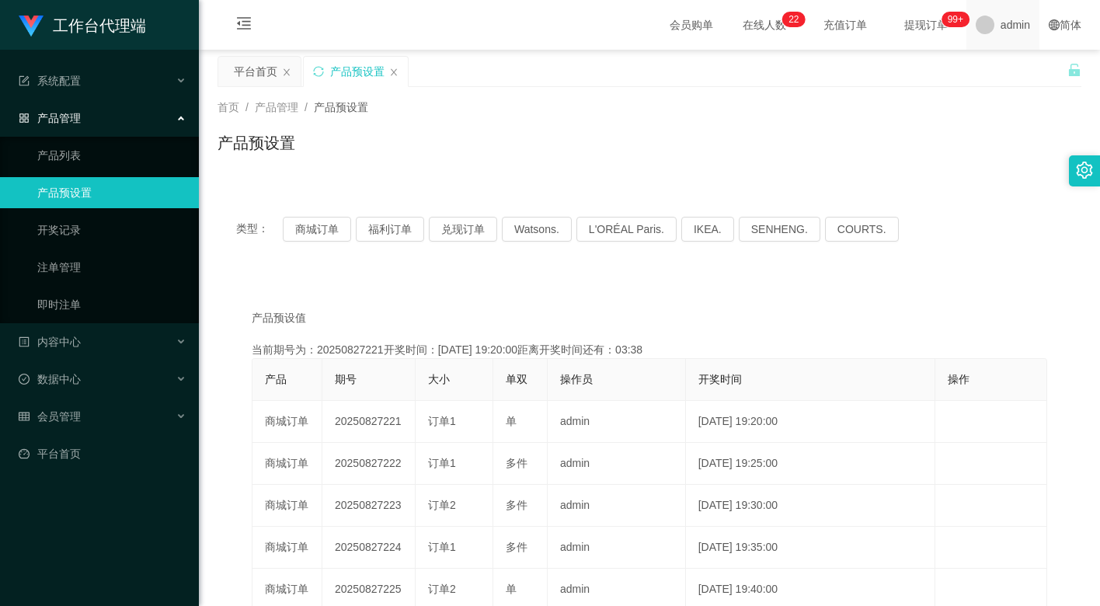
click at [984, 15] on div "admin" at bounding box center [1002, 25] width 73 height 50
click at [1025, 78] on div "平台首页 产品预设置" at bounding box center [643, 83] width 850 height 54
click at [1001, 19] on span "admin" at bounding box center [1016, 25] width 30 height 50
click at [1018, 80] on ul "退出登录" at bounding box center [1017, 67] width 117 height 31
click at [1017, 63] on span "退出登录" at bounding box center [1006, 67] width 44 height 12
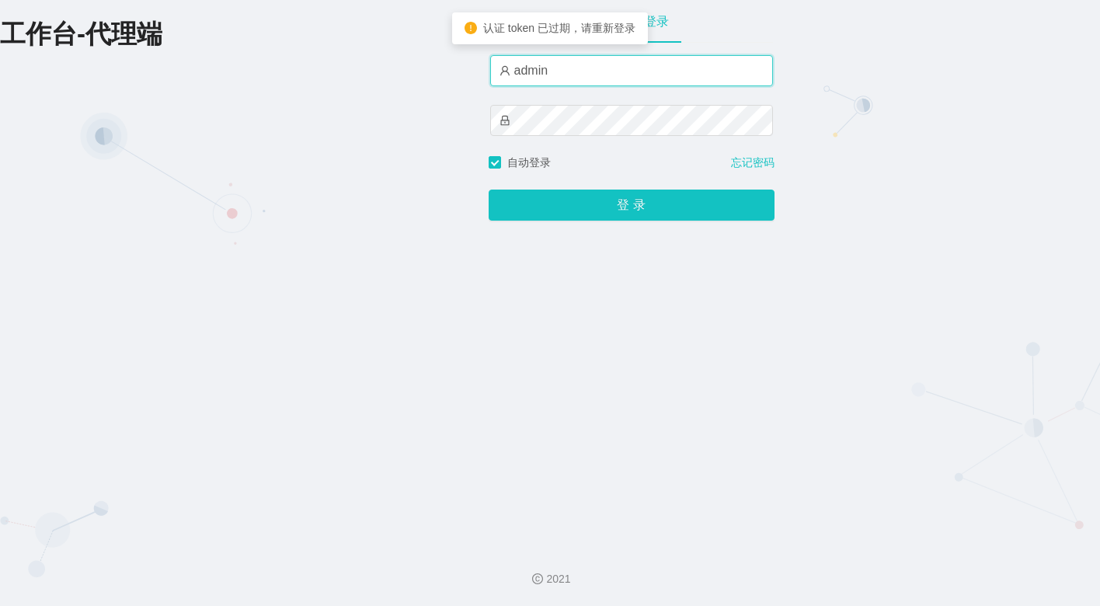
click at [576, 68] on input "admin" at bounding box center [631, 70] width 283 height 31
type input "金辉"
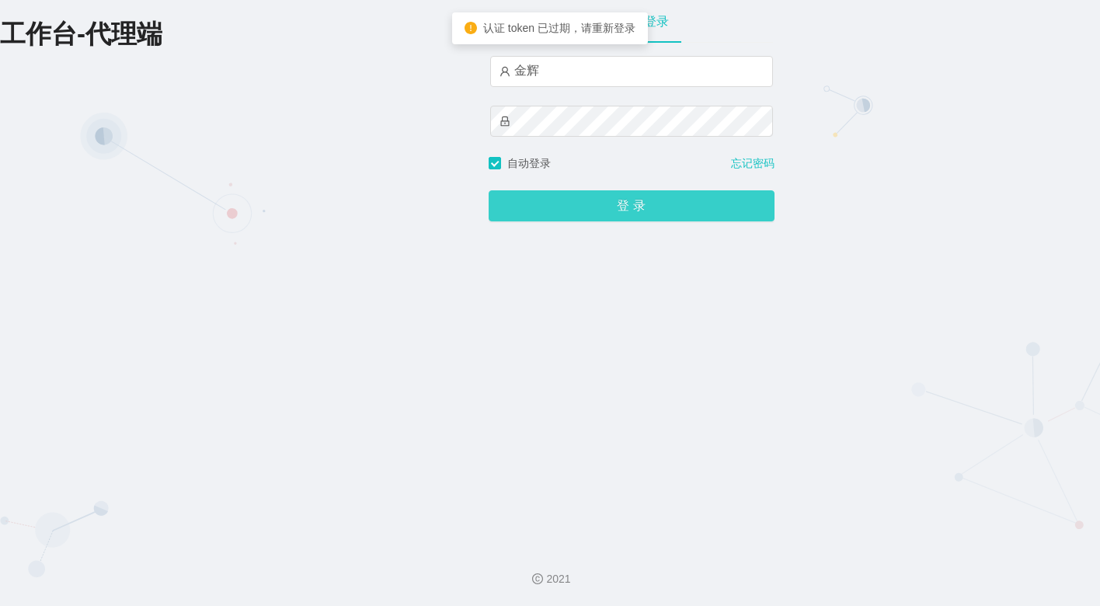
click at [608, 204] on button "登 录" at bounding box center [632, 205] width 286 height 31
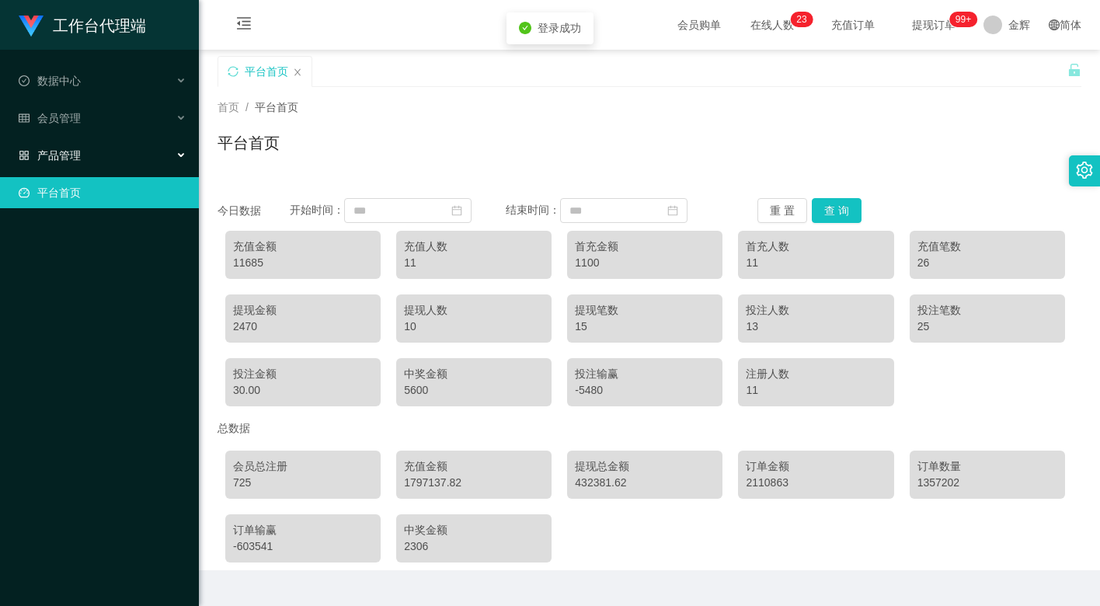
click at [117, 148] on div "产品管理" at bounding box center [99, 155] width 199 height 31
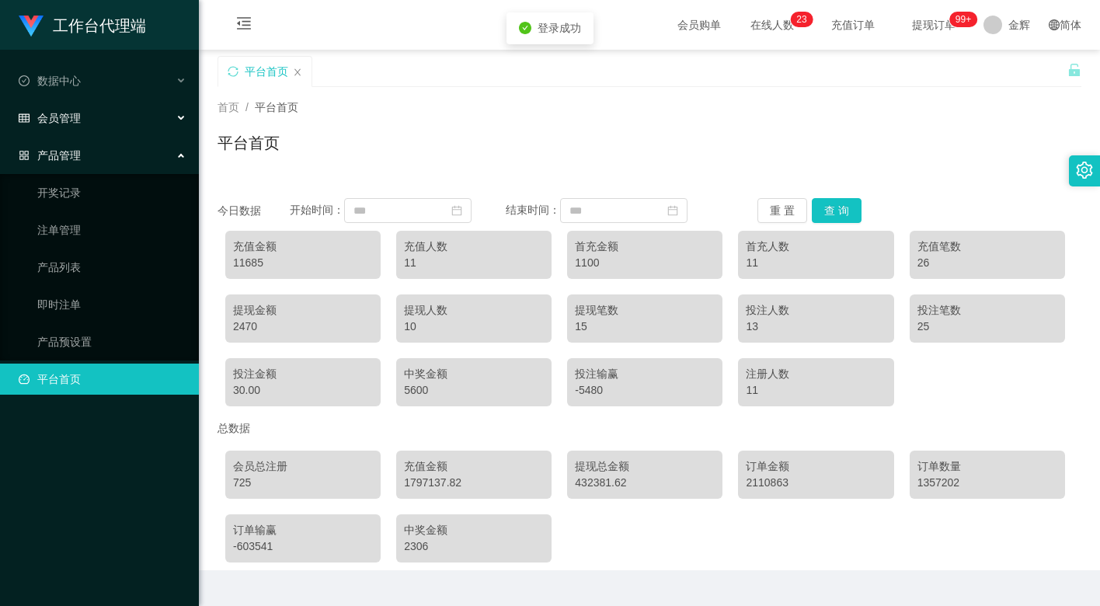
click at [103, 124] on div "会员管理" at bounding box center [99, 118] width 199 height 31
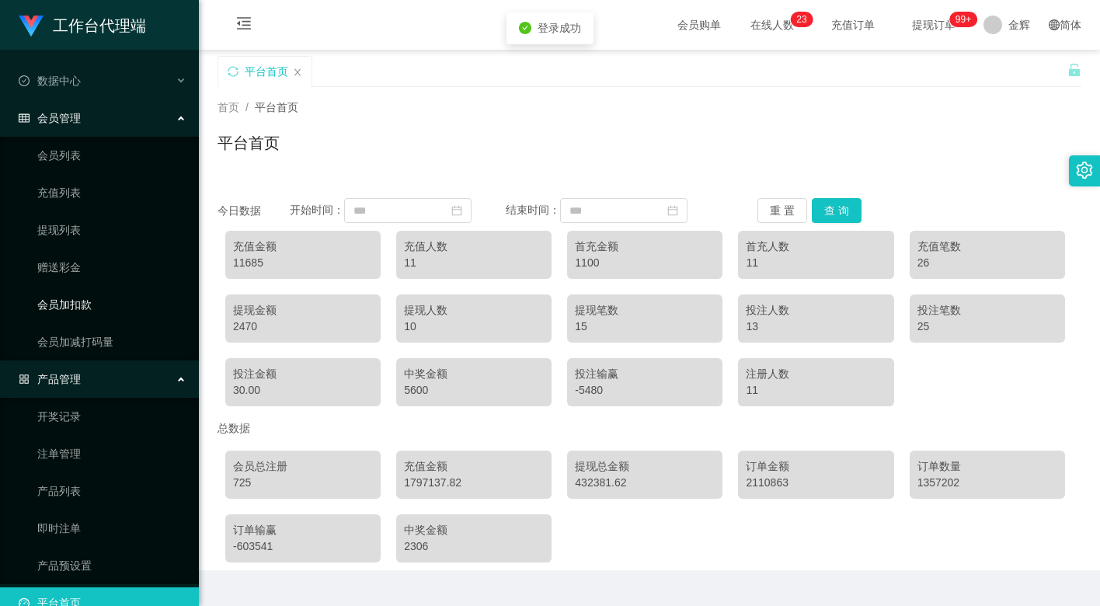
drag, startPoint x: 82, startPoint y: 308, endPoint x: 131, endPoint y: 305, distance: 49.8
click at [82, 308] on link "会员加扣款" at bounding box center [111, 304] width 149 height 31
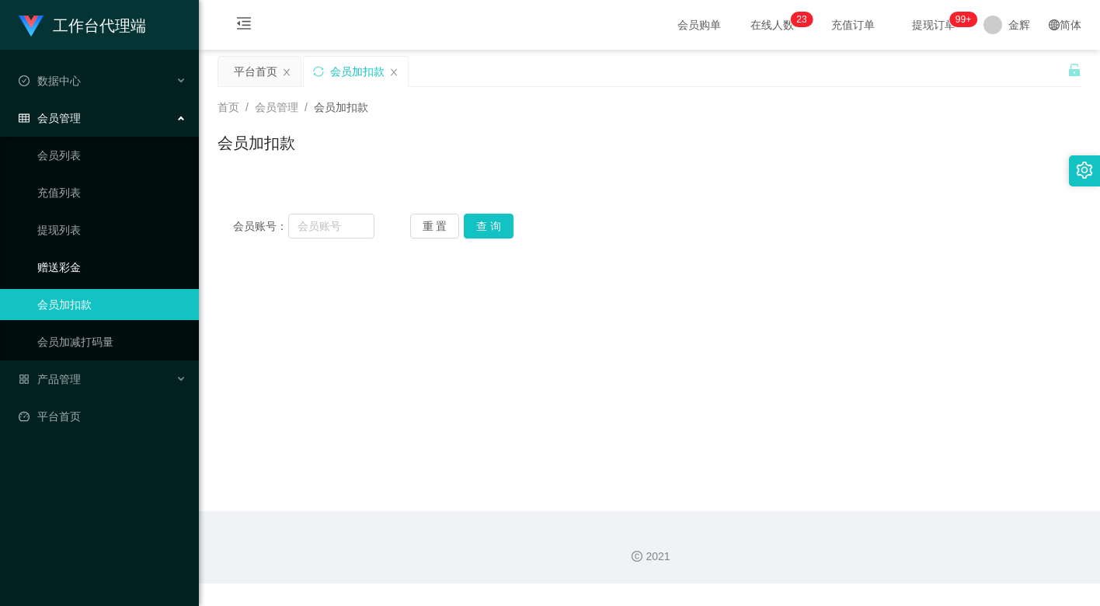
click at [56, 269] on link "赠送彩金" at bounding box center [111, 267] width 149 height 31
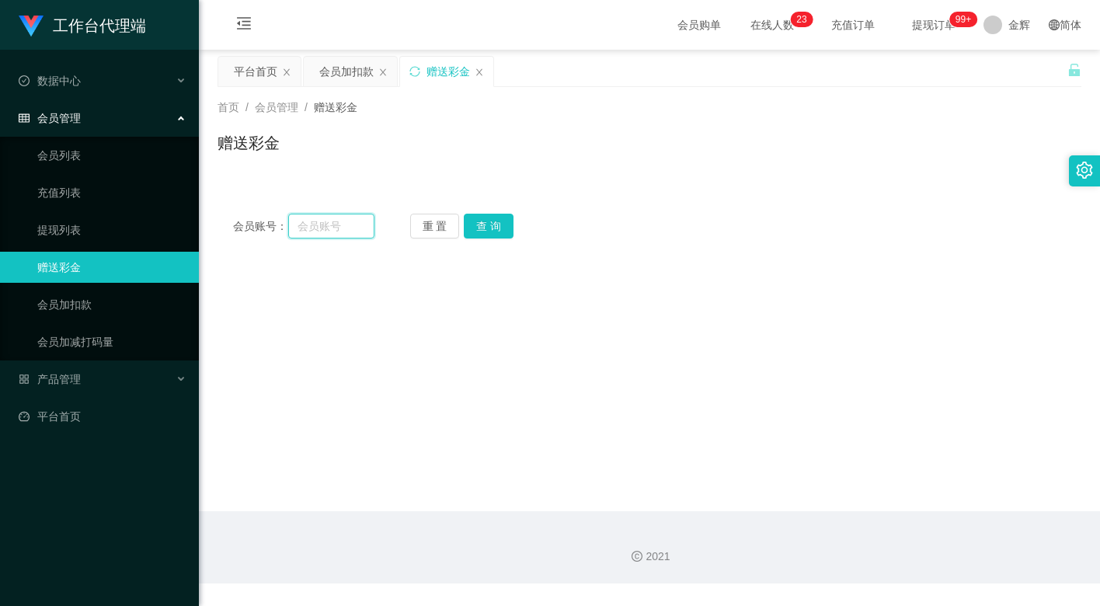
click at [339, 227] on input "text" at bounding box center [331, 226] width 86 height 25
paste input "https://ag.choujpt88.com/#/welcome"
type input "https://ag.choujpt88.com/#/welcome"
click at [483, 227] on button "查 询" at bounding box center [489, 226] width 50 height 25
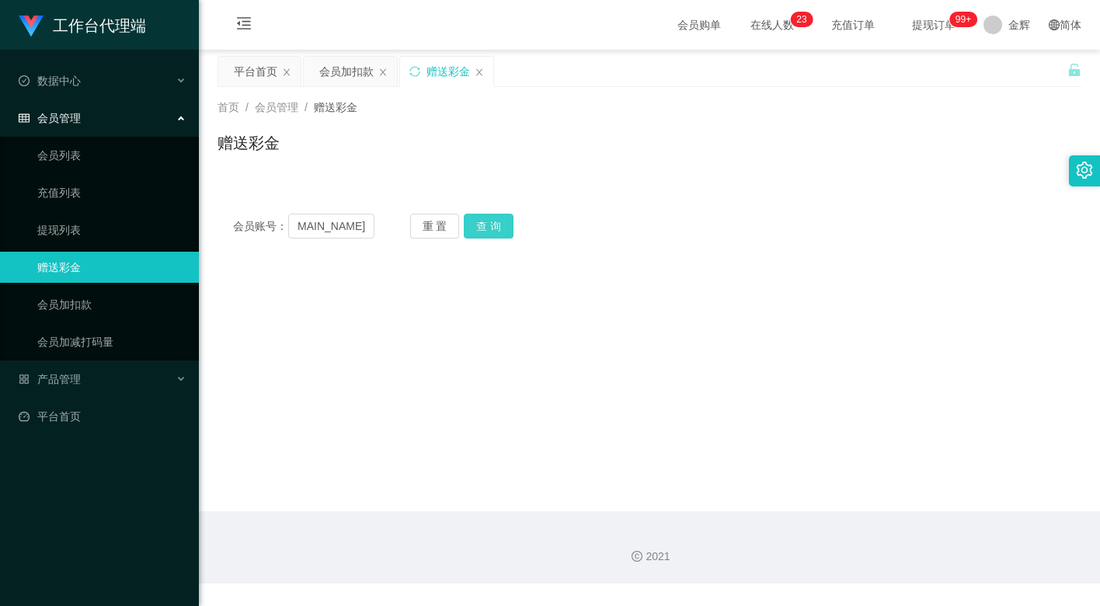
scroll to position [0, 0]
click at [359, 231] on input "https://ag.choujpt88.com/#/welcome" at bounding box center [331, 226] width 86 height 25
paste input "y02092401"
type input "hy02092401"
drag, startPoint x: 495, startPoint y: 220, endPoint x: 475, endPoint y: 228, distance: 21.2
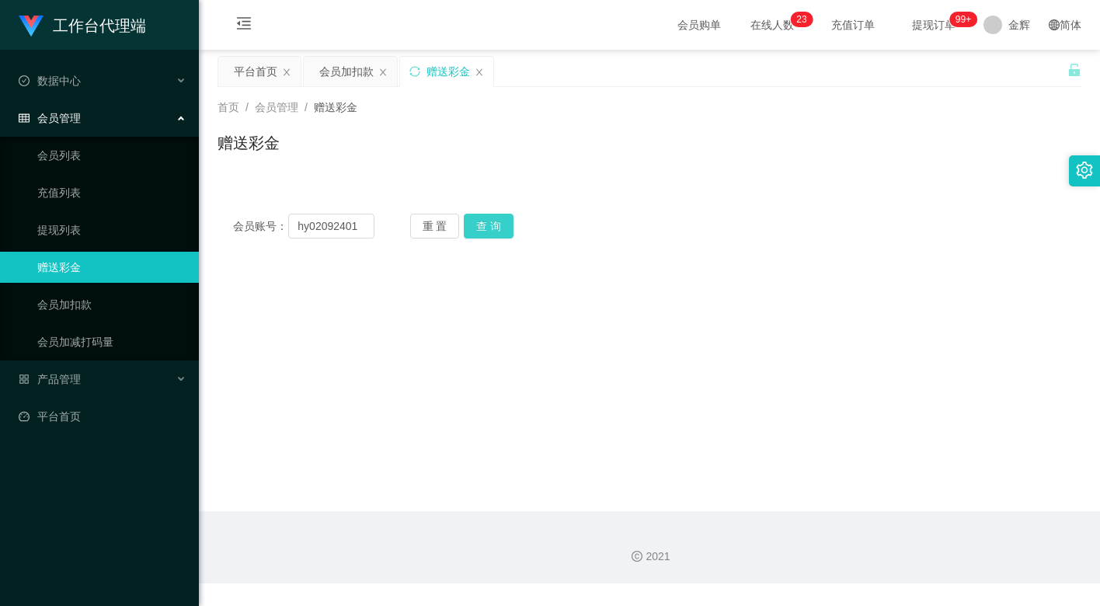
click at [495, 220] on button "查 询" at bounding box center [489, 226] width 50 height 25
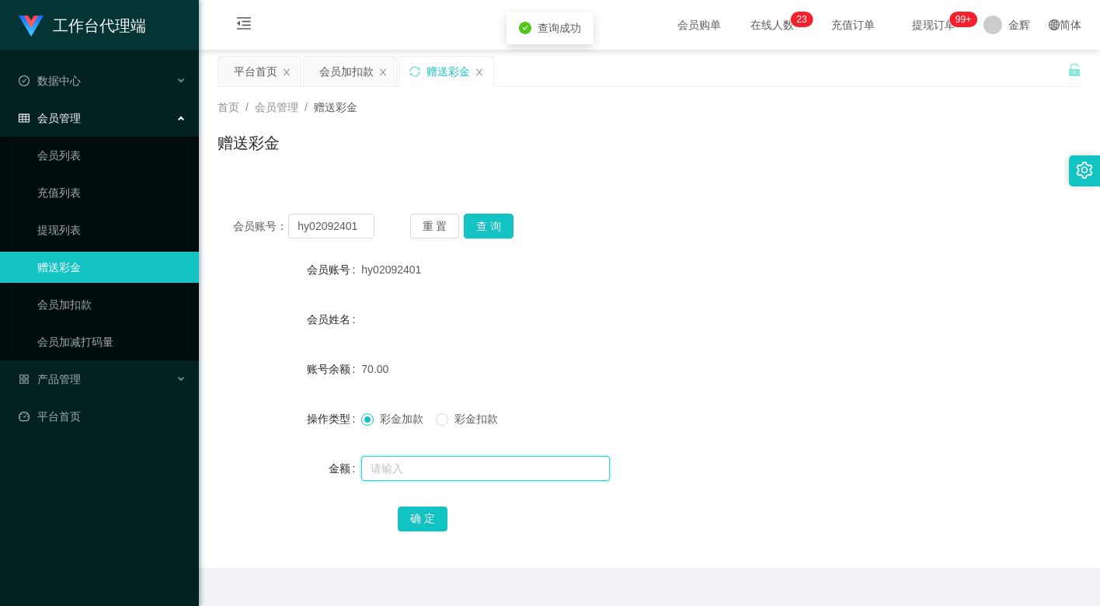
click at [445, 461] on input "text" at bounding box center [485, 468] width 249 height 25
type input "60"
drag, startPoint x: 427, startPoint y: 510, endPoint x: 408, endPoint y: 466, distance: 48.3
click at [427, 510] on button "确 定" at bounding box center [423, 518] width 50 height 25
drag, startPoint x: 609, startPoint y: 212, endPoint x: 621, endPoint y: 197, distance: 19.4
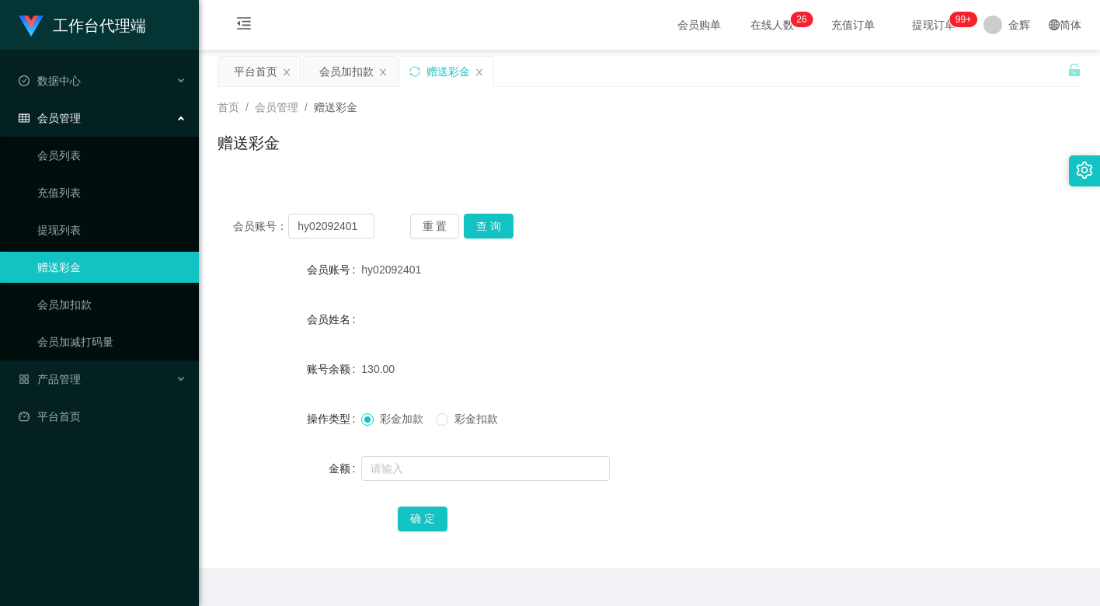
click at [609, 212] on div "会员账号： hy02092401 重 置 查 询 会员账号 hy02092401 会员姓名 账号余额 130.00 操作类型 彩金加款 彩金扣款 金额 确 定" at bounding box center [650, 383] width 864 height 370
click at [457, 219] on button "重 置" at bounding box center [435, 226] width 50 height 25
